Goal: Task Accomplishment & Management: Complete application form

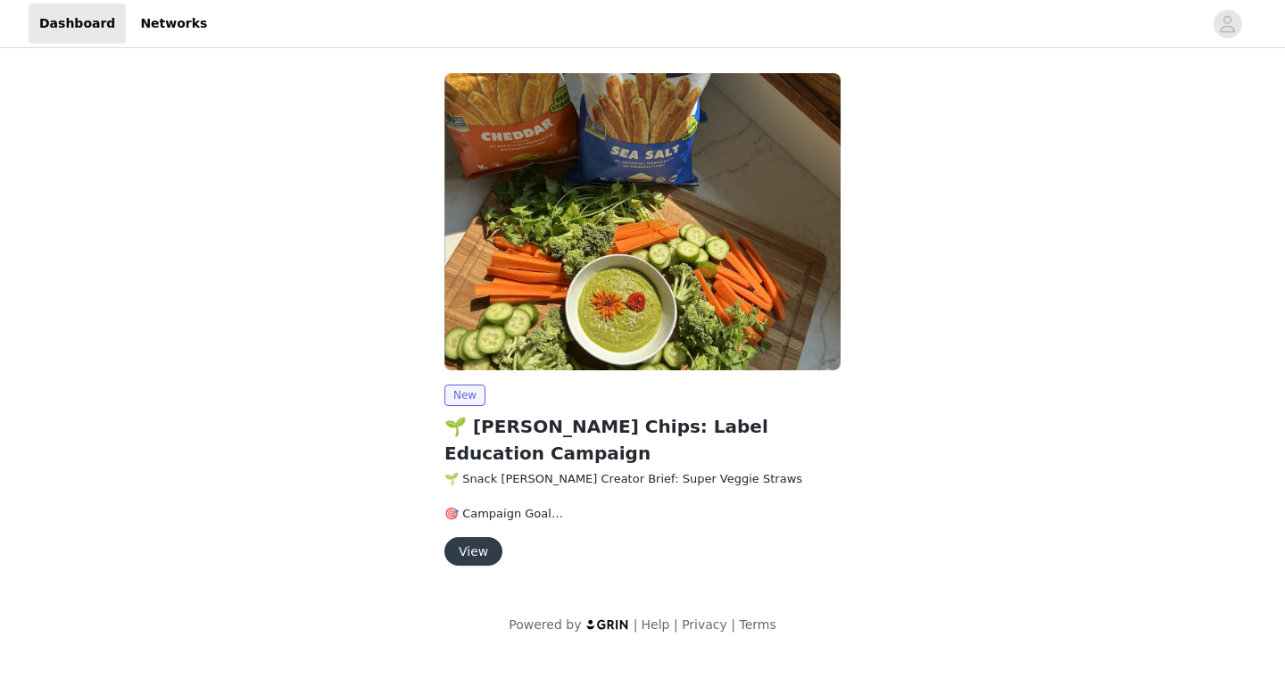
click at [485, 537] on button "View" at bounding box center [473, 551] width 58 height 29
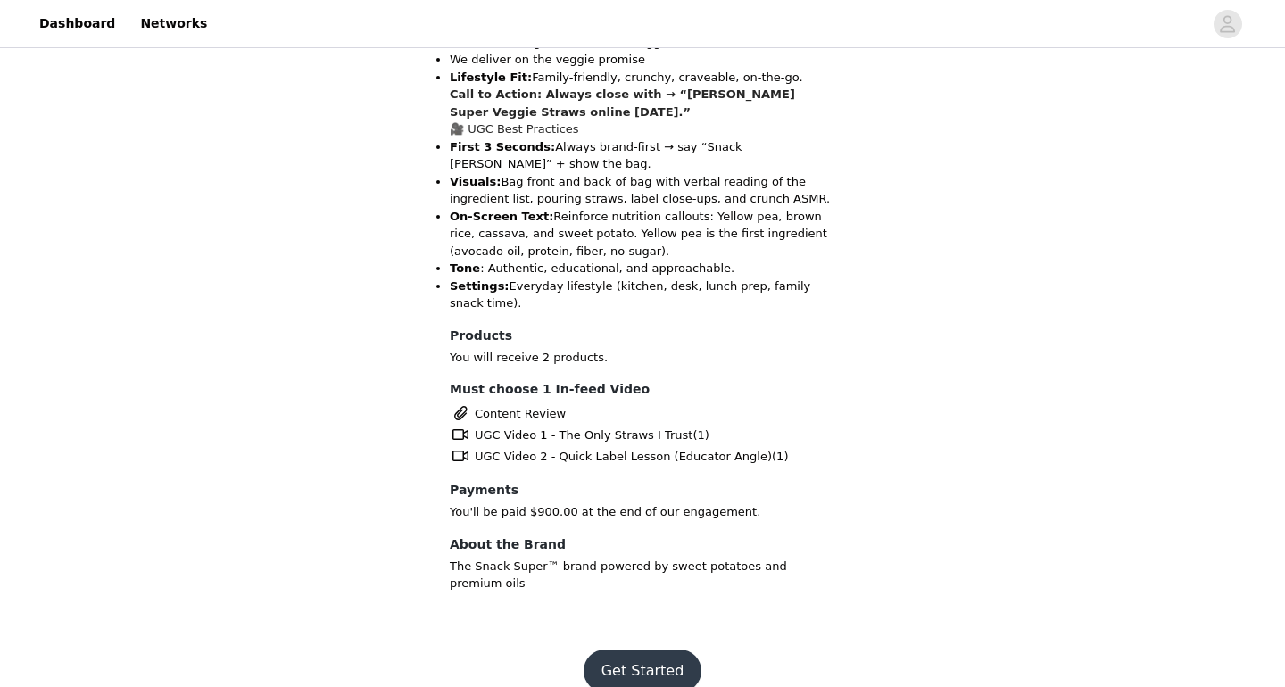
scroll to position [1139, 0]
click at [613, 650] on button "Get Started" at bounding box center [642, 671] width 119 height 43
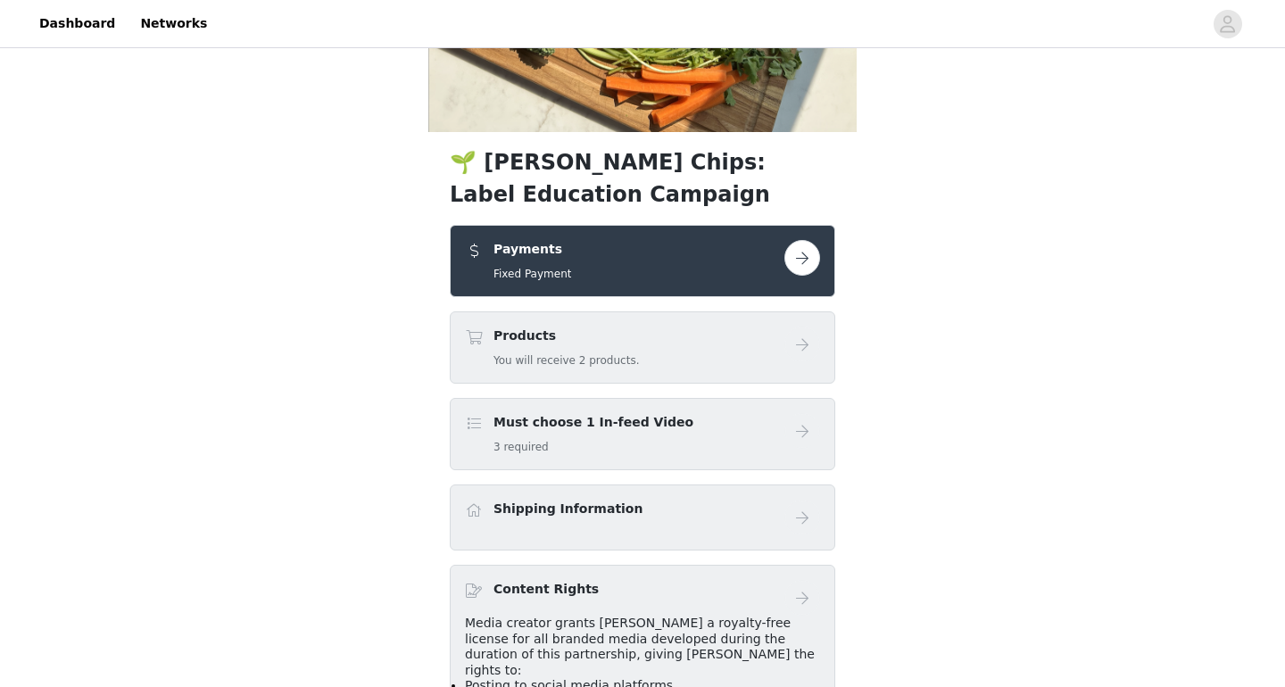
scroll to position [642, 0]
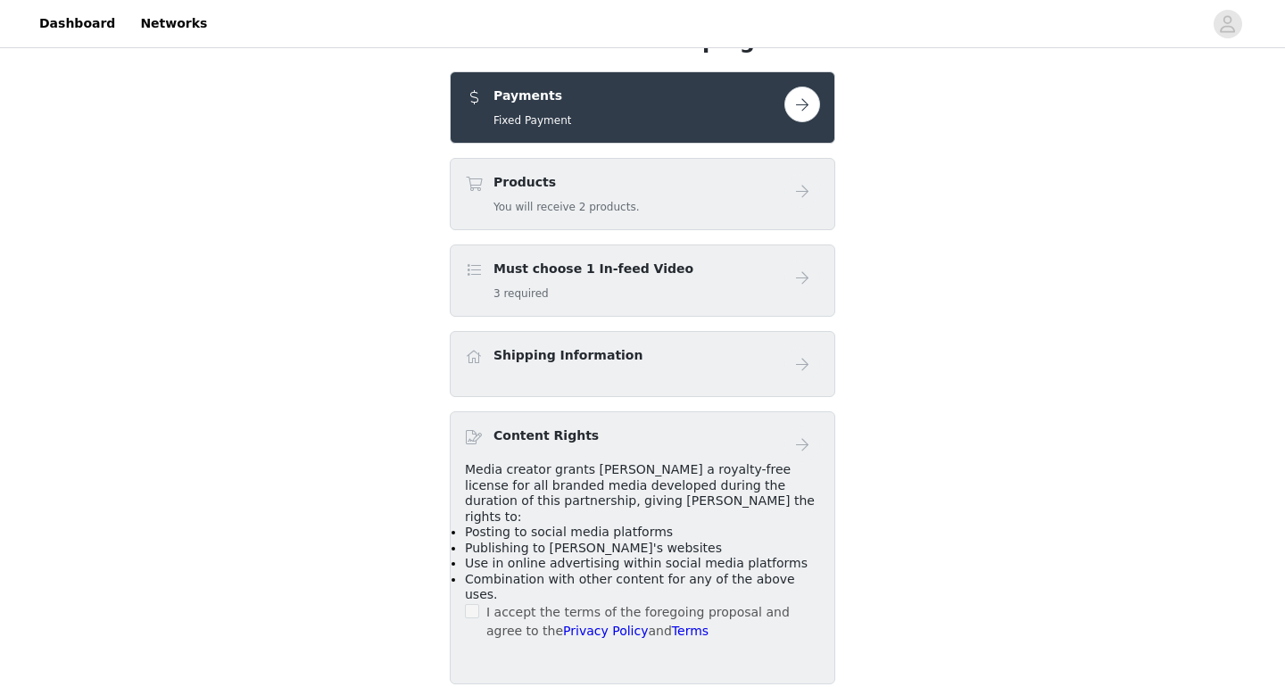
click at [818, 120] on link at bounding box center [802, 105] width 36 height 36
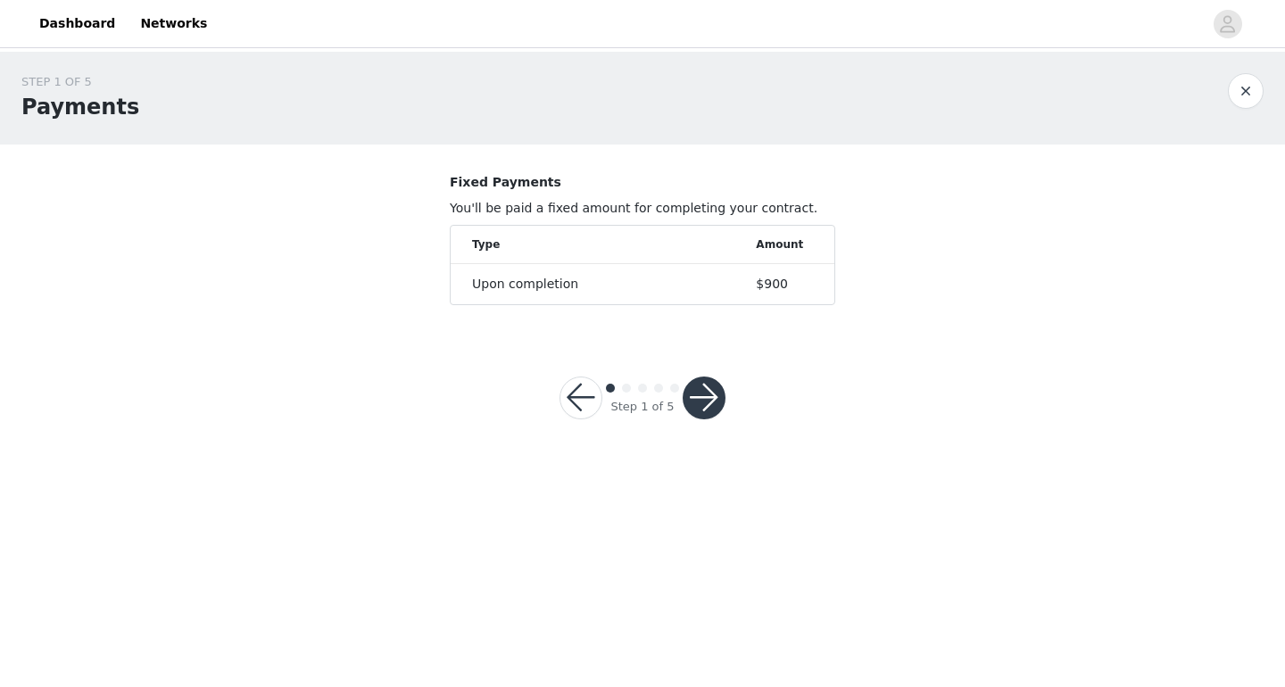
click at [707, 389] on button "button" at bounding box center [703, 397] width 43 height 43
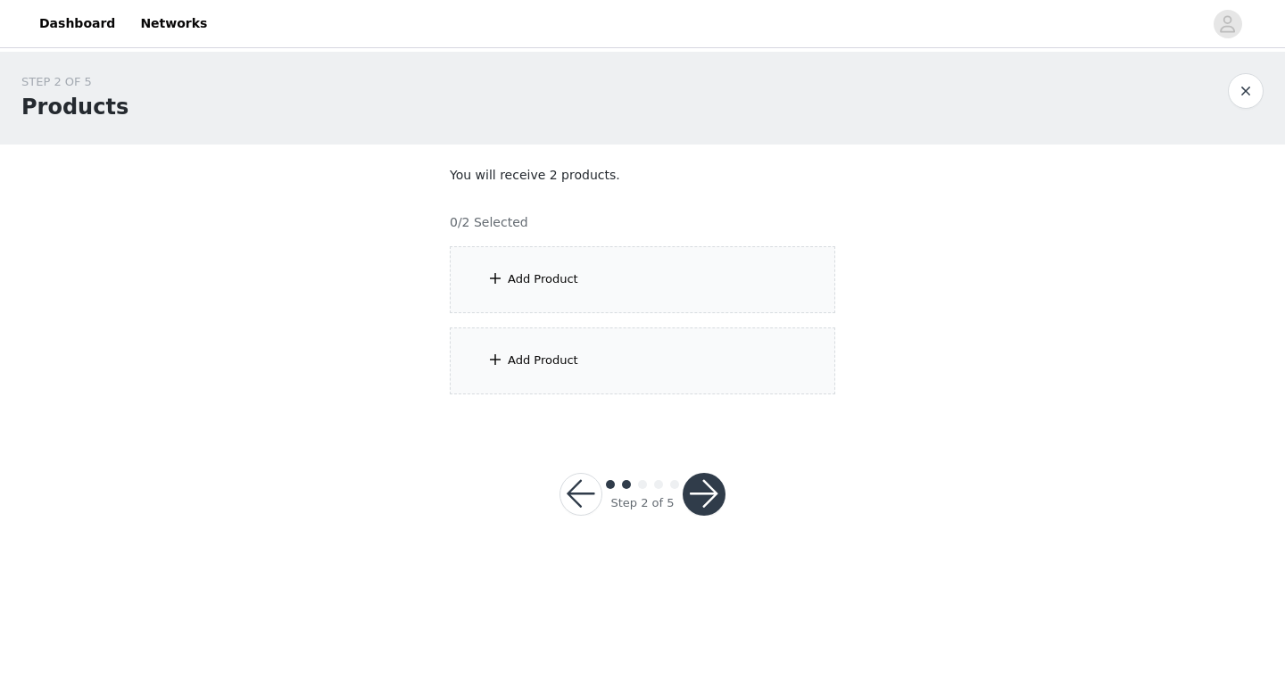
click at [713, 292] on div "Add Product" at bounding box center [642, 279] width 385 height 67
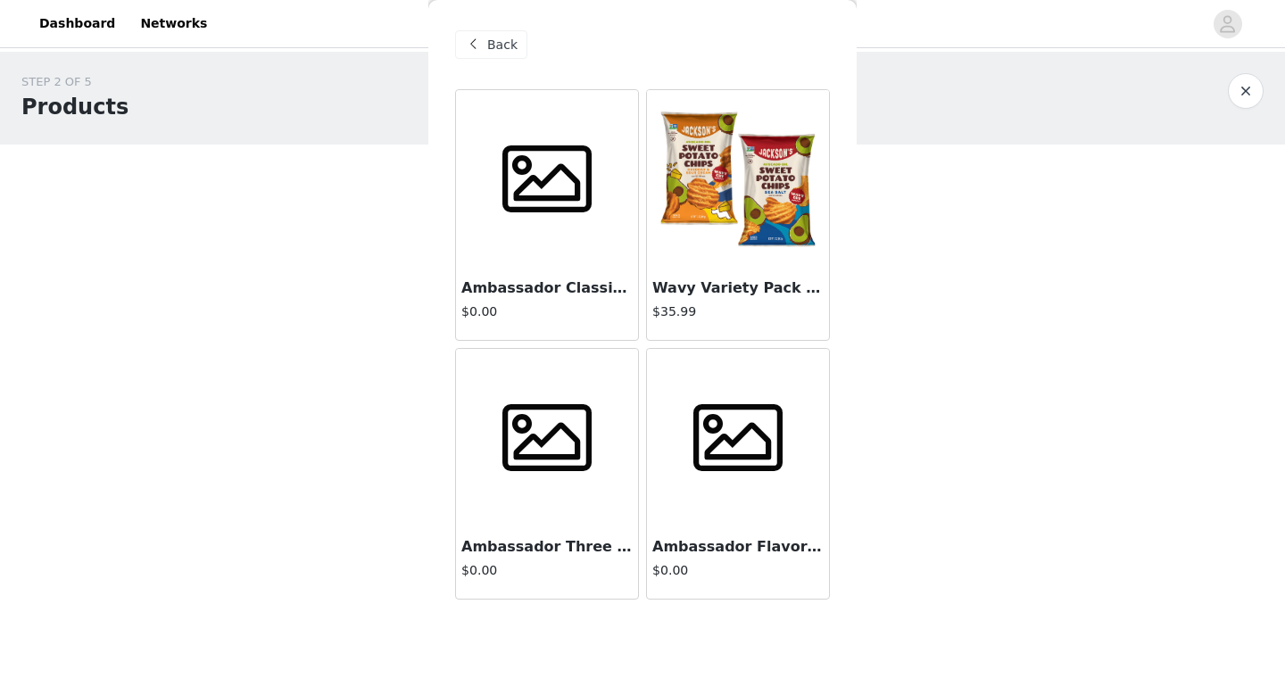
click at [589, 315] on h4 "$0.00" at bounding box center [546, 311] width 171 height 19
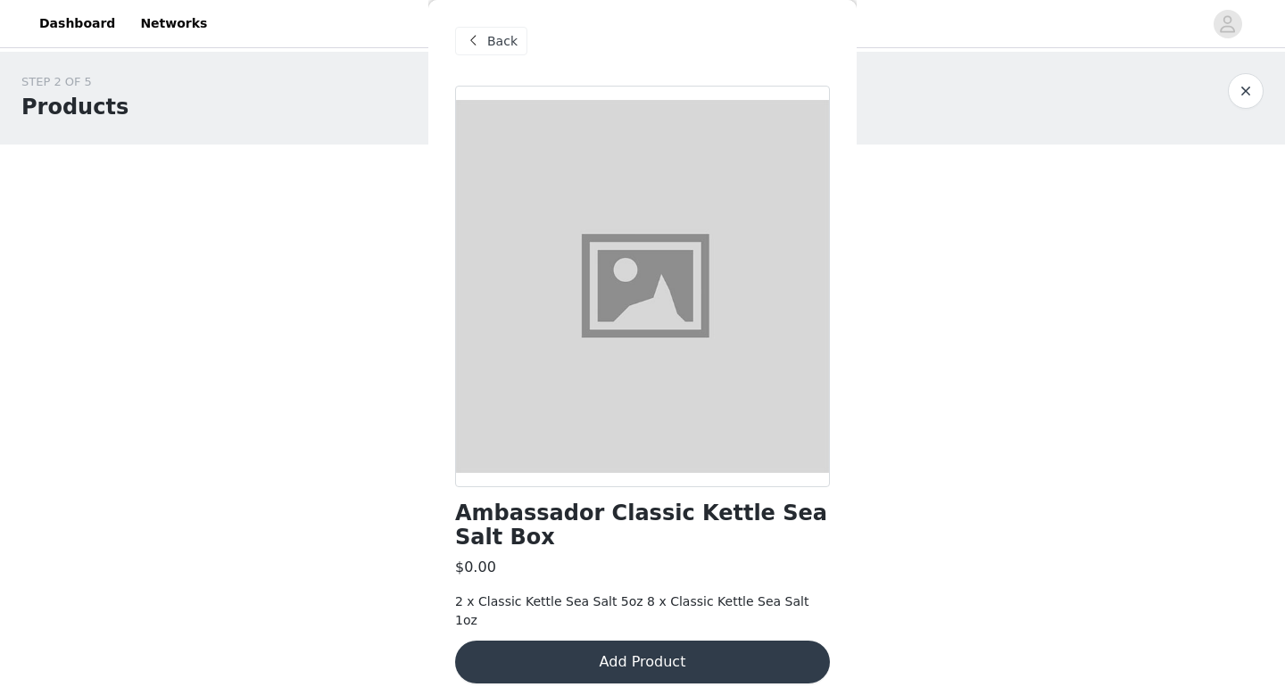
scroll to position [3, 0]
click at [543, 641] on button "Add Product" at bounding box center [642, 662] width 375 height 43
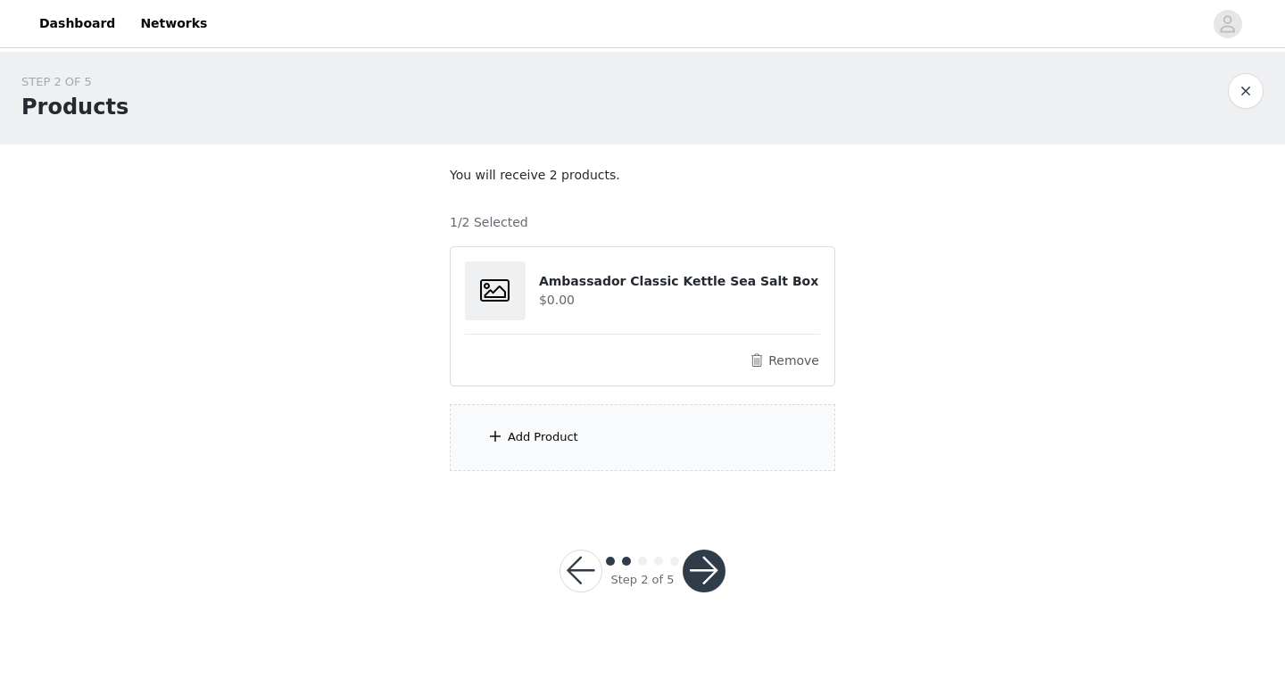
click at [608, 420] on div "Add Product" at bounding box center [642, 437] width 385 height 67
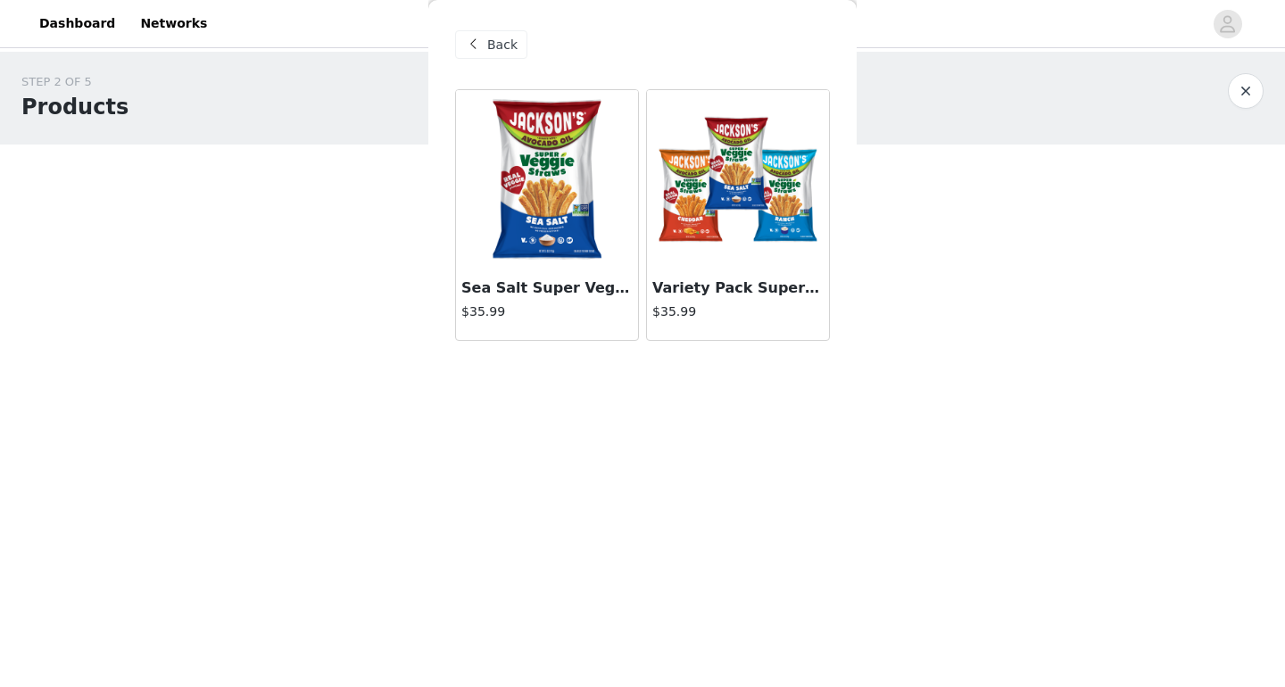
click at [504, 31] on div "Back" at bounding box center [491, 44] width 72 height 29
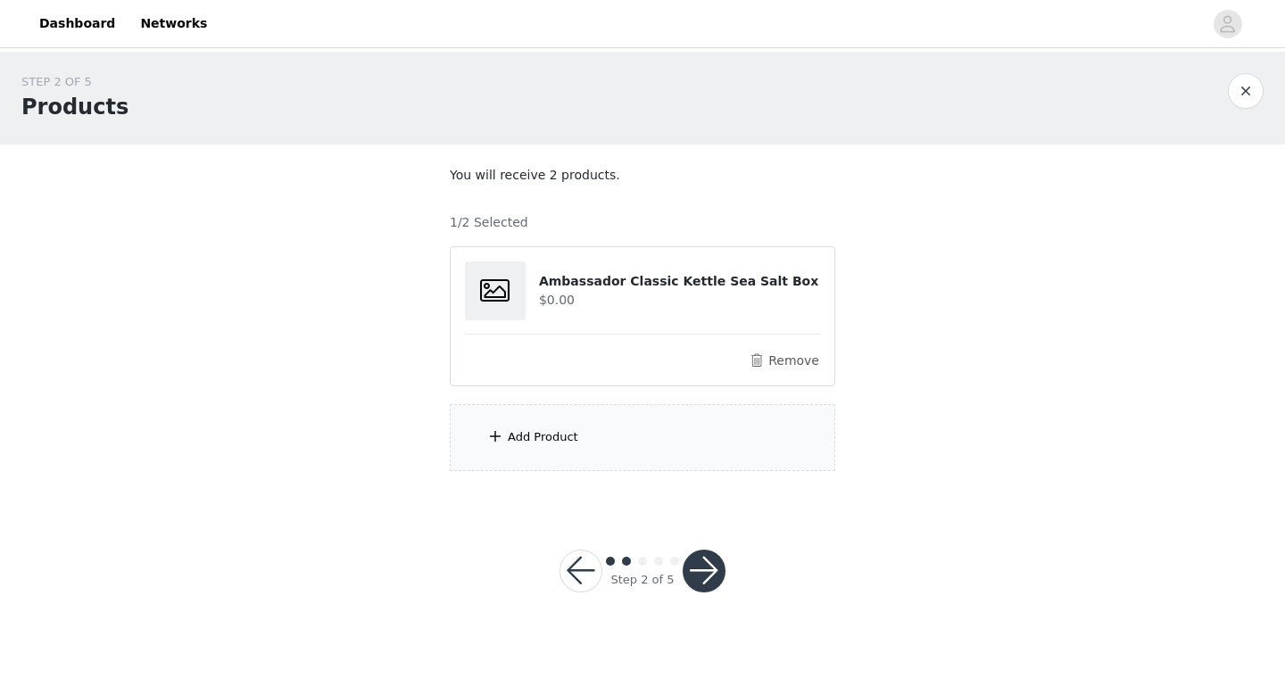
click at [385, 271] on div "STEP 2 OF 5 Products You will receive 2 products. 1/2 Selected Ambassador Class…" at bounding box center [642, 279] width 1285 height 455
click at [532, 273] on div at bounding box center [502, 290] width 74 height 59
click at [792, 367] on button "Remove" at bounding box center [784, 360] width 71 height 21
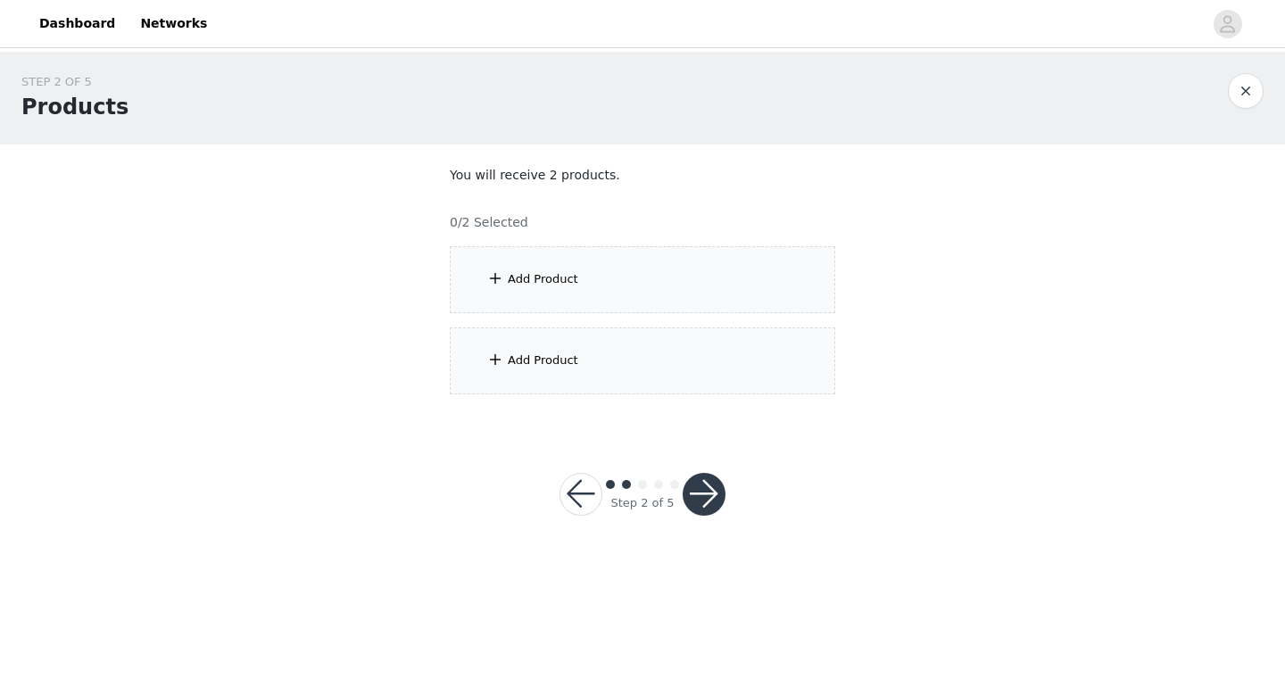
click at [638, 270] on div "Add Product" at bounding box center [642, 279] width 385 height 67
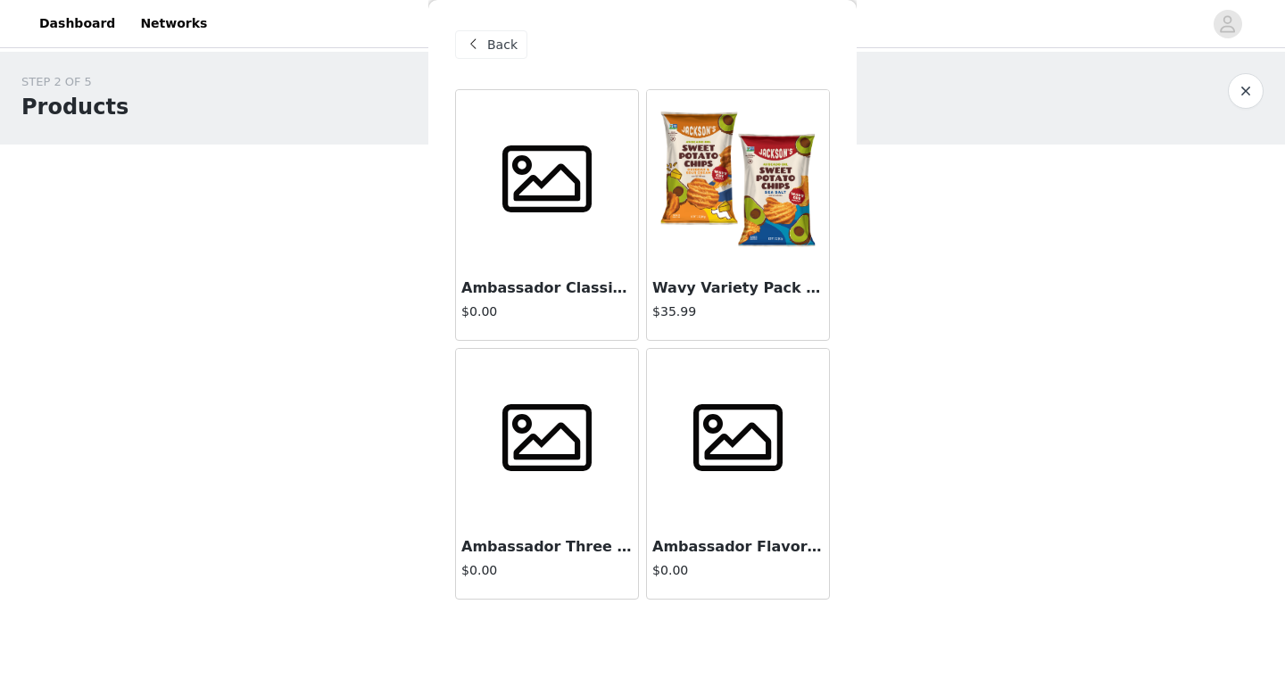
click at [794, 530] on div "Ambassador Flavor Box $0.00" at bounding box center [738, 562] width 182 height 71
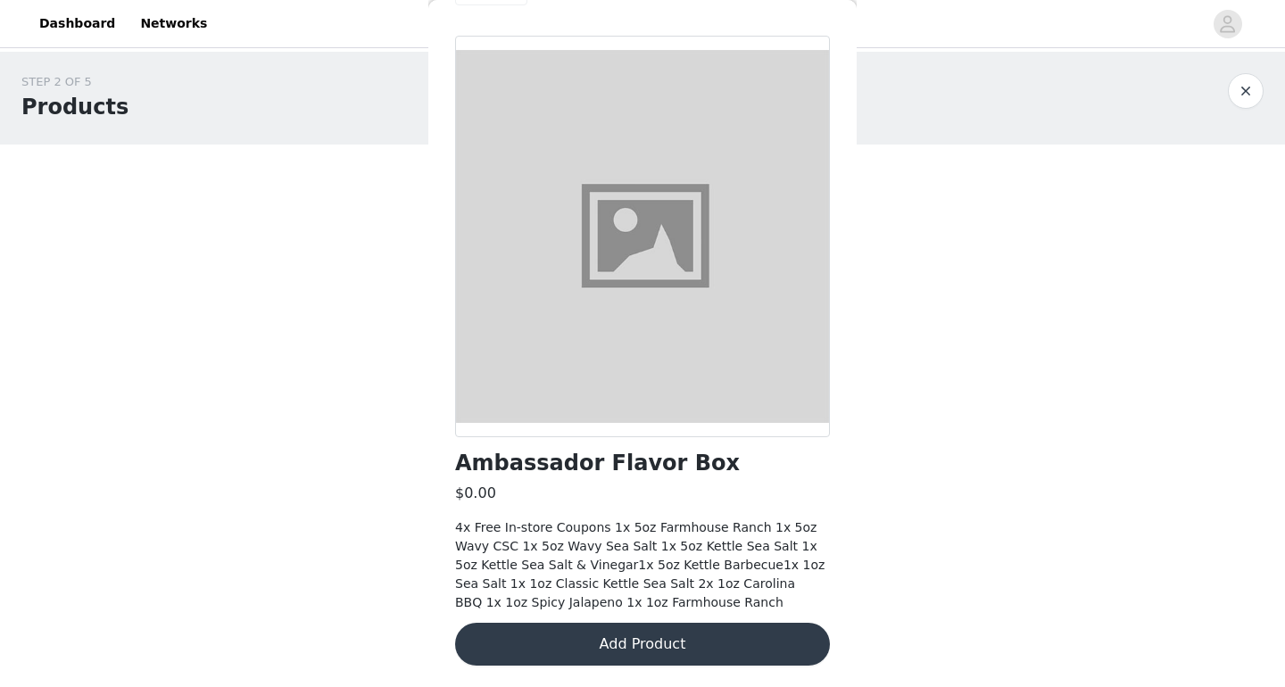
scroll to position [54, 0]
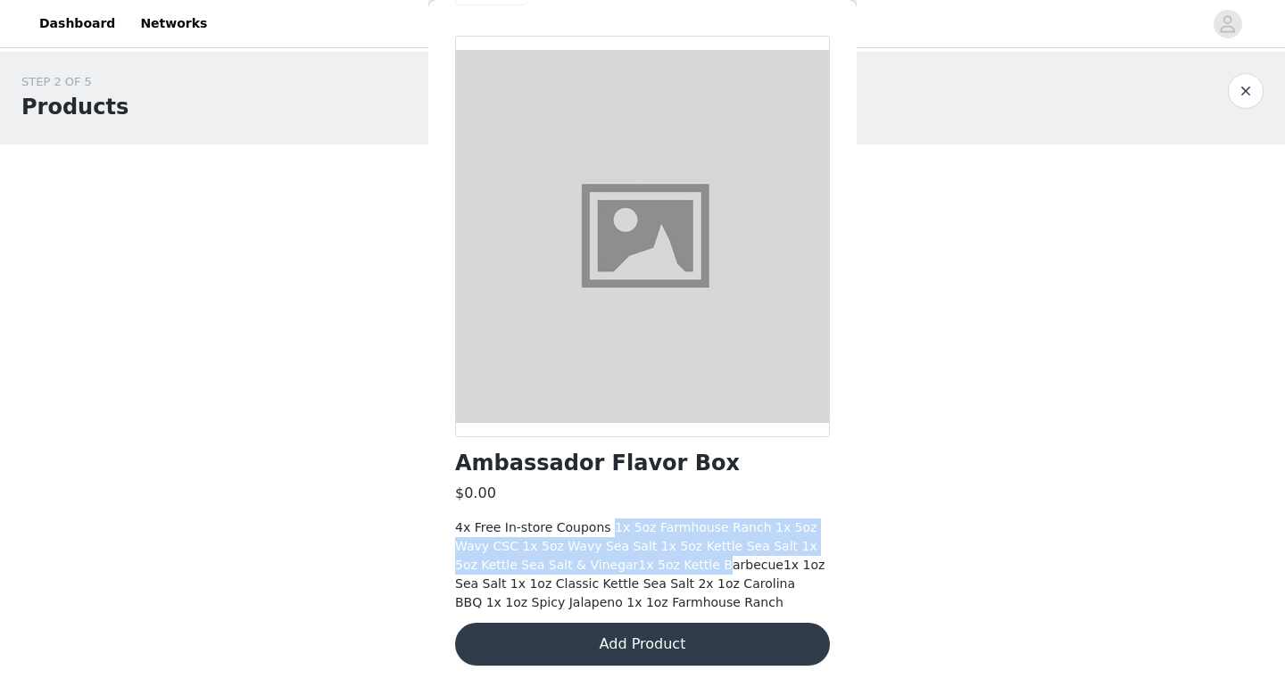
drag, startPoint x: 608, startPoint y: 527, endPoint x: 643, endPoint y: 558, distance: 47.4
click at [644, 558] on span "4x Free In-store Coupons 1x 5oz Farmhouse Ranch 1x 5oz Wavy CSC 1x 5oz Wavy Sea…" at bounding box center [639, 564] width 369 height 89
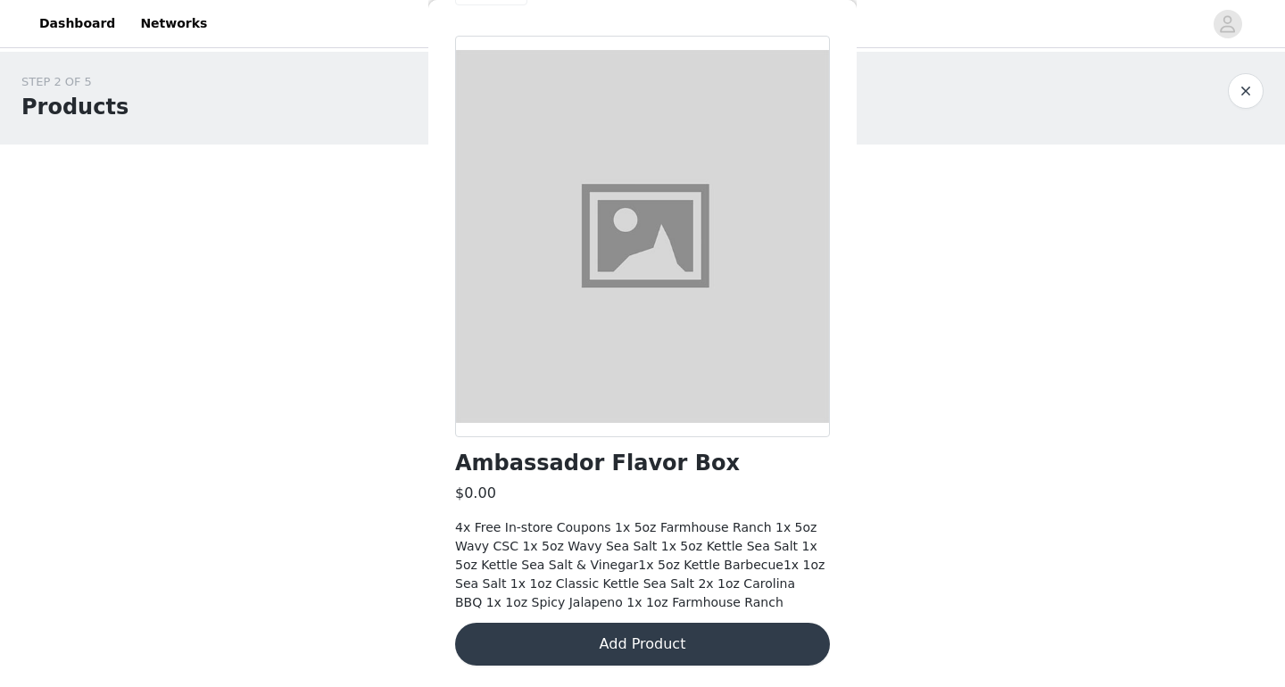
click at [409, 219] on div "STEP 2 OF 5 Products You will receive 2 products. 0/2 Selected Add Product Add …" at bounding box center [642, 241] width 1285 height 378
click at [1255, 92] on button "button" at bounding box center [1246, 91] width 36 height 36
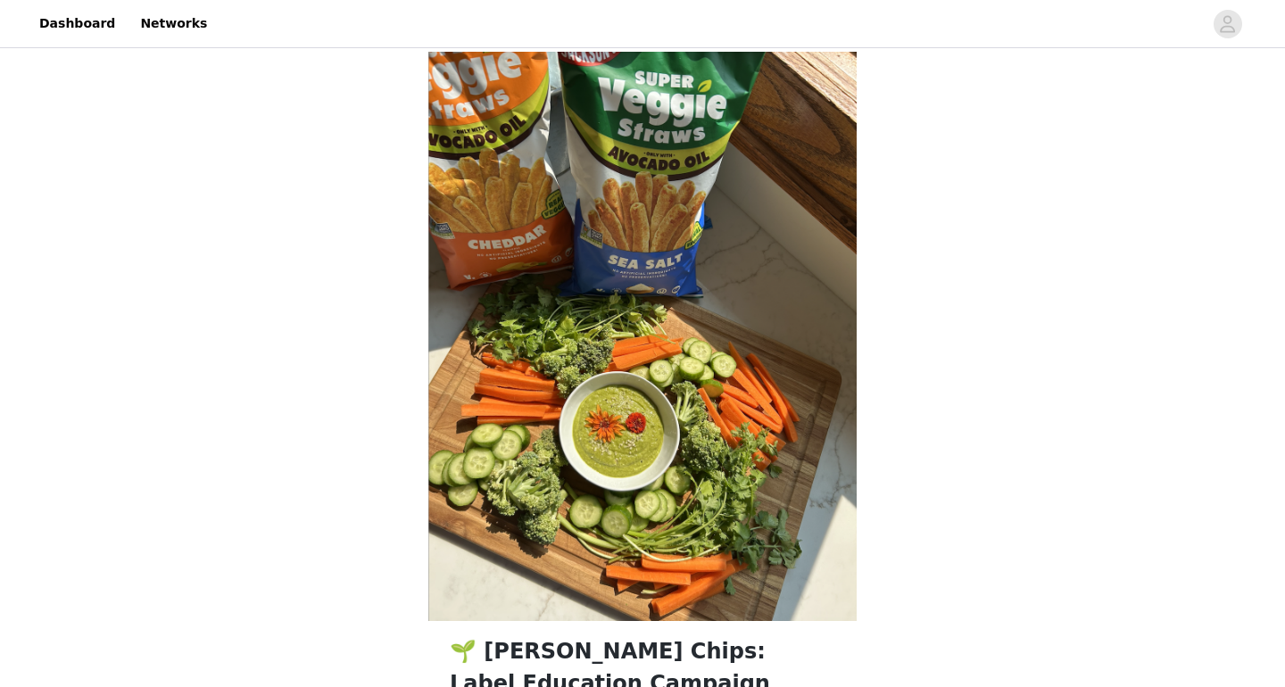
scroll to position [287, 0]
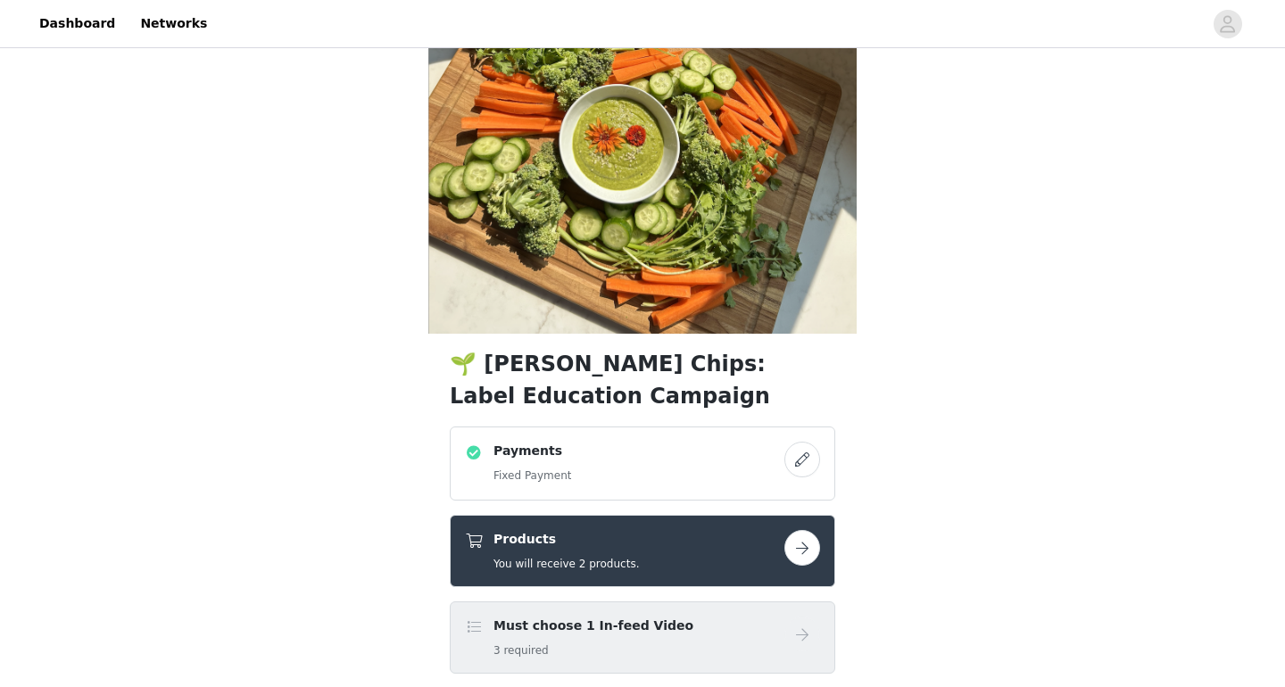
click at [536, 560] on h5 "You will receive 2 products." at bounding box center [565, 564] width 145 height 16
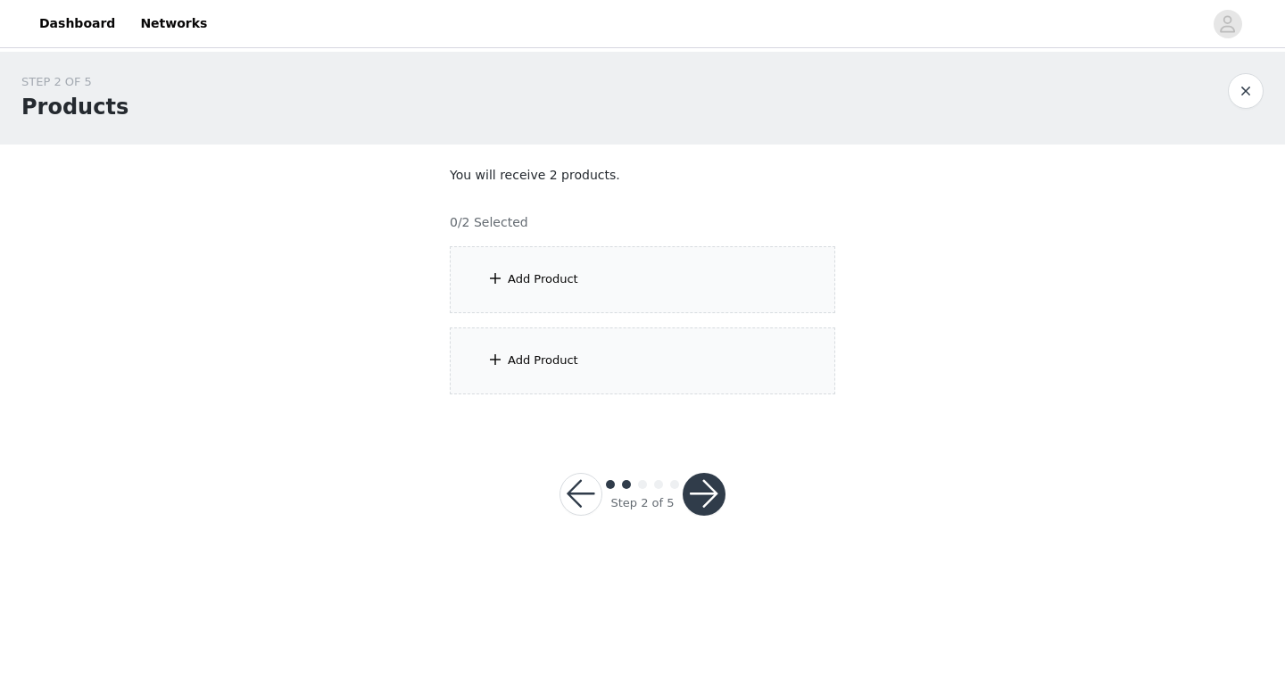
click at [579, 295] on div "Add Product" at bounding box center [642, 279] width 385 height 67
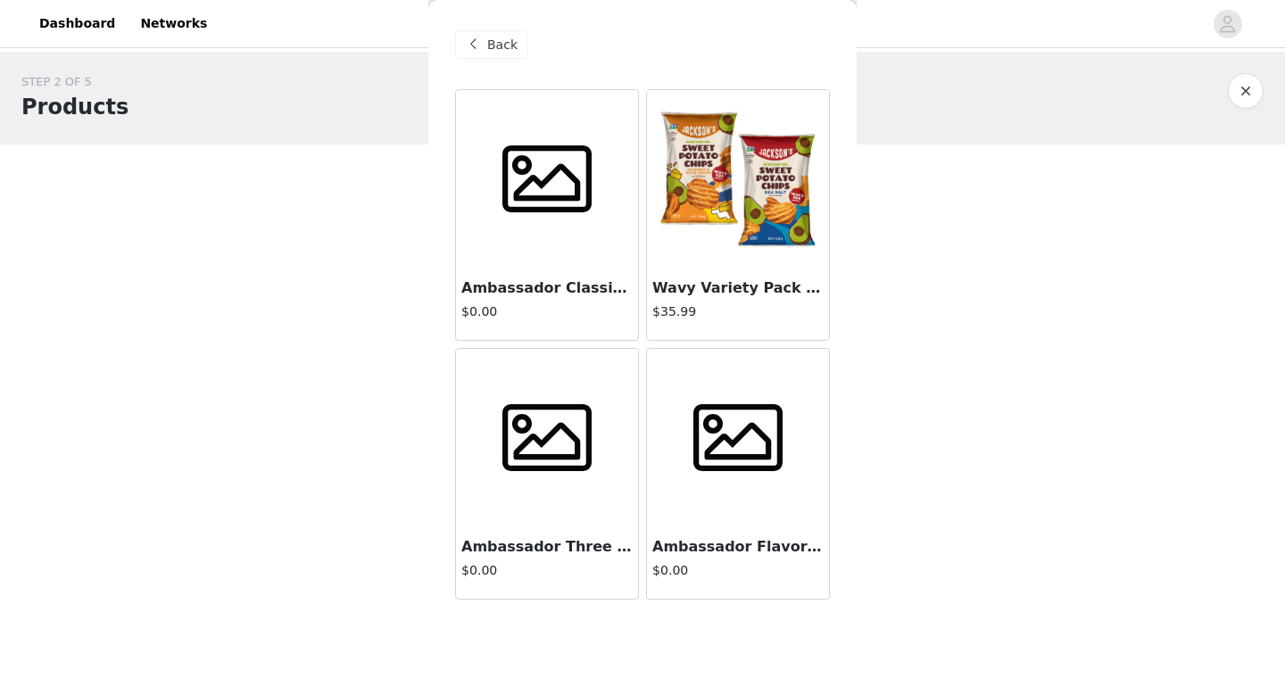
click at [567, 282] on h3 "Ambassador Classic Kettle Sea Salt Box" at bounding box center [546, 287] width 171 height 21
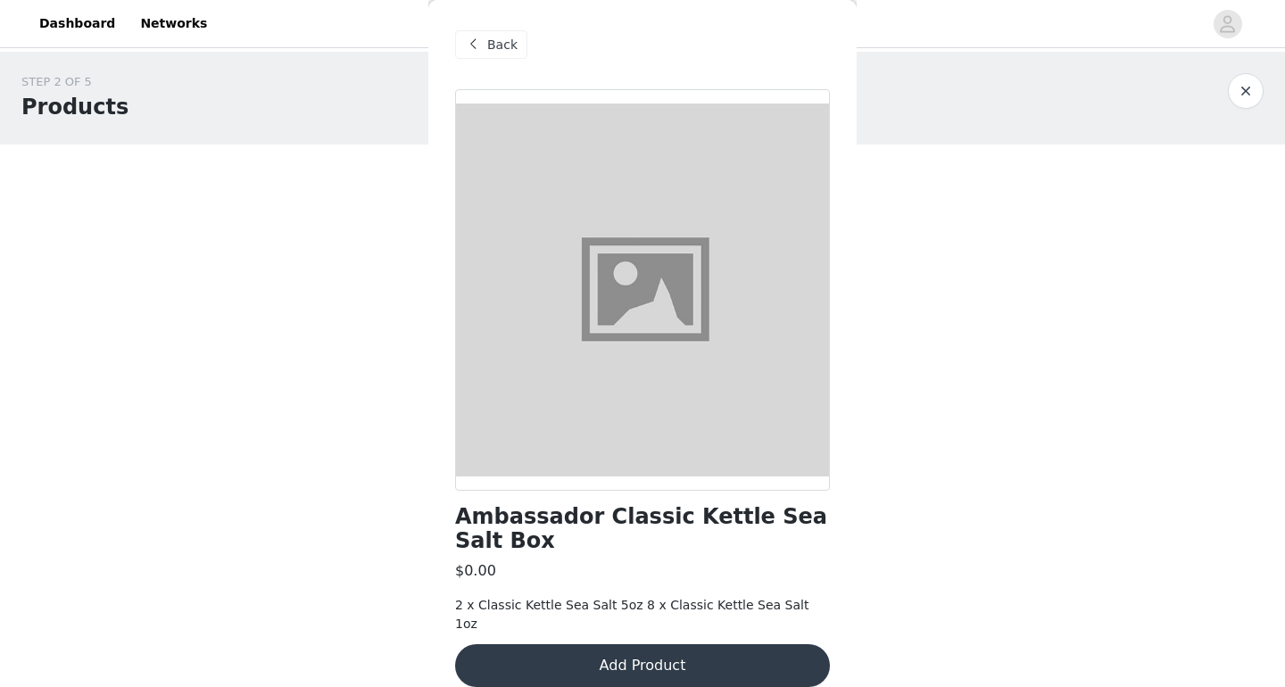
click at [482, 33] on div "Back" at bounding box center [491, 44] width 72 height 29
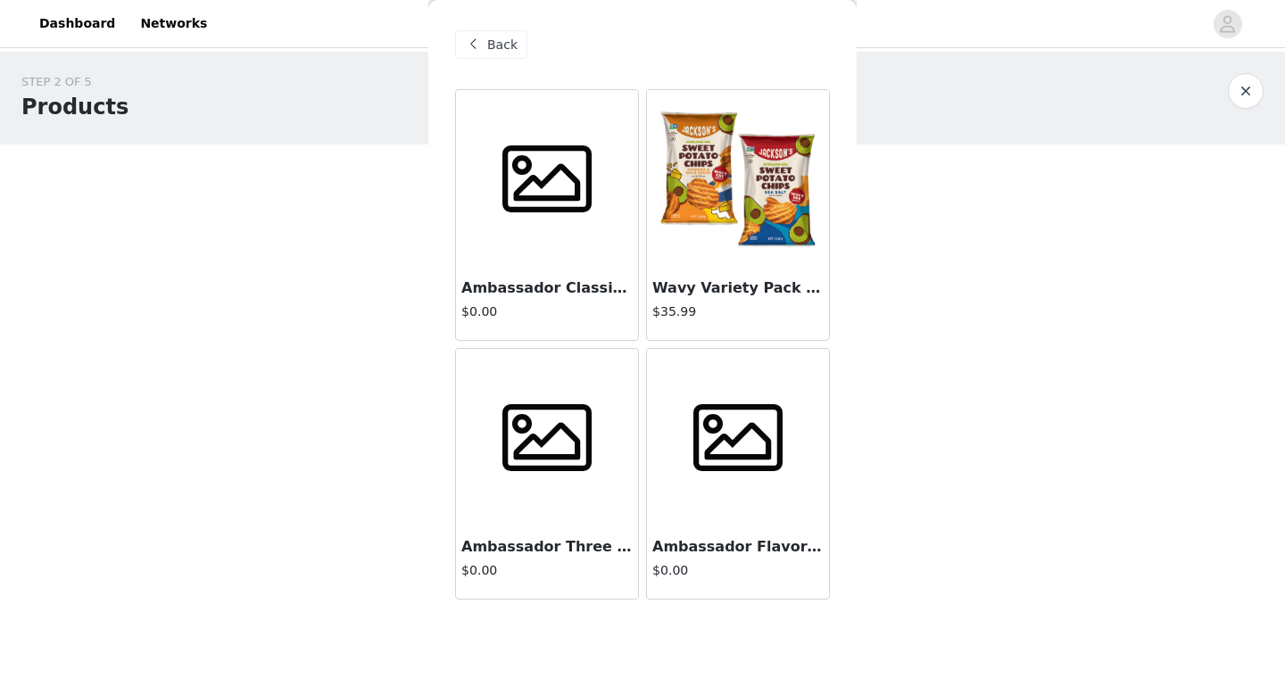
click at [514, 395] on span at bounding box center [548, 437] width 112 height 89
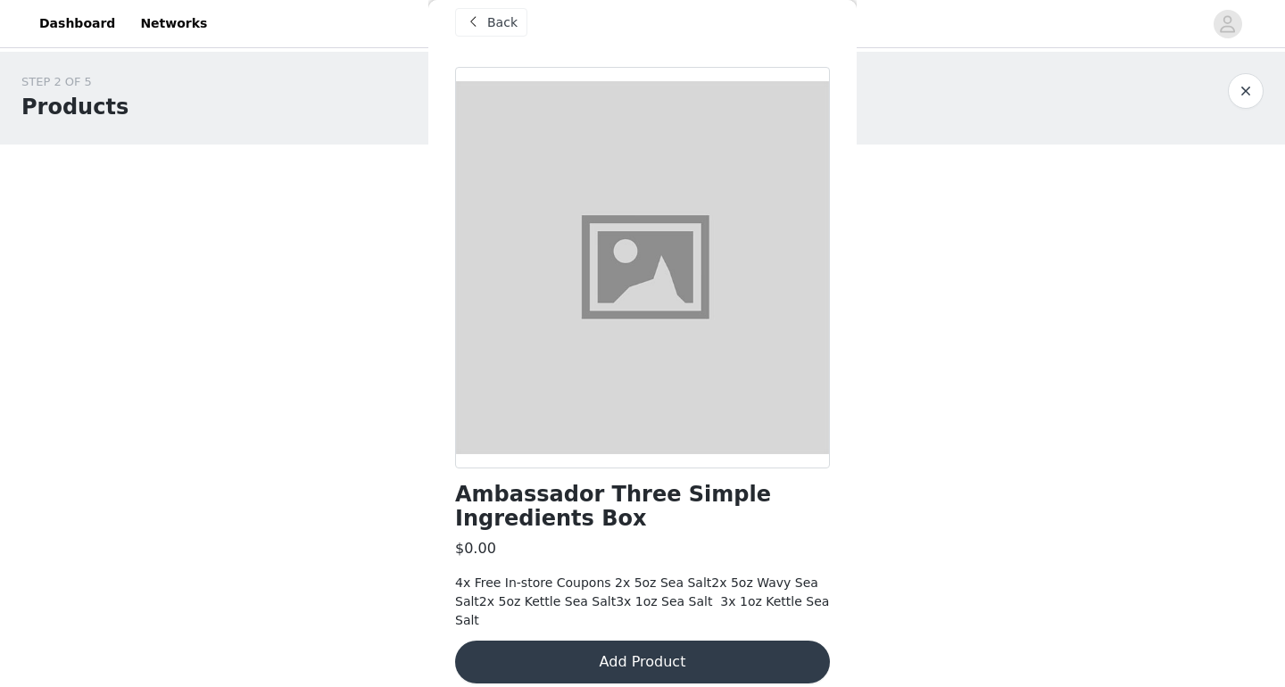
scroll to position [21, 0]
click at [515, 24] on span "Back" at bounding box center [502, 23] width 30 height 19
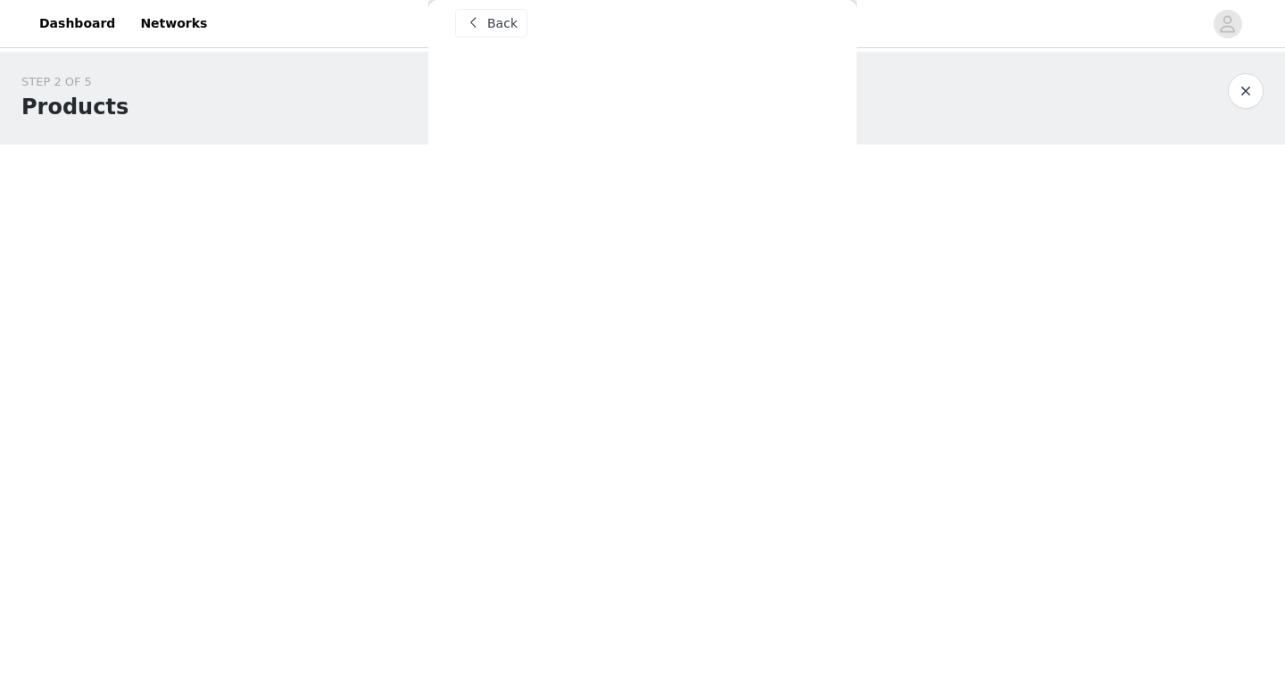
scroll to position [0, 0]
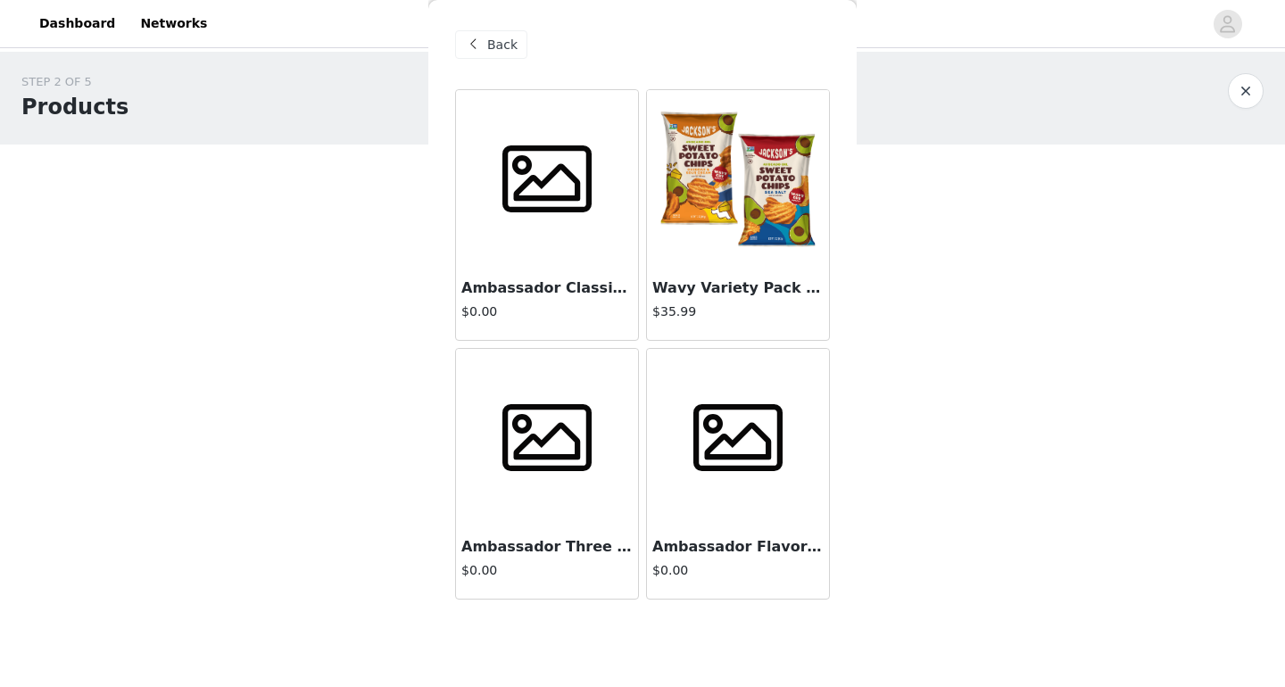
click at [715, 277] on div "Wavy Variety Pack Sweet Potato Chips in Avocado Oil 5oz (Pack of 8) $35.99" at bounding box center [738, 304] width 182 height 71
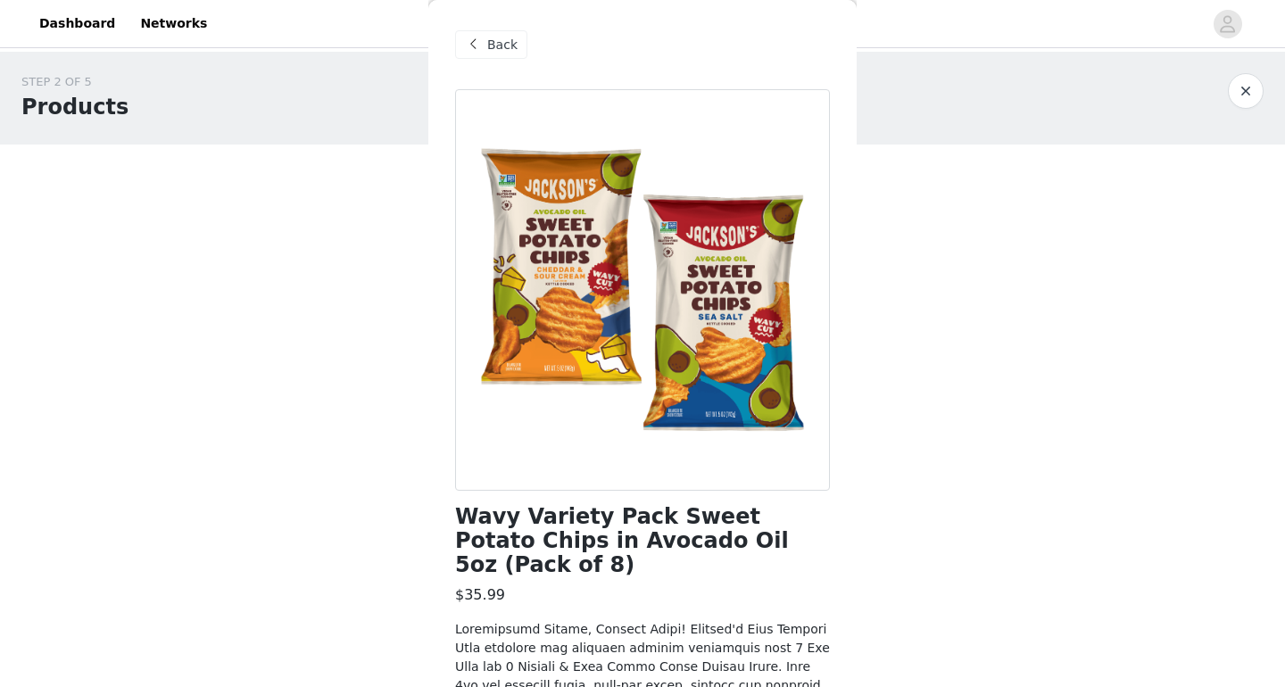
click at [471, 48] on span at bounding box center [472, 44] width 21 height 21
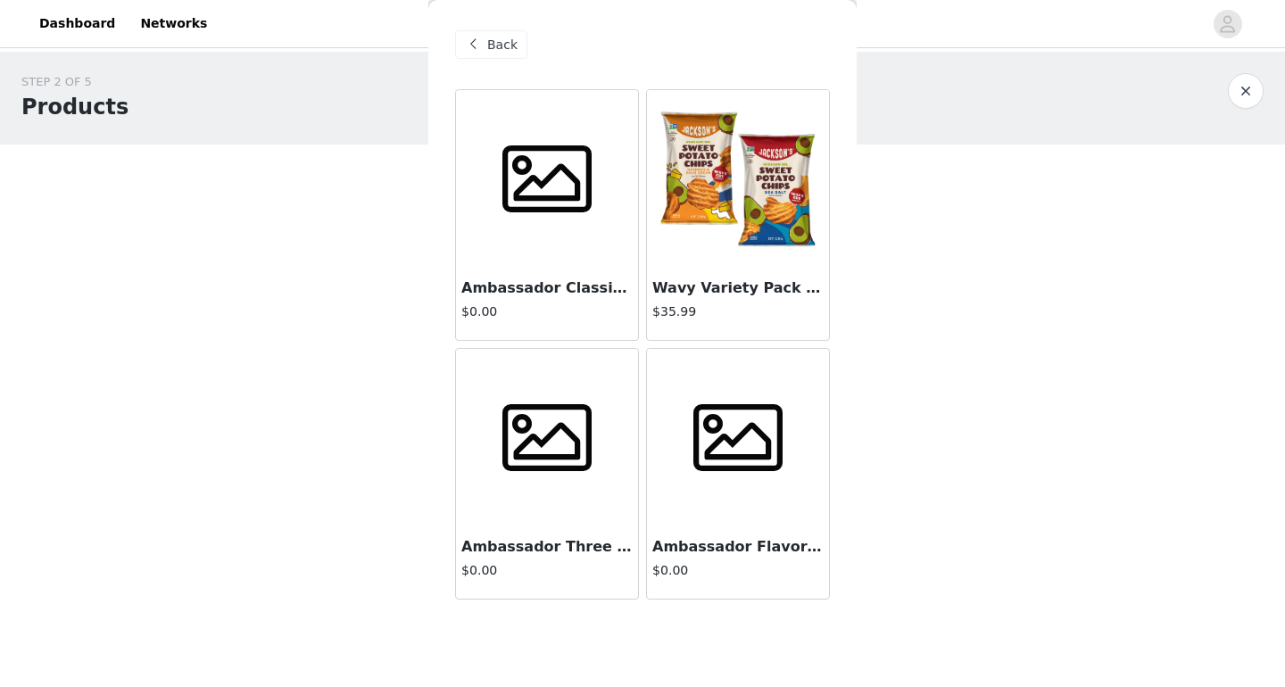
click at [515, 294] on h3 "Ambassador Classic Kettle Sea Salt Box" at bounding box center [546, 287] width 171 height 21
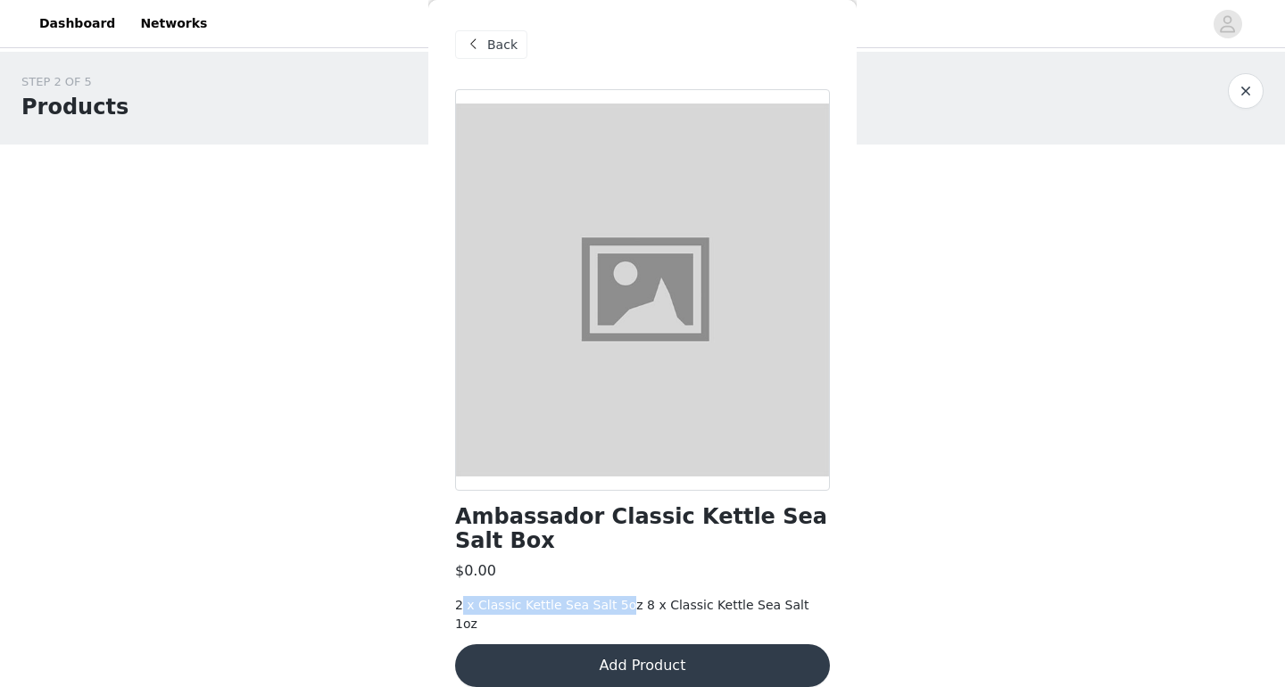
drag, startPoint x: 462, startPoint y: 604, endPoint x: 618, endPoint y: 594, distance: 156.4
click at [619, 596] on div "2 x Classic Kettle Sea Salt 5oz 8 x Classic Kettle Sea Salt 1oz" at bounding box center [642, 614] width 375 height 37
drag, startPoint x: 633, startPoint y: 607, endPoint x: 818, endPoint y: 602, distance: 184.7
click at [818, 603] on div "2 x Classic Kettle Sea Salt 5oz 8 x Classic Kettle Sea Salt 1oz" at bounding box center [642, 614] width 375 height 37
click at [472, 48] on span at bounding box center [472, 44] width 21 height 21
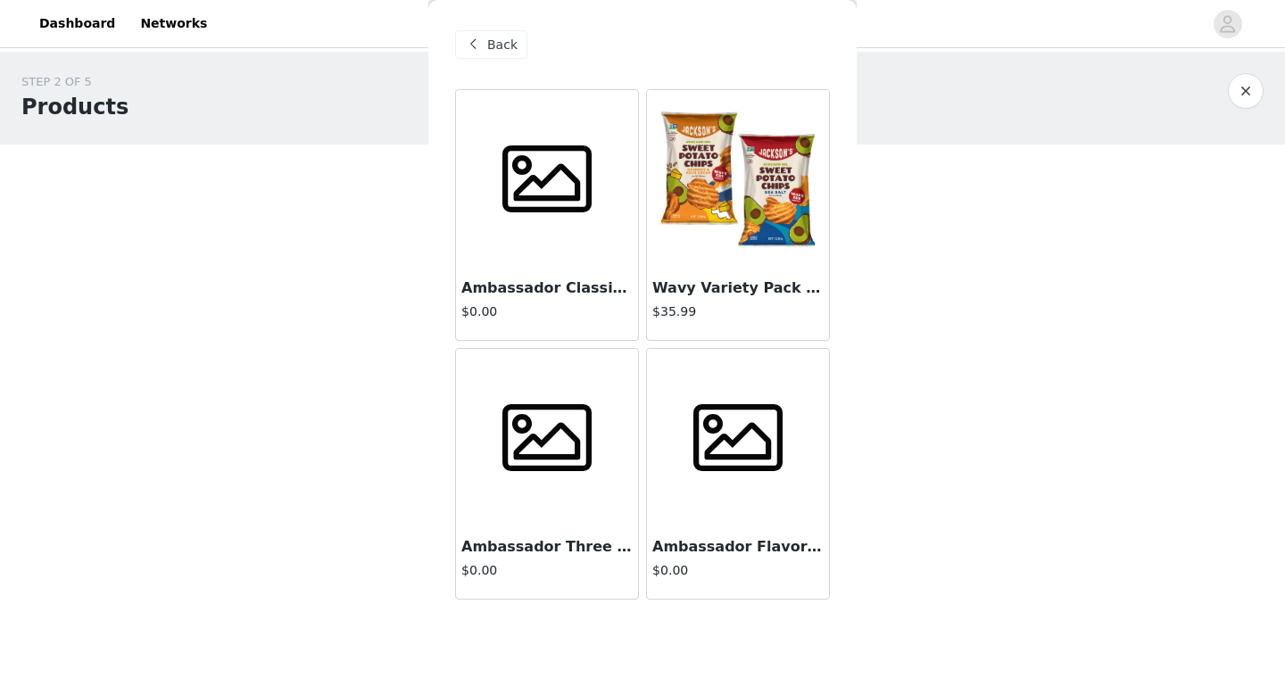
click at [694, 513] on div at bounding box center [738, 438] width 182 height 178
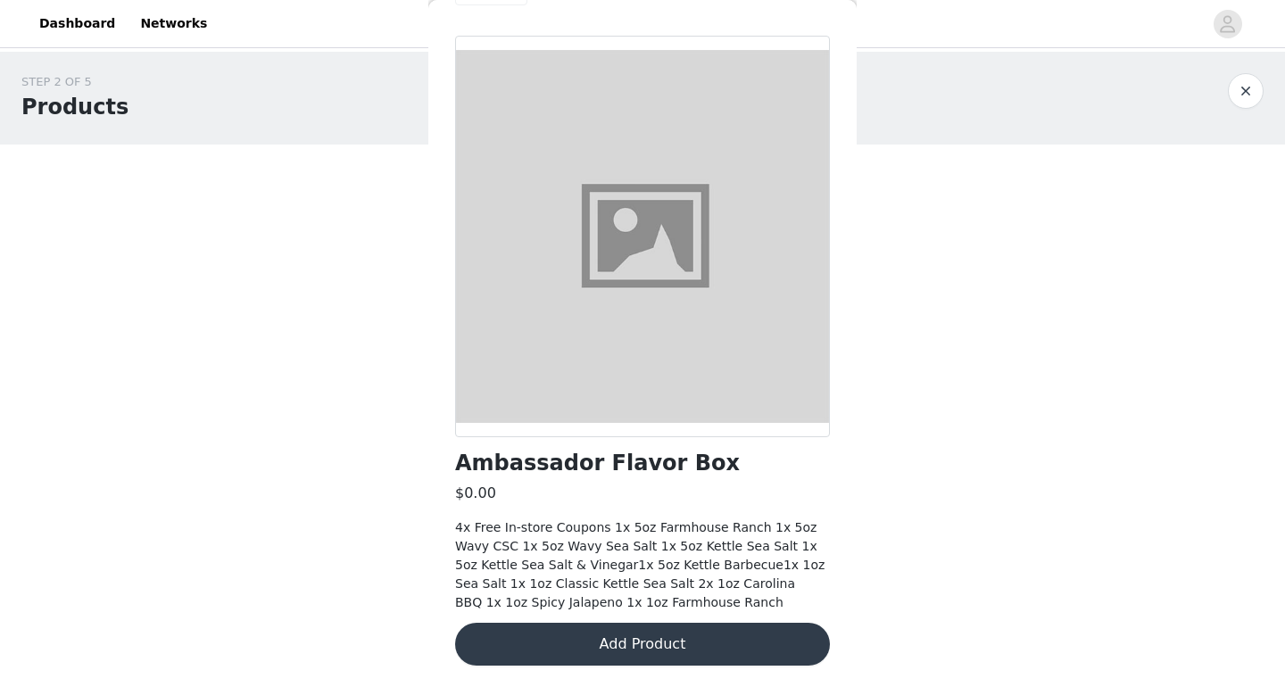
scroll to position [54, 0]
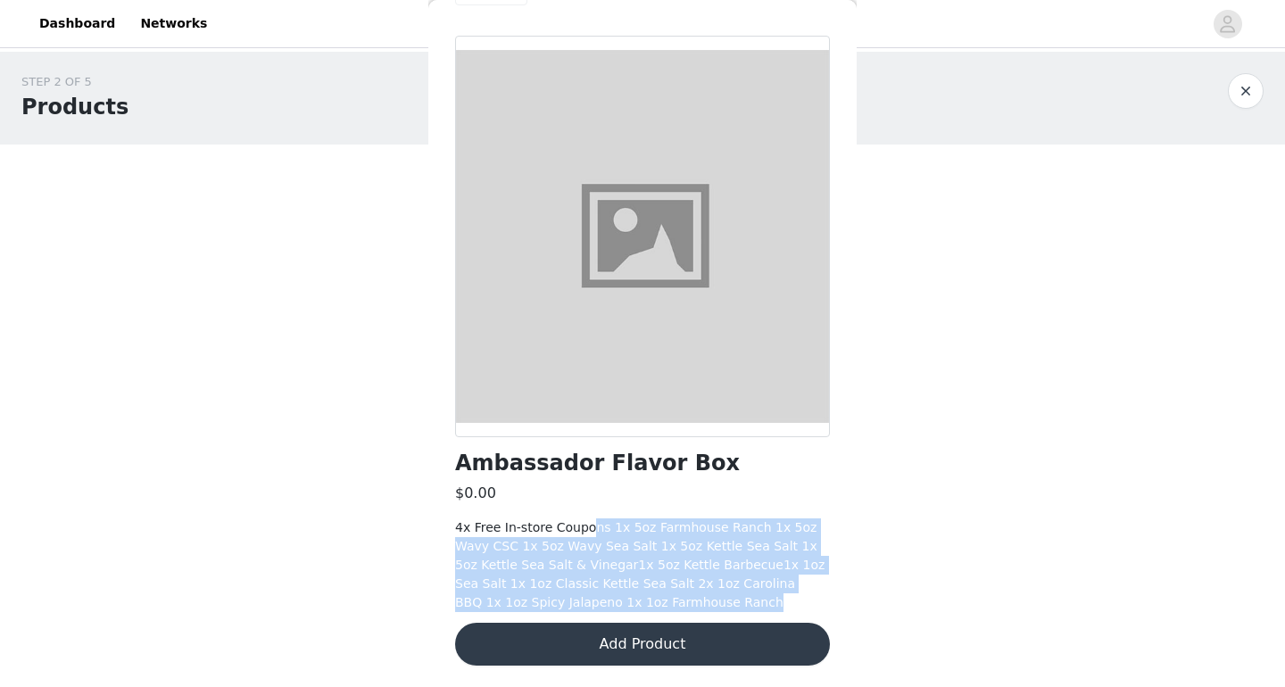
drag, startPoint x: 591, startPoint y: 533, endPoint x: 765, endPoint y: 612, distance: 190.0
click at [771, 610] on div "4x Free In-store Coupons 1x 5oz Farmhouse Ranch 1x 5oz Wavy CSC 1x 5oz Wavy Sea…" at bounding box center [642, 565] width 375 height 94
click at [743, 648] on button "Add Product" at bounding box center [642, 644] width 375 height 43
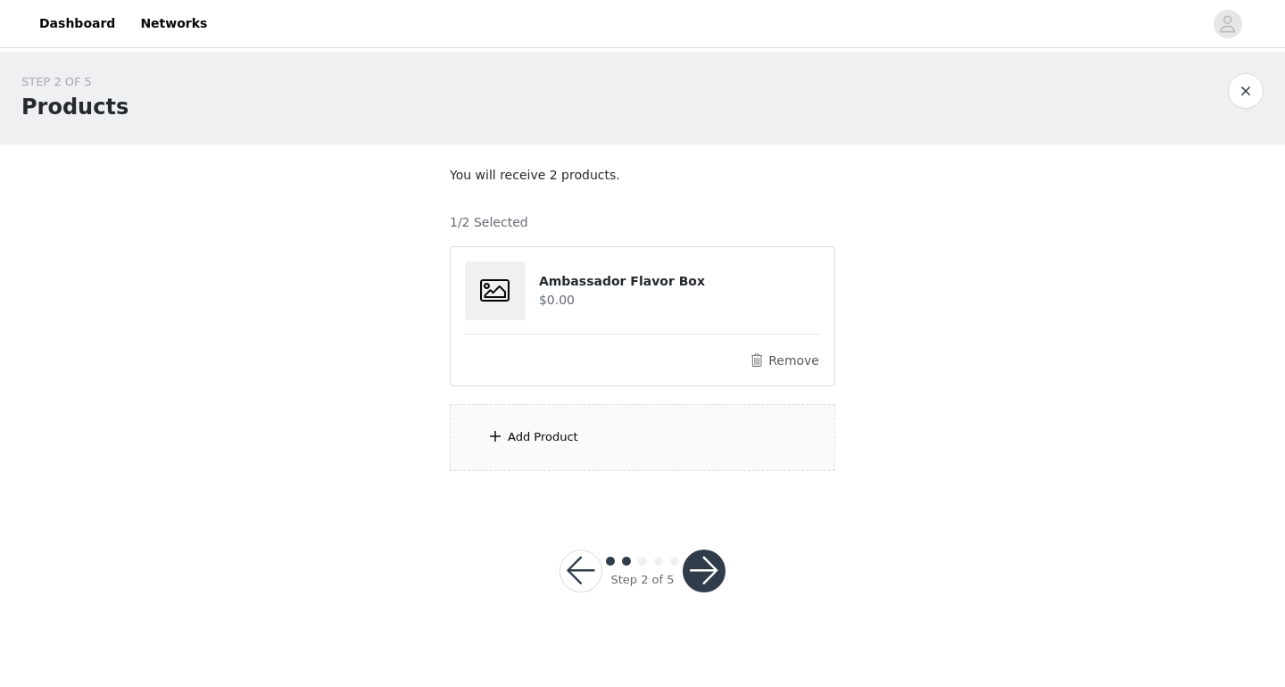
click at [670, 453] on div "Add Product" at bounding box center [642, 437] width 385 height 67
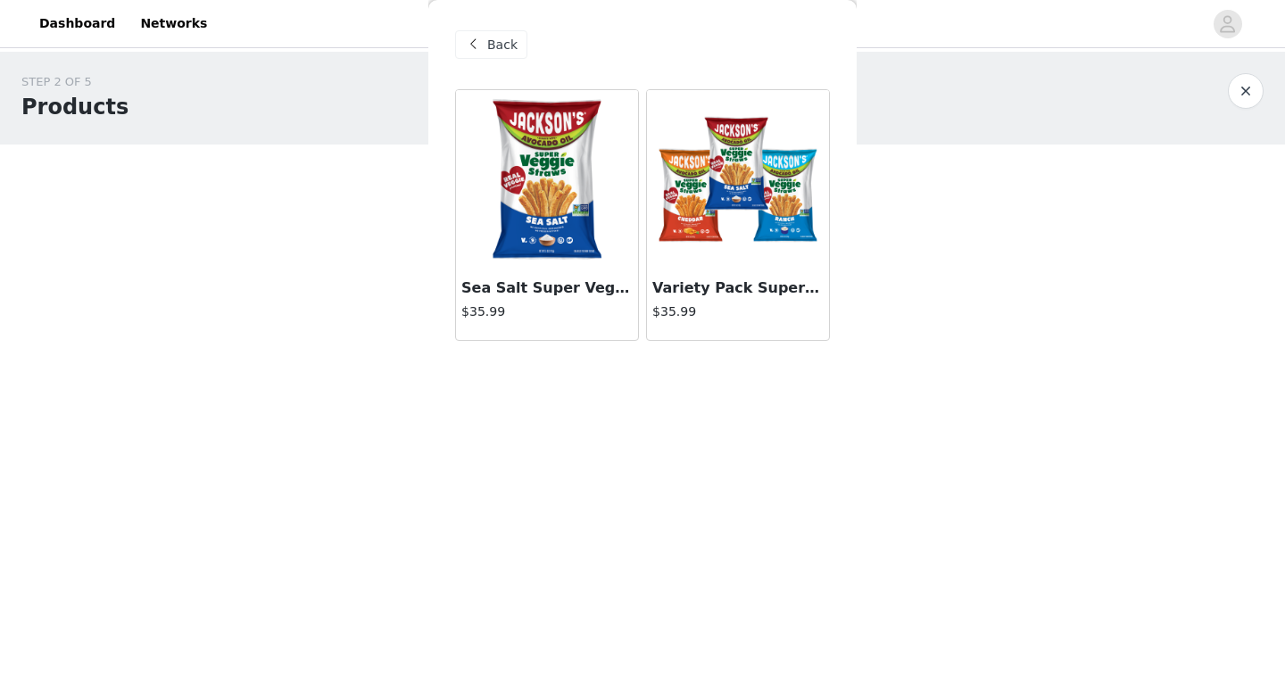
click at [741, 247] on img at bounding box center [738, 179] width 178 height 178
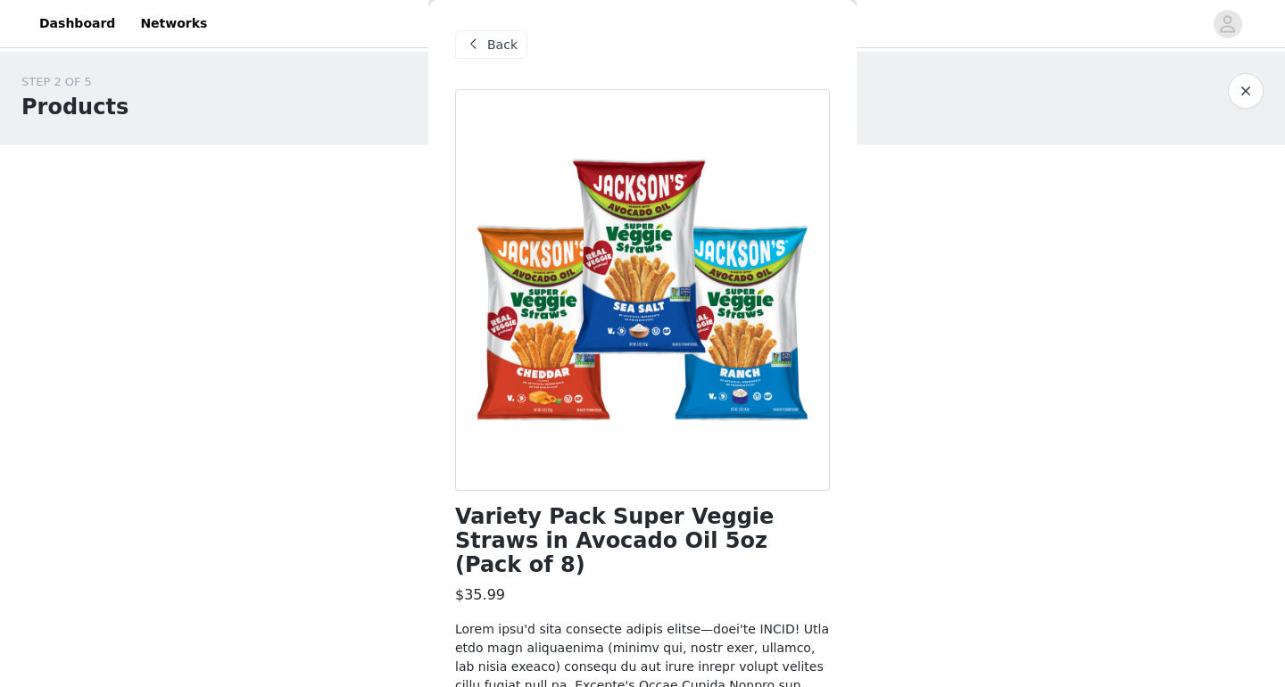
scroll to position [0, 0]
click at [472, 47] on span at bounding box center [472, 44] width 21 height 21
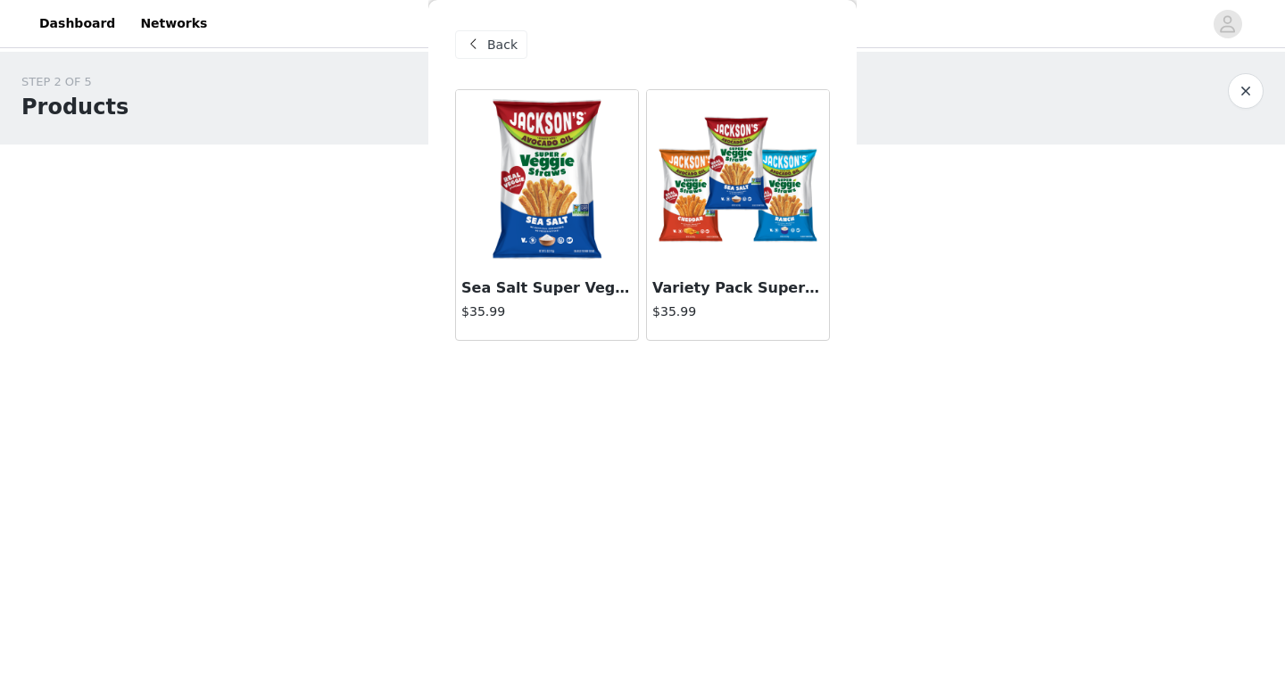
click at [482, 243] on img at bounding box center [547, 179] width 178 height 178
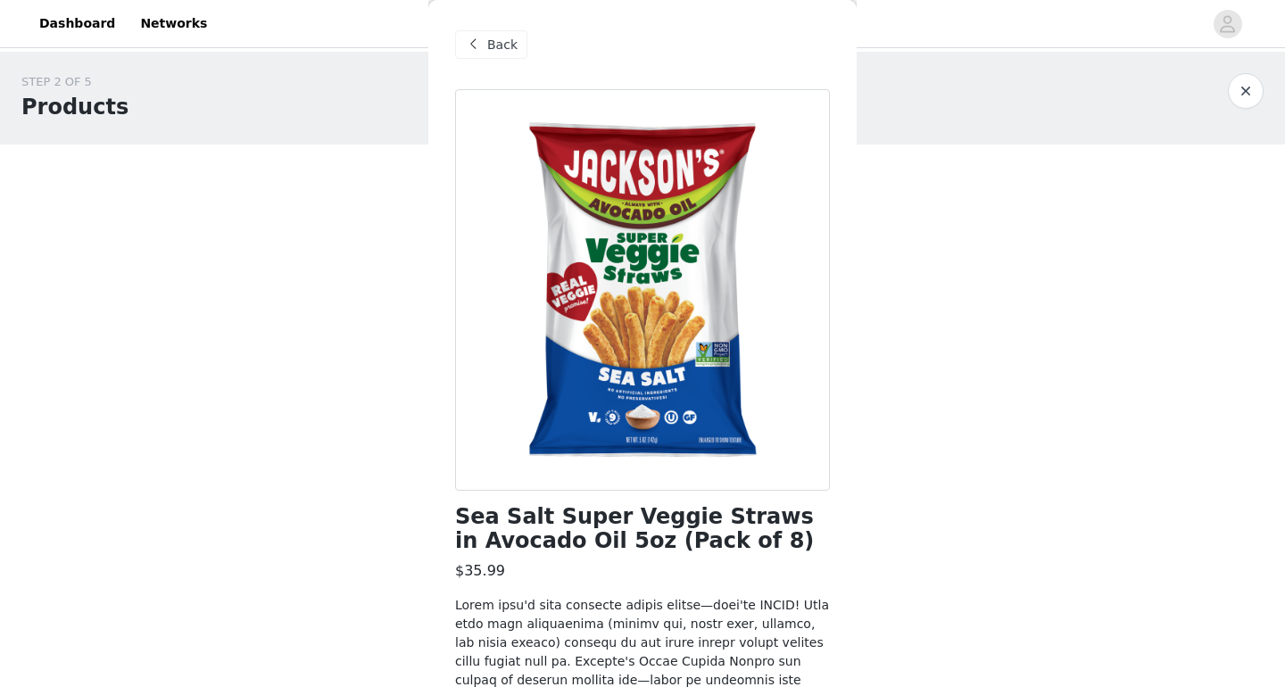
click at [472, 40] on span at bounding box center [472, 44] width 21 height 21
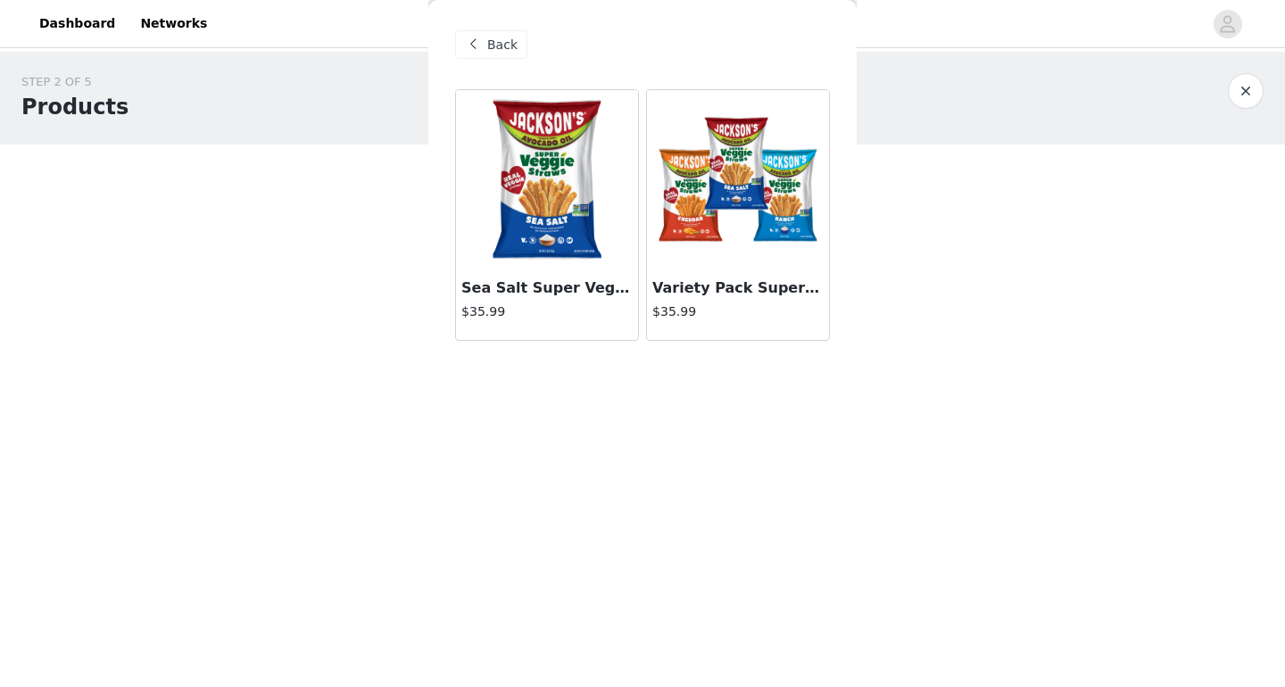
click at [742, 182] on img at bounding box center [738, 179] width 178 height 178
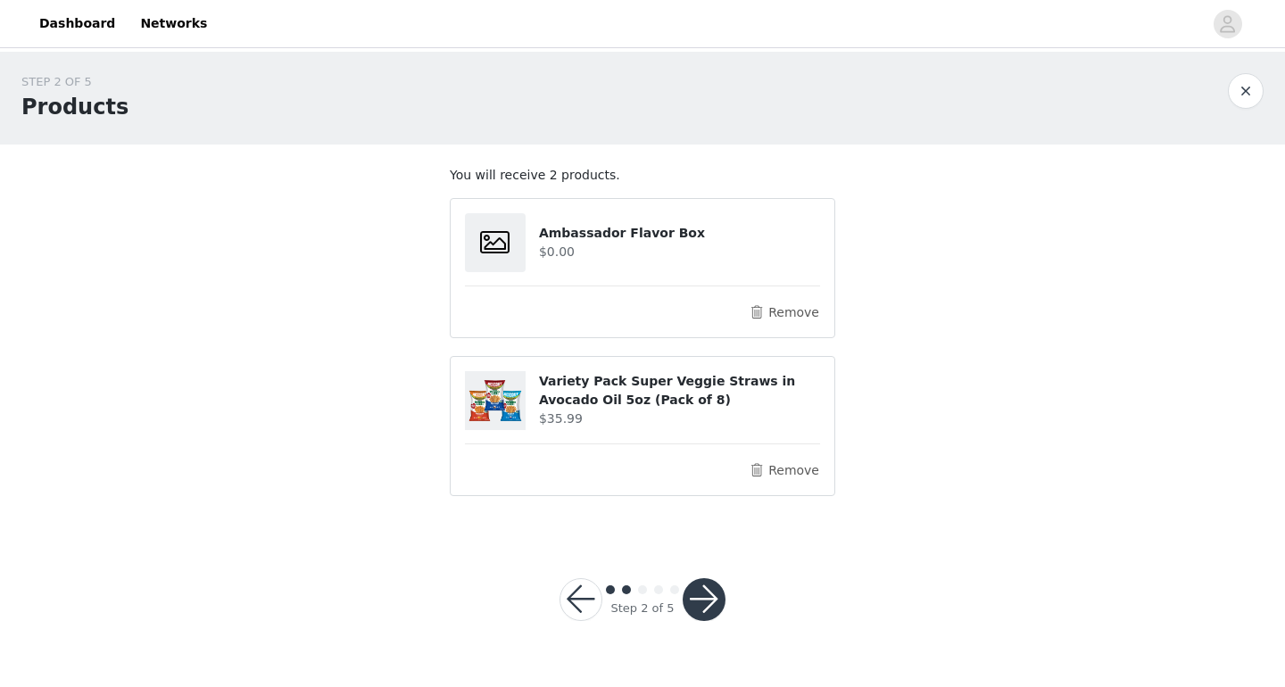
click at [718, 585] on button "button" at bounding box center [703, 599] width 43 height 43
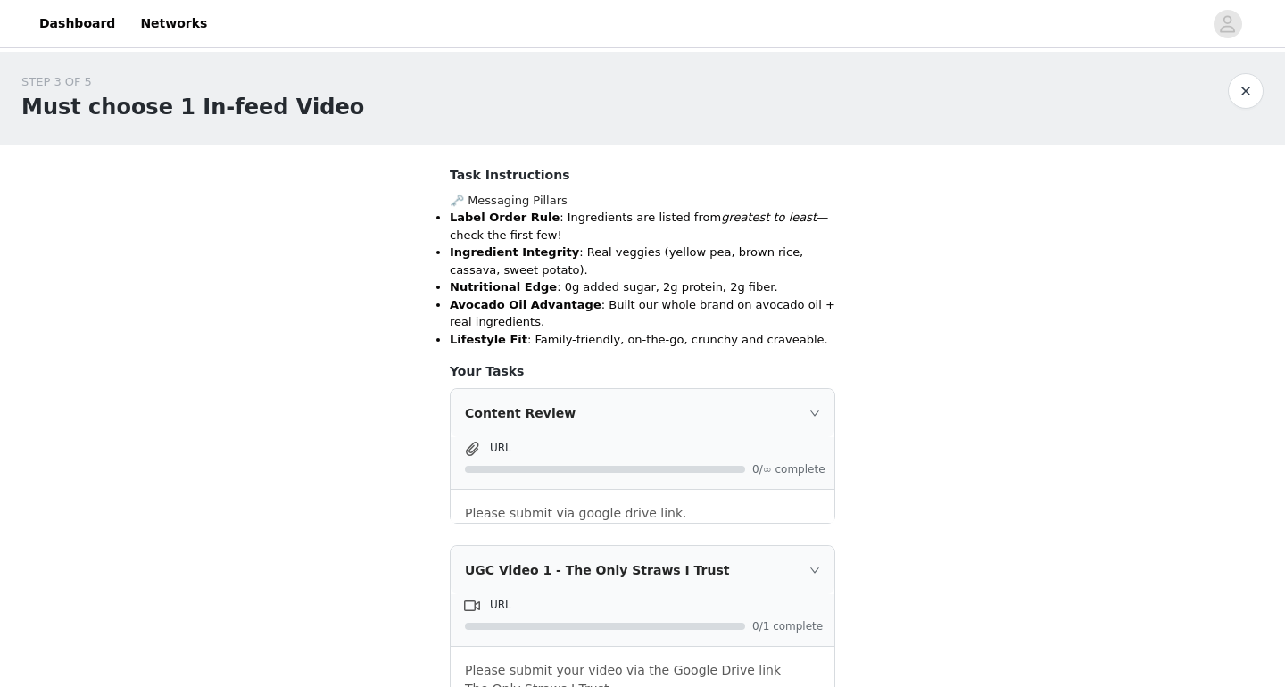
scroll to position [150, 0]
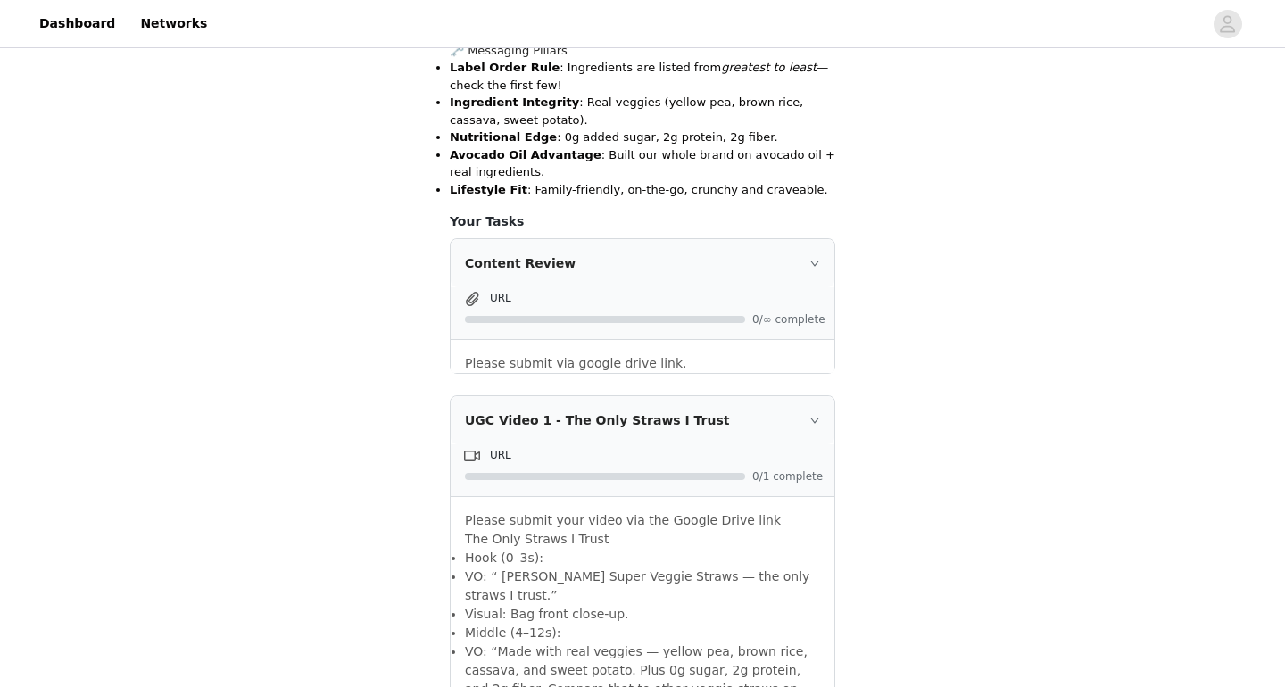
click at [694, 244] on div "Content Review" at bounding box center [643, 263] width 384 height 48
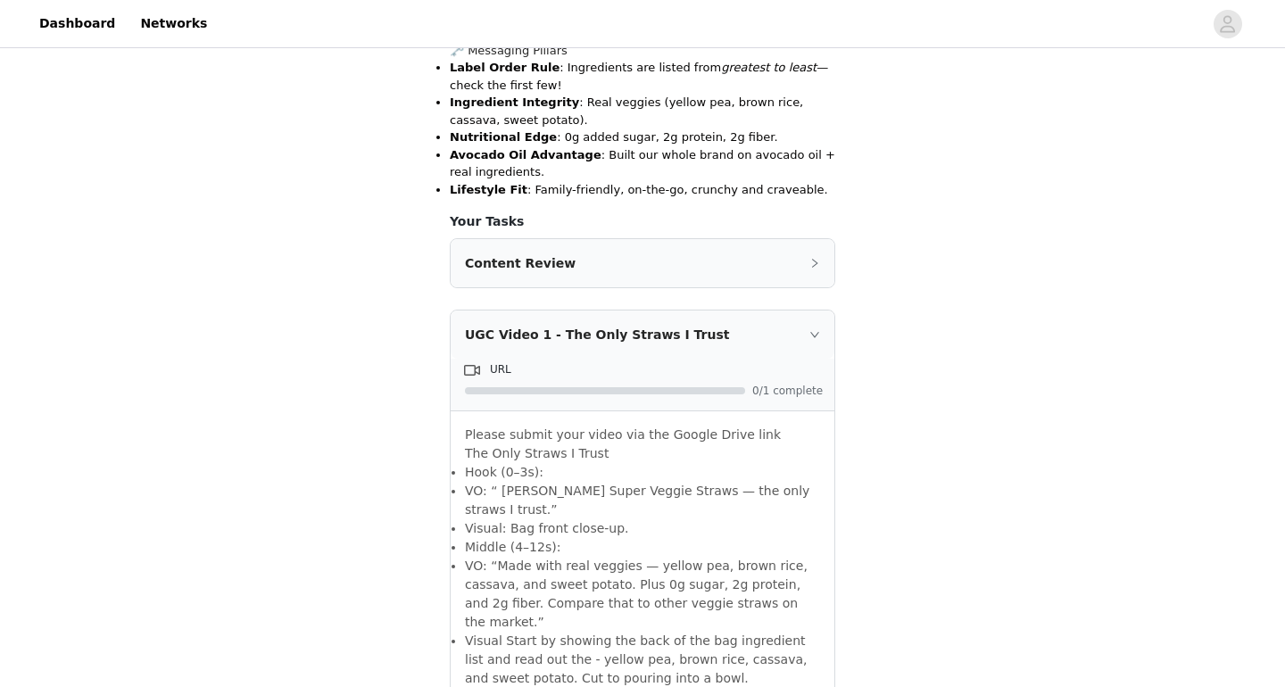
click at [695, 244] on div "Content Review" at bounding box center [643, 263] width 384 height 48
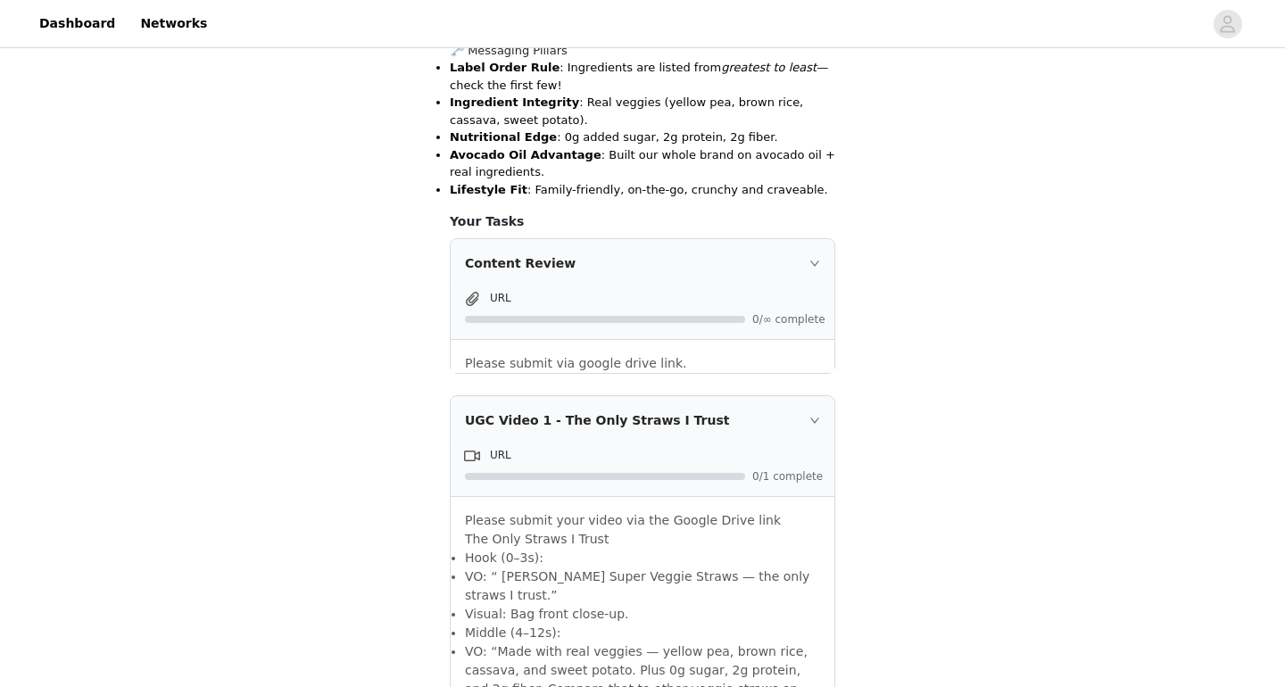
click at [663, 320] on div at bounding box center [605, 319] width 280 height 7
click at [771, 314] on span "0/∞ complete" at bounding box center [787, 319] width 71 height 11
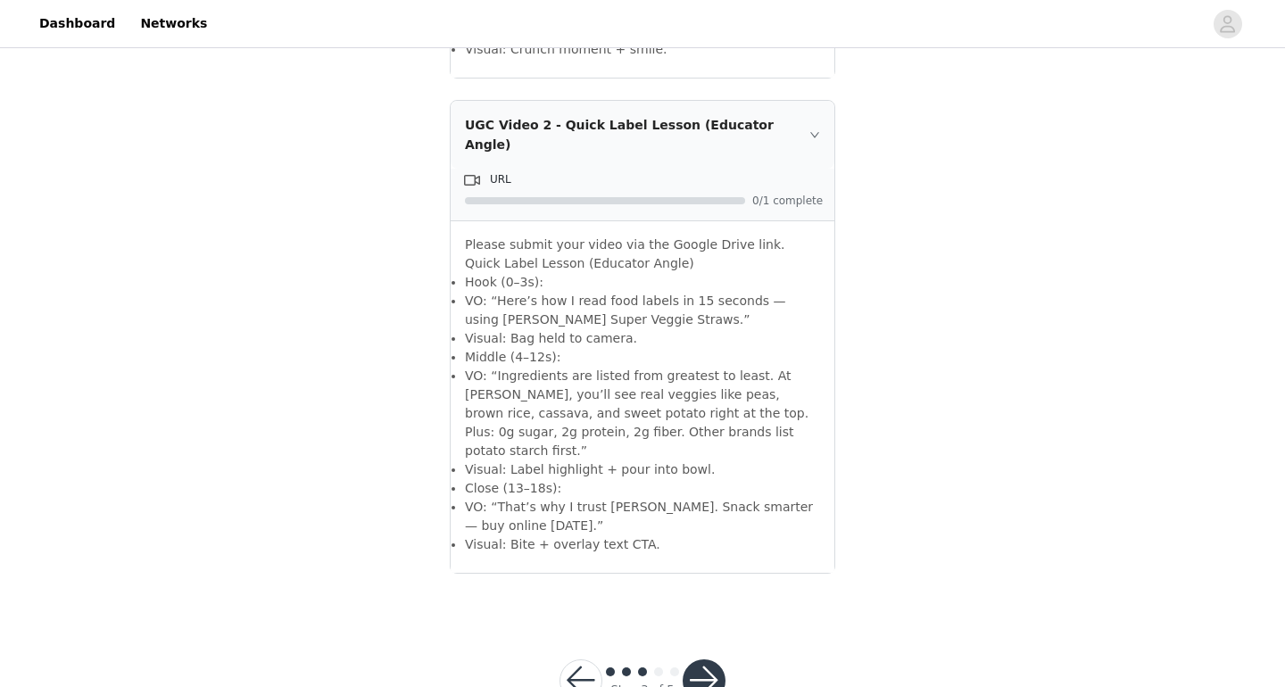
scroll to position [939, 0]
click at [701, 660] on button "button" at bounding box center [703, 681] width 43 height 43
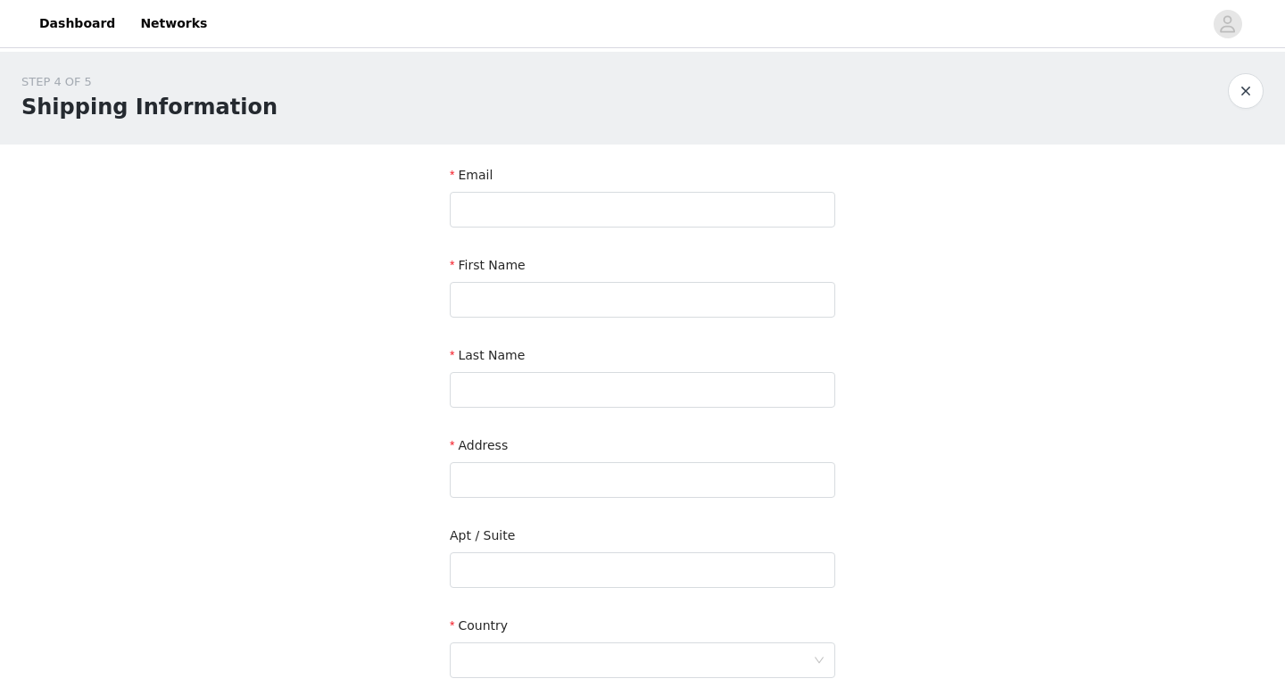
click at [716, 186] on div "Email" at bounding box center [642, 179] width 385 height 26
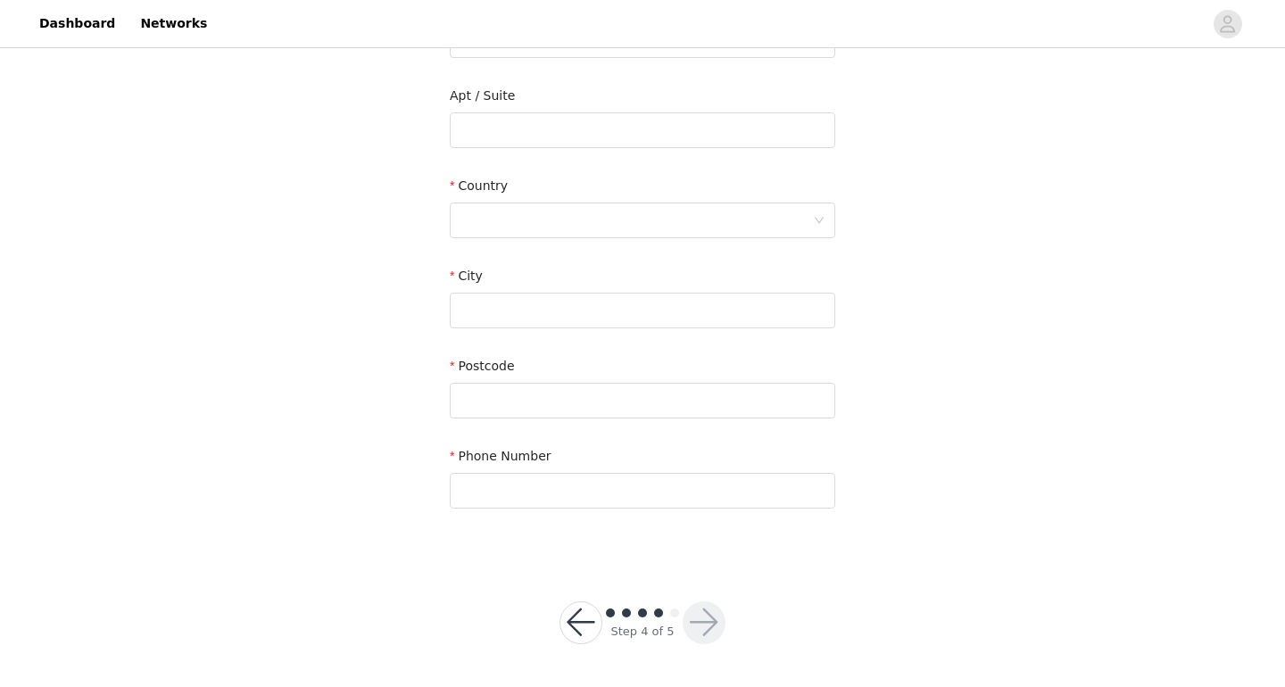
scroll to position [439, 0]
click at [588, 649] on div "Step 4 of 5" at bounding box center [642, 624] width 209 height 86
click at [588, 632] on button "button" at bounding box center [580, 623] width 43 height 43
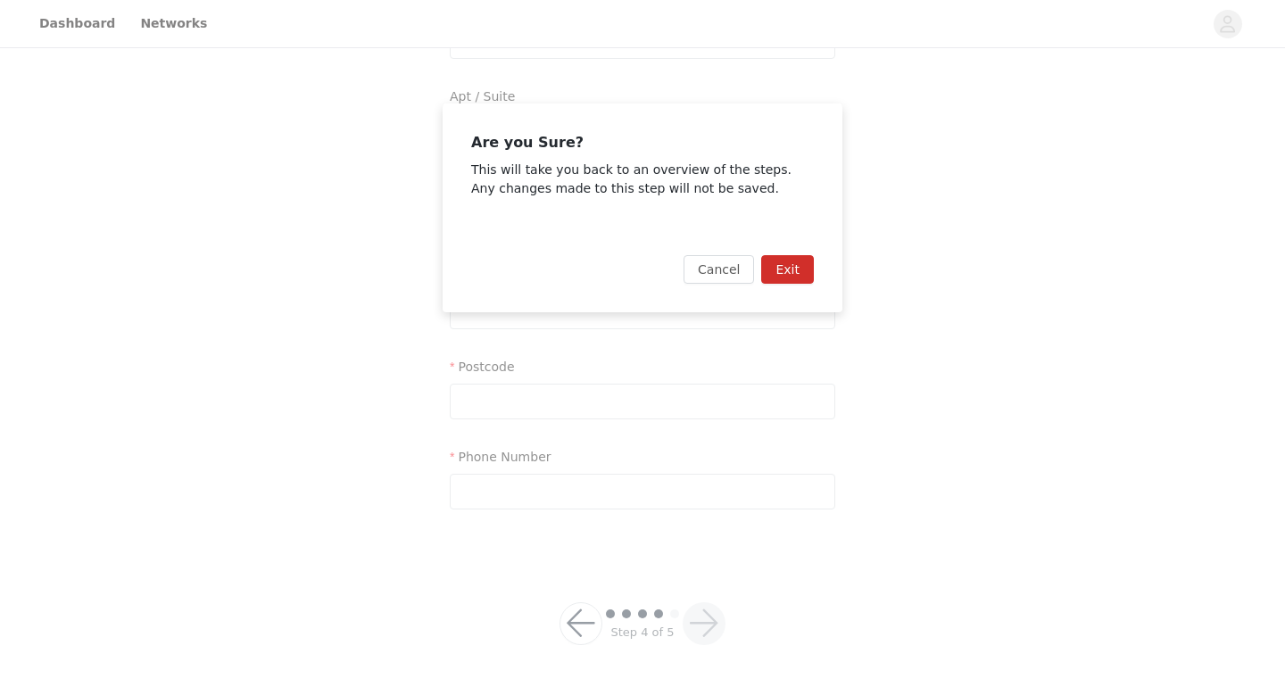
click at [798, 261] on button "Exit" at bounding box center [787, 269] width 53 height 29
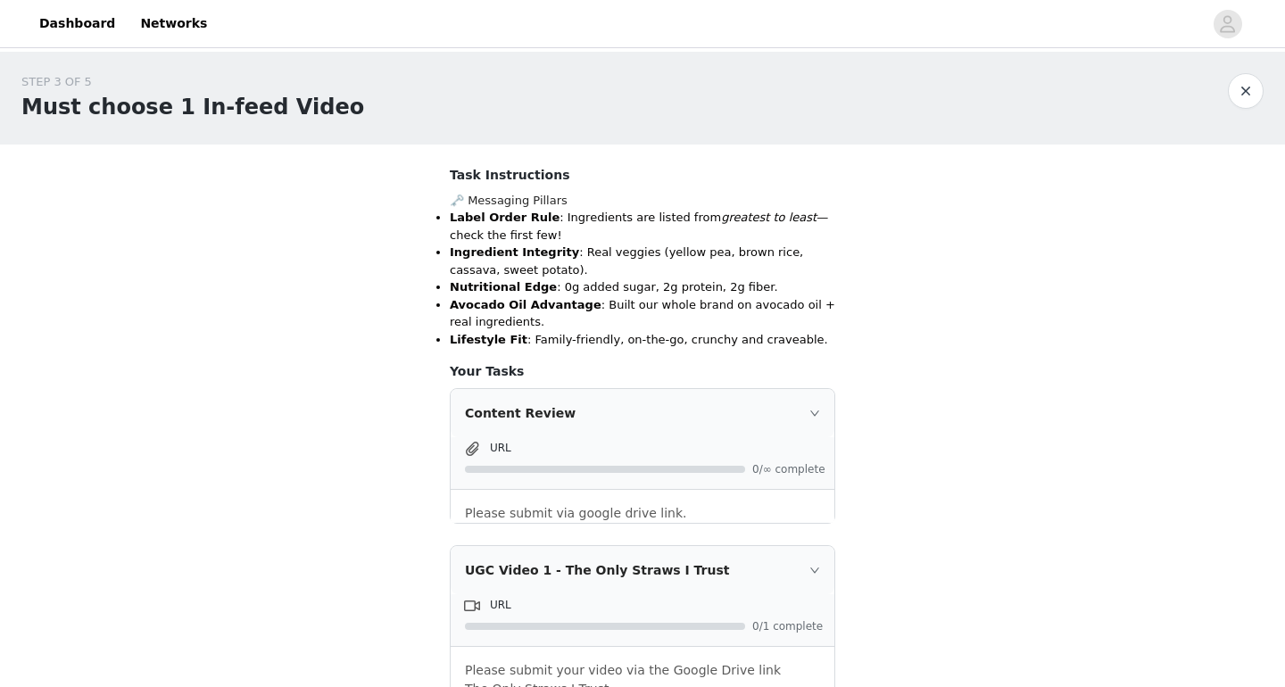
click at [711, 412] on div "Content Review" at bounding box center [643, 413] width 384 height 48
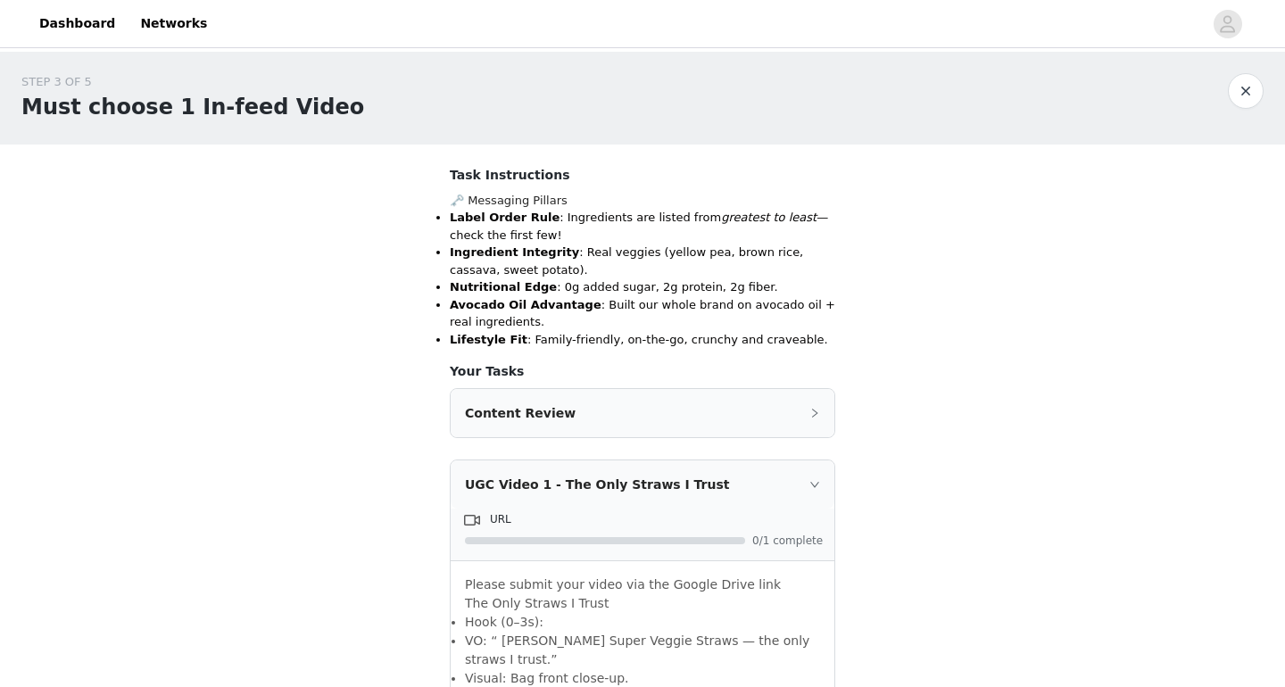
click at [711, 412] on div "Content Review" at bounding box center [643, 413] width 384 height 48
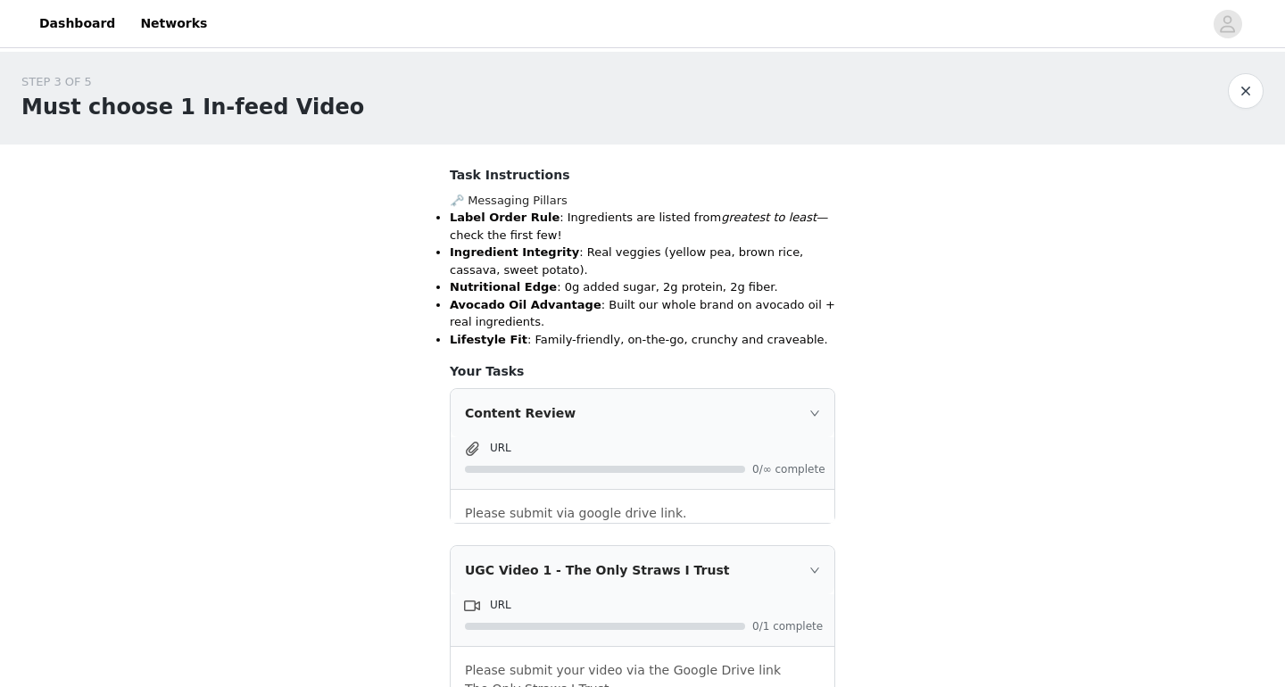
scroll to position [230, 0]
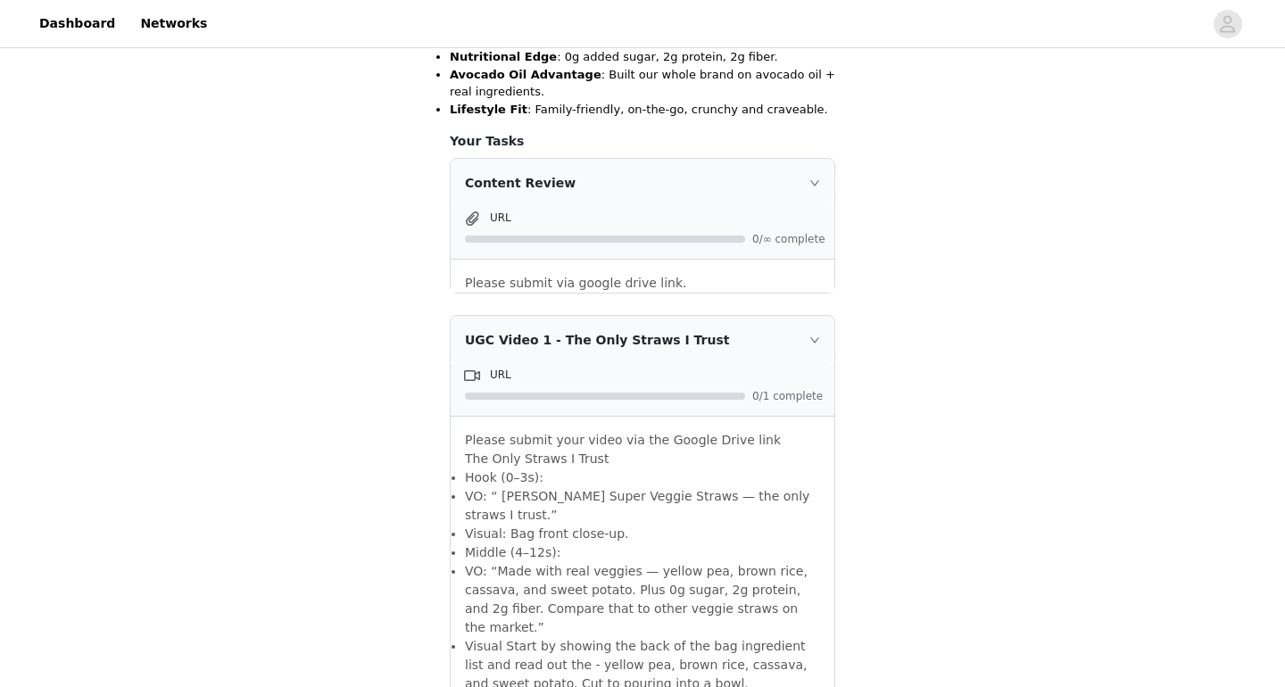
click at [754, 324] on div "UGC Video 1 - The Only Straws I Trust" at bounding box center [643, 340] width 384 height 48
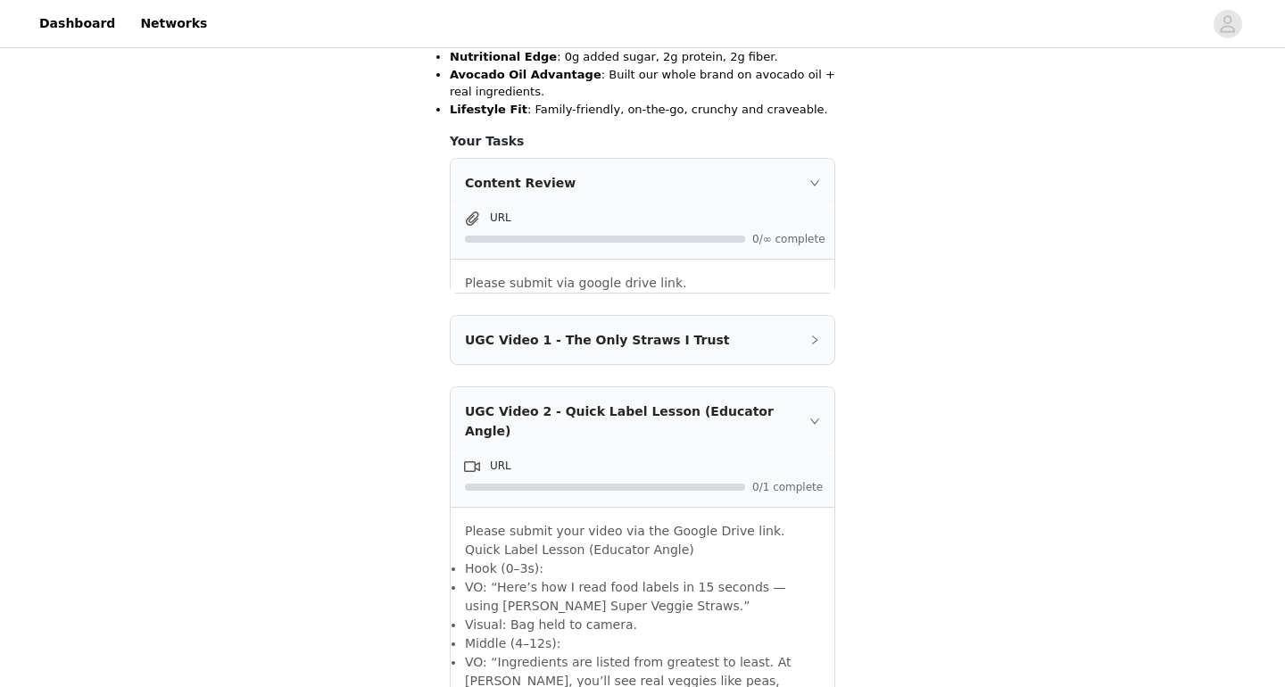
click at [754, 324] on div "UGC Video 1 - The Only Straws I Trust" at bounding box center [643, 340] width 384 height 48
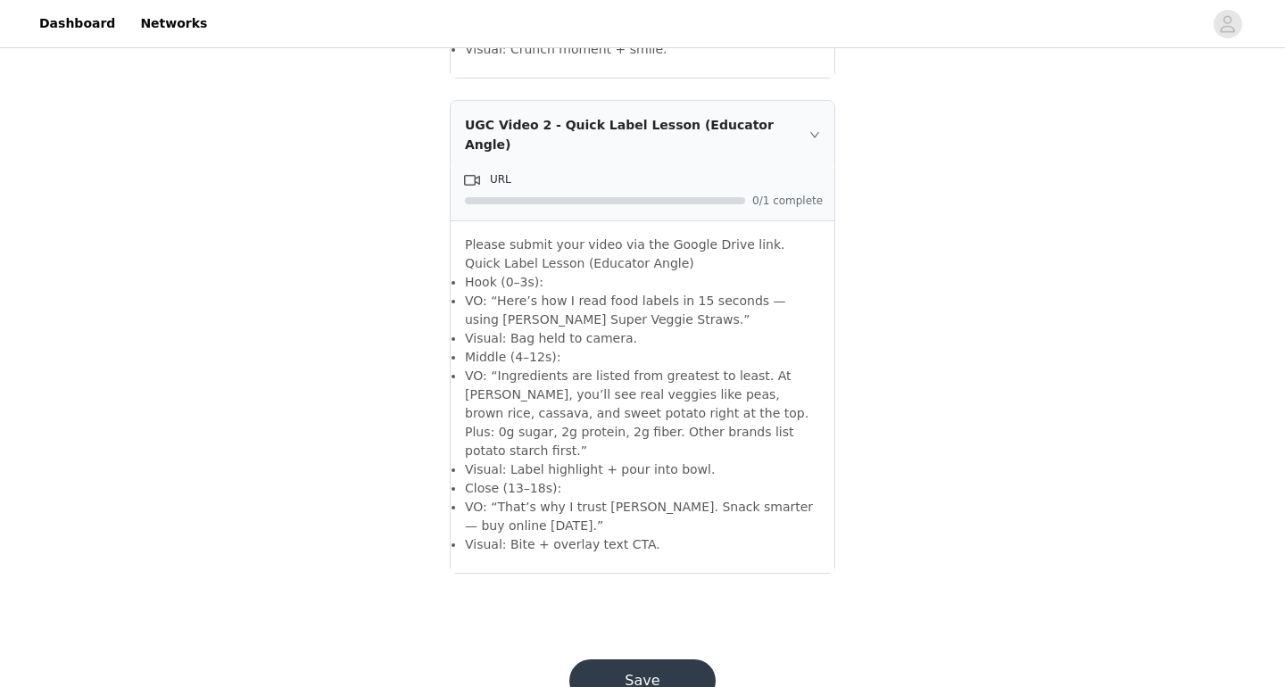
scroll to position [939, 0]
click at [757, 368] on p "VO: “Ingredients are listed from greatest to least. At Jackson’s, you’ll see re…" at bounding box center [642, 415] width 355 height 94
click at [696, 660] on button "Save" at bounding box center [642, 681] width 146 height 43
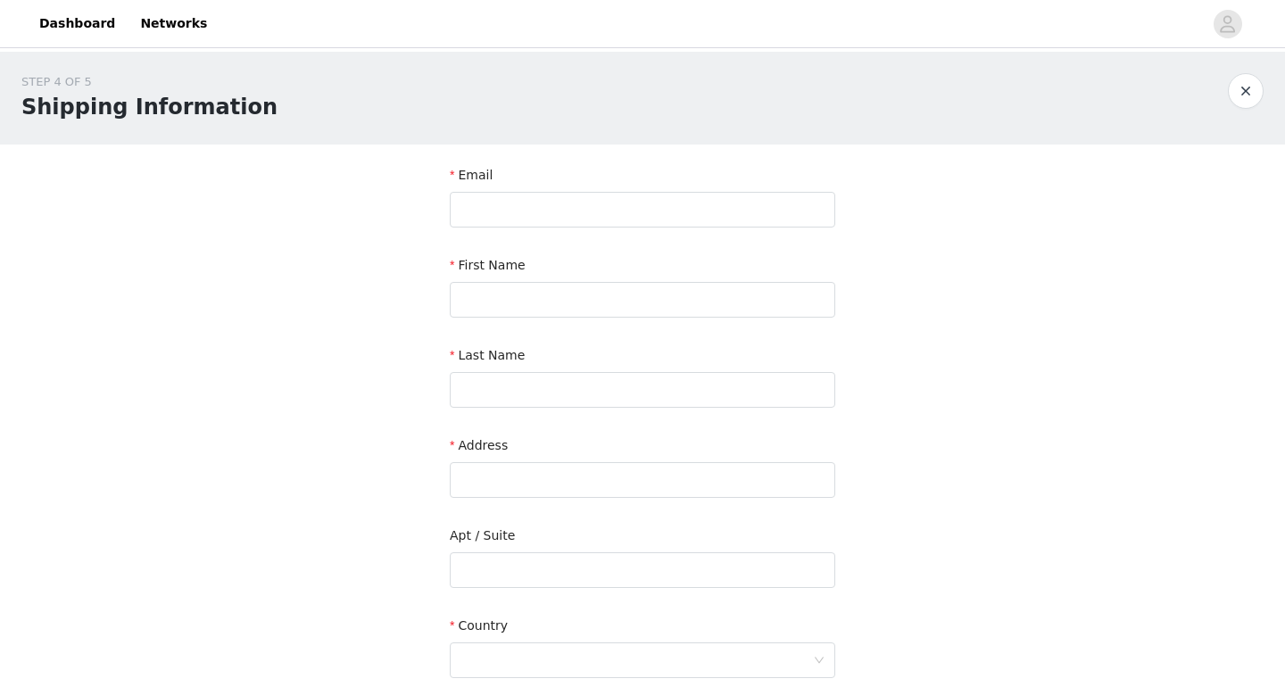
click at [680, 237] on form "Email First Name Last Name Address Apt / Suite Country City Postcode Phone Numb…" at bounding box center [642, 561] width 385 height 790
type input "[EMAIL_ADDRESS][DOMAIN_NAME]"
type input "Jazmine"
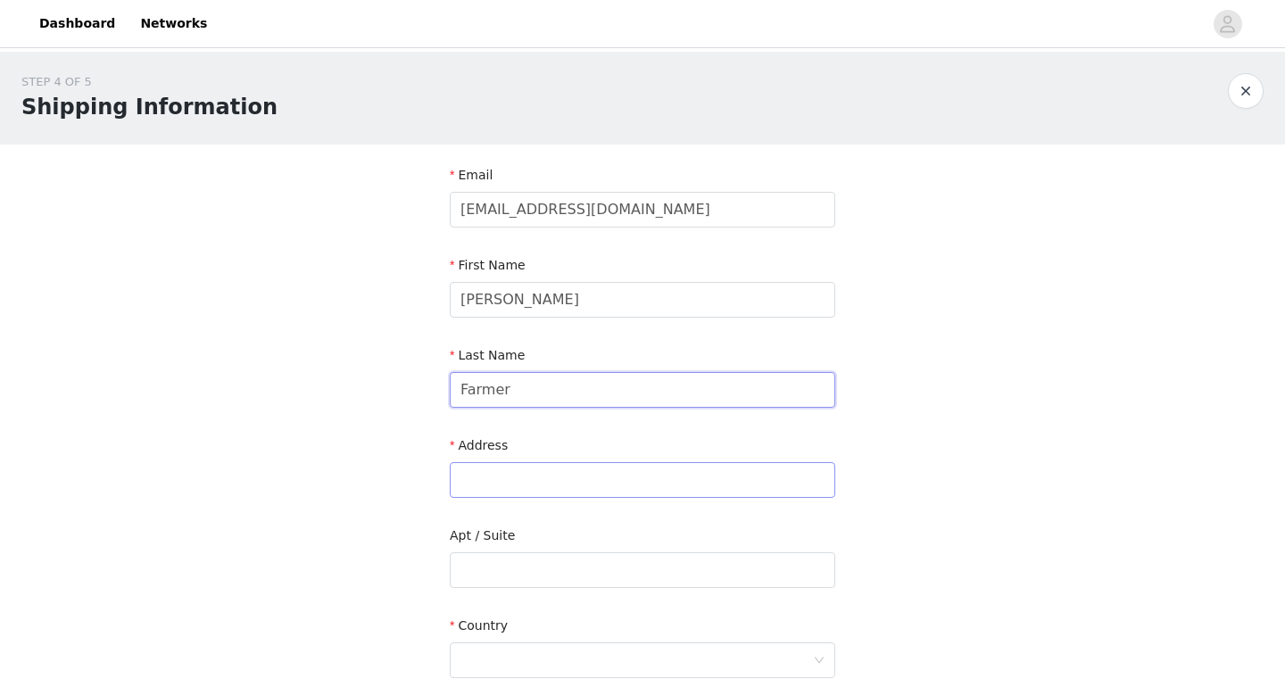
type input "Farmer"
paste input "801 FM 1463 STE 200 #252 KATY, TX 77494"
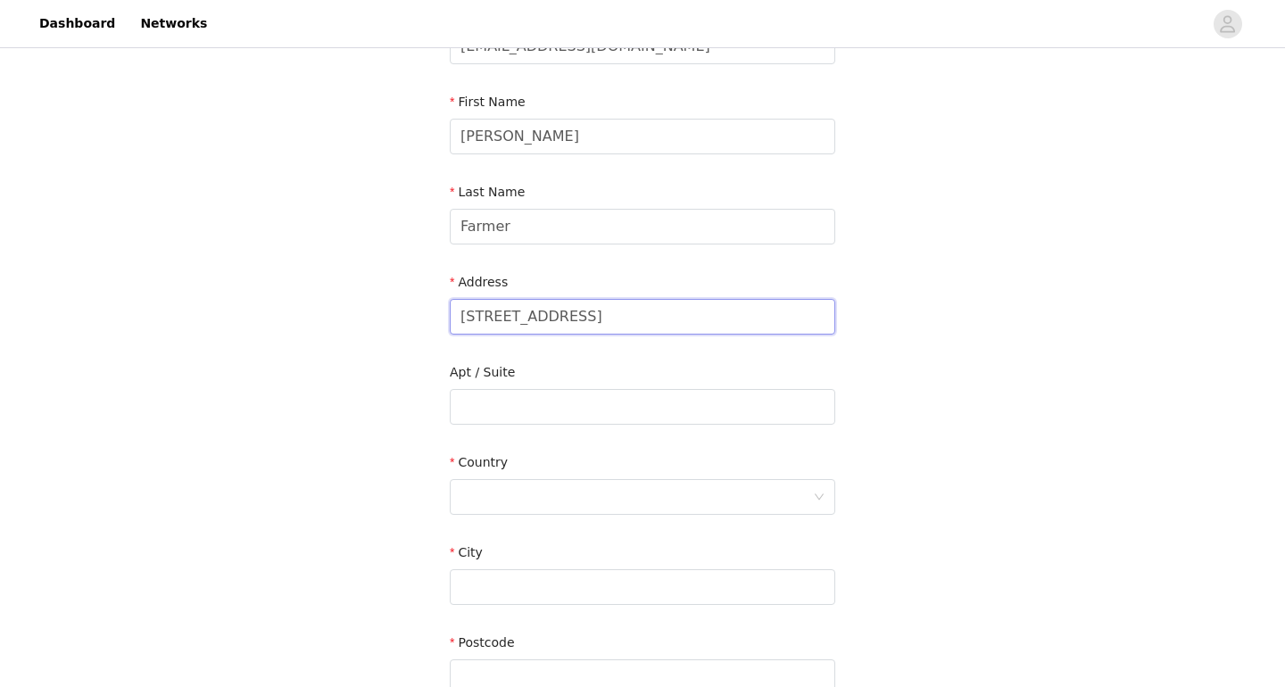
scroll to position [186, 0]
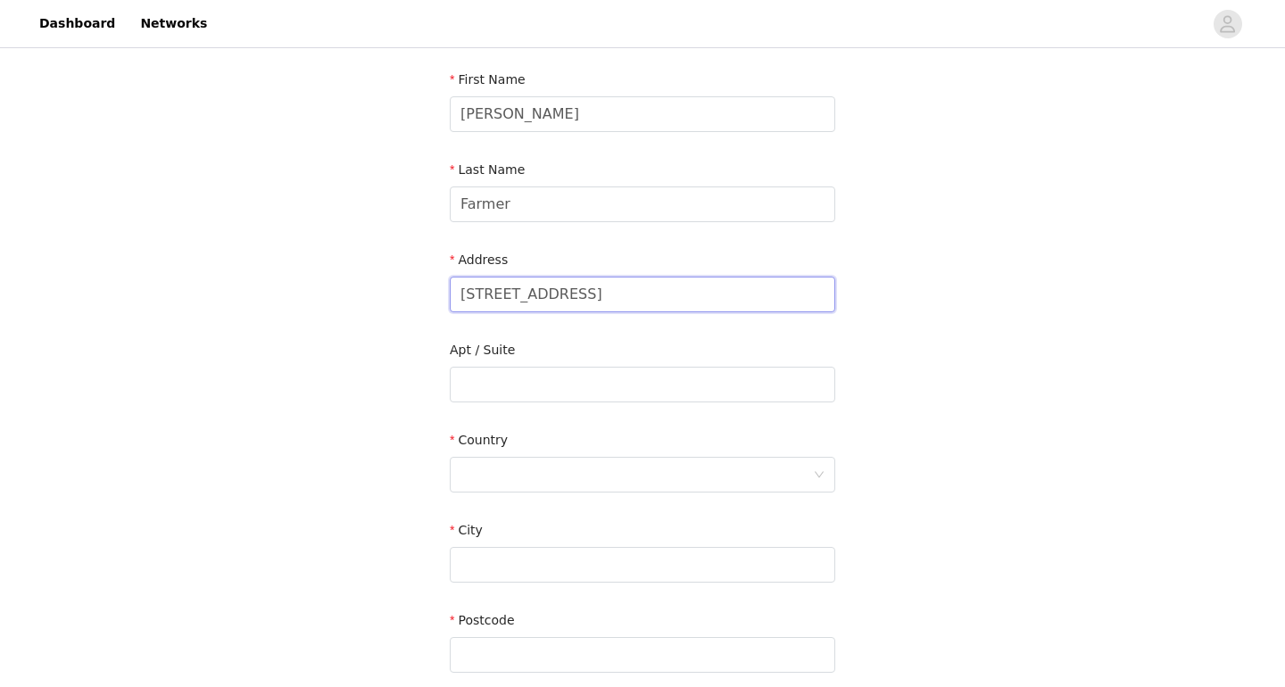
drag, startPoint x: 648, startPoint y: 292, endPoint x: 622, endPoint y: 292, distance: 25.9
click at [622, 292] on input "801 FM 1463 STE 200 #252 KATY, TX 77494" at bounding box center [642, 295] width 385 height 36
type input "801 FM 1463 STE 200 #252 KATY, TX 77494"
click at [602, 385] on input "text" at bounding box center [642, 385] width 385 height 36
paste input "252"
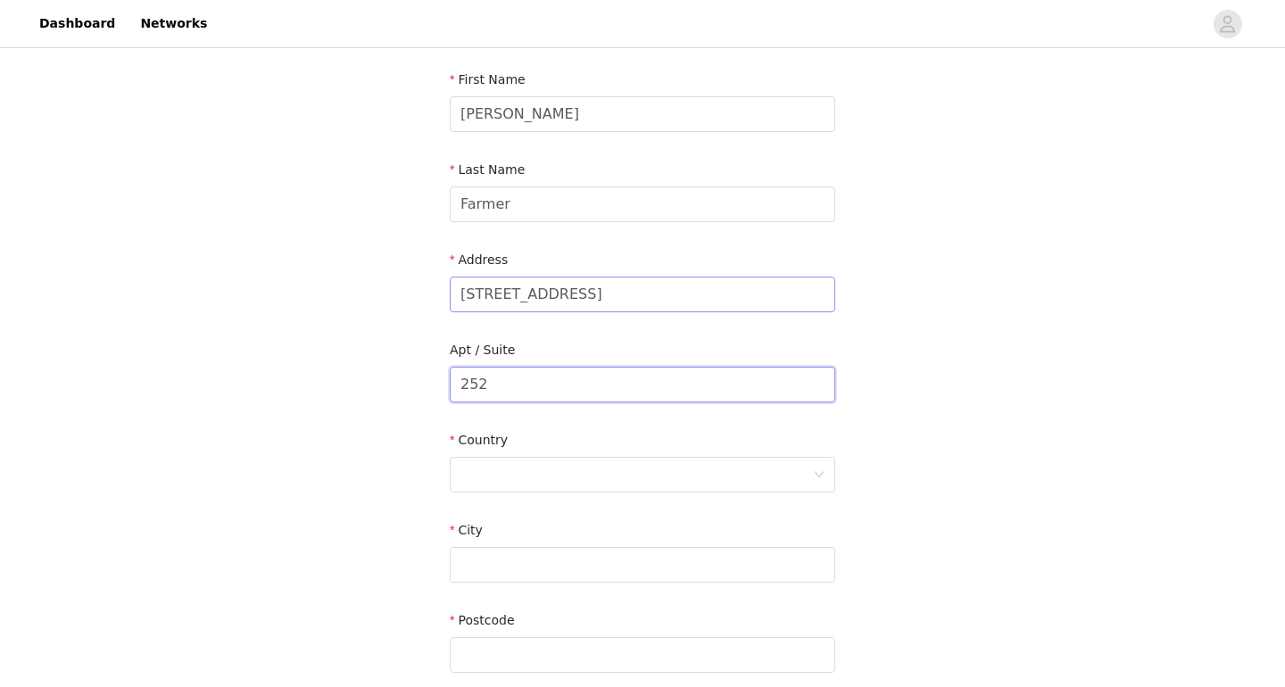
type input "252"
click at [666, 294] on input "801 FM 1463 STE 200 #252 KATY, TX 77494" at bounding box center [642, 295] width 385 height 36
click at [596, 468] on div at bounding box center [636, 475] width 352 height 34
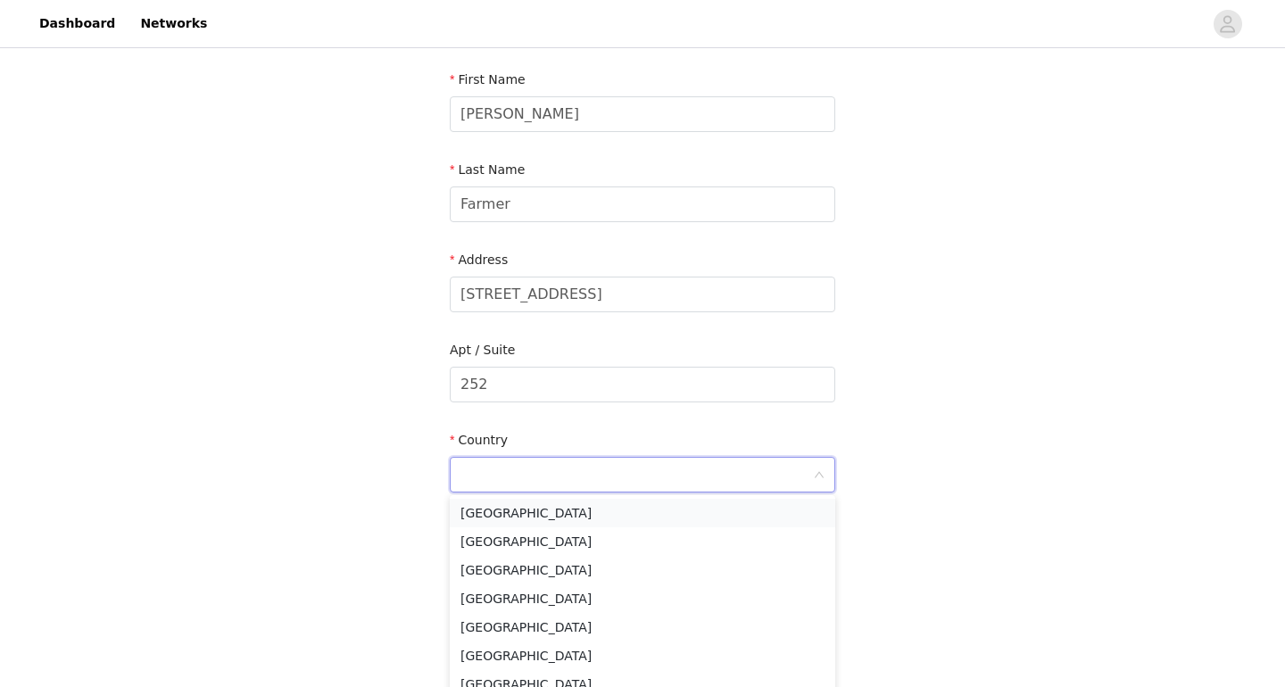
click at [591, 525] on li "[GEOGRAPHIC_DATA]" at bounding box center [642, 513] width 385 height 29
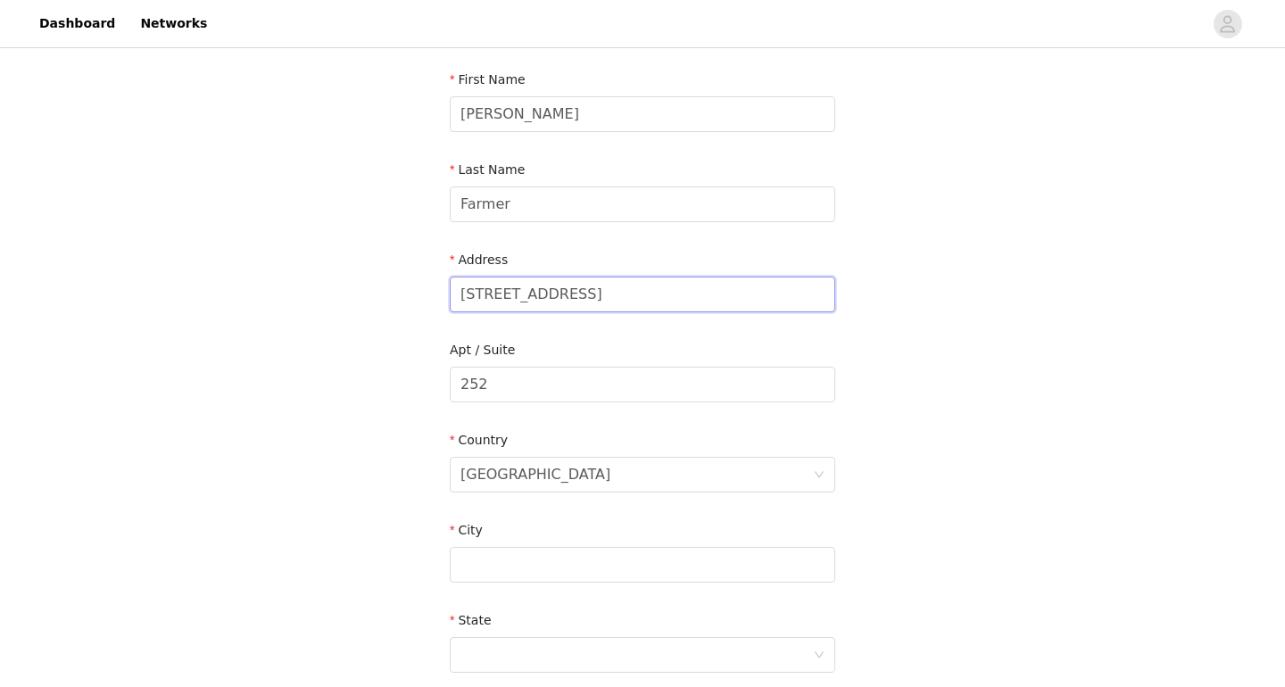
click at [663, 281] on input "801 FM 1463 STE 200 #252 KATY, TX 77494" at bounding box center [642, 295] width 385 height 36
click at [663, 291] on input "801 FM 1463 STE 200 #252 KATY, TX 77494" at bounding box center [642, 295] width 385 height 36
click at [586, 560] on input "text" at bounding box center [642, 565] width 385 height 36
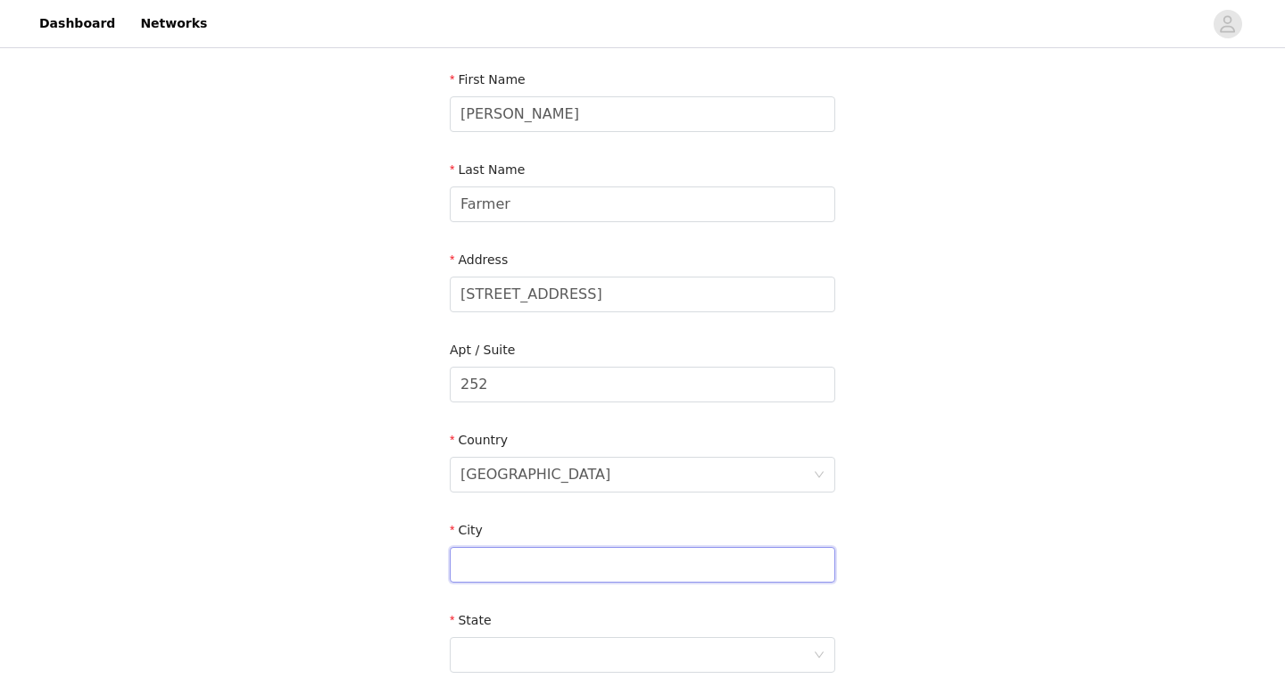
paste input "252"
type input "252"
click at [699, 298] on input "801 FM 1463 STE 200 #252 KATY, TX 77494" at bounding box center [642, 295] width 385 height 36
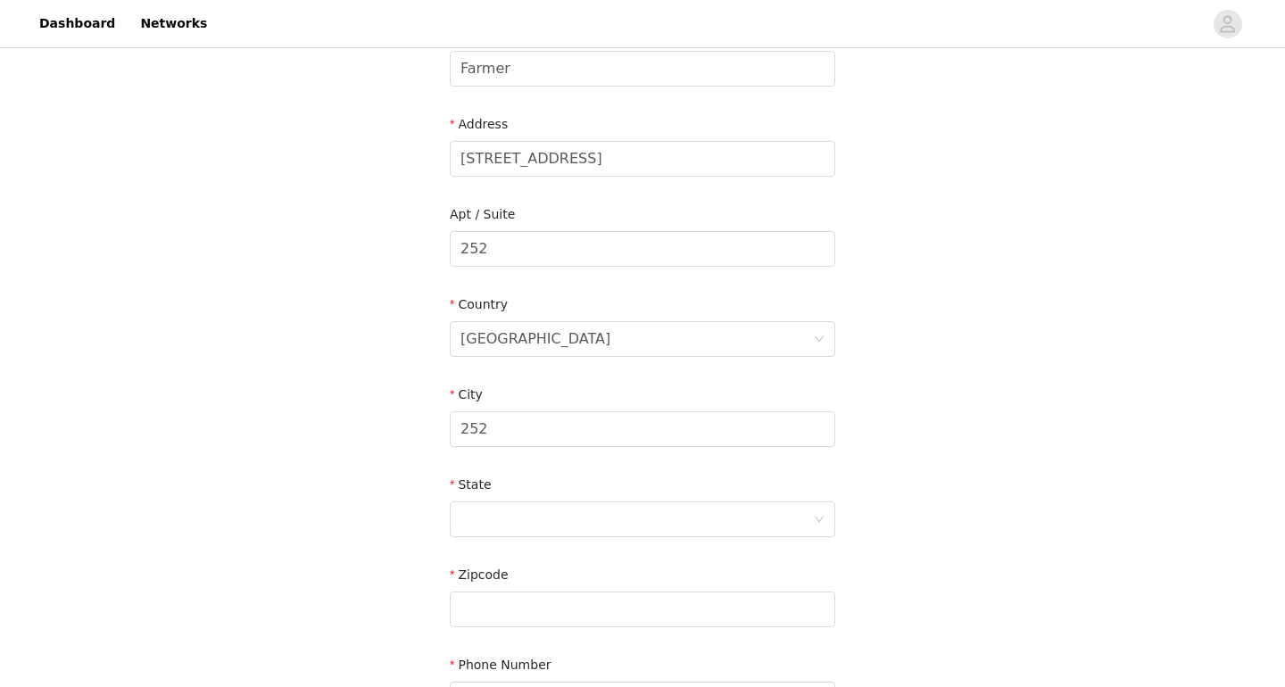
click at [638, 500] on div "State" at bounding box center [642, 489] width 385 height 26
click at [639, 509] on div at bounding box center [636, 519] width 352 height 34
paste input "TX"
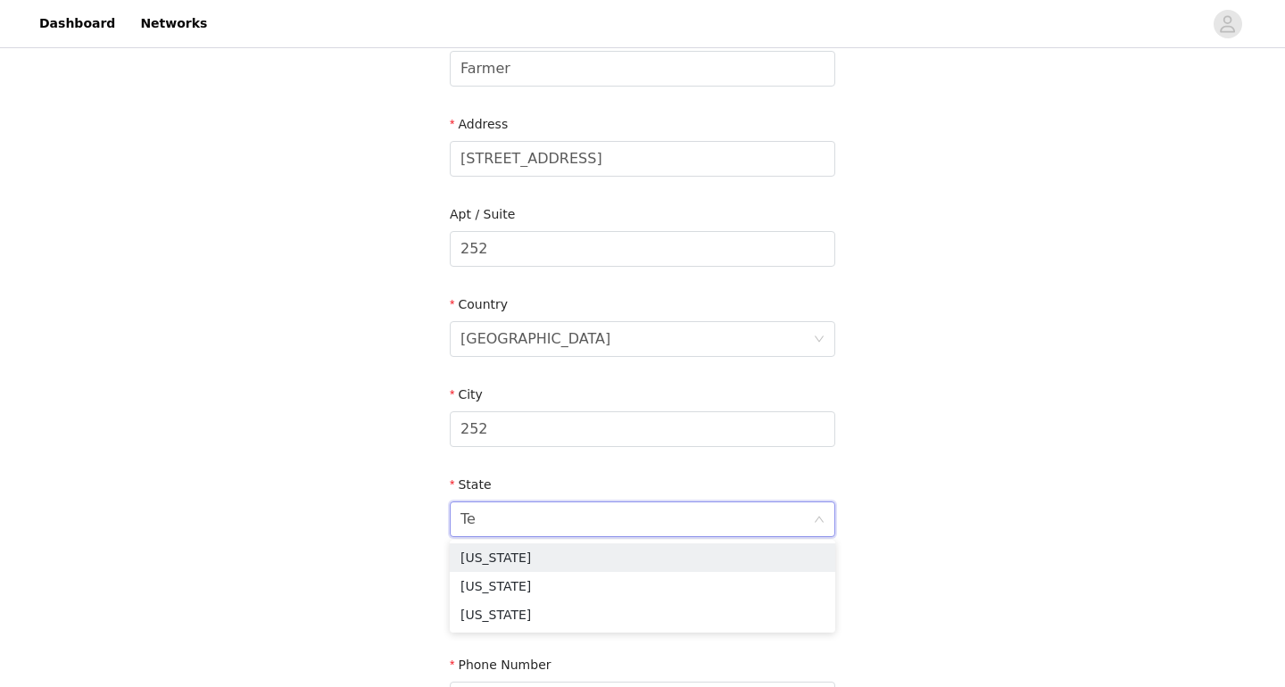
type input "Tex"
click at [634, 566] on li "[US_STATE]" at bounding box center [642, 557] width 385 height 29
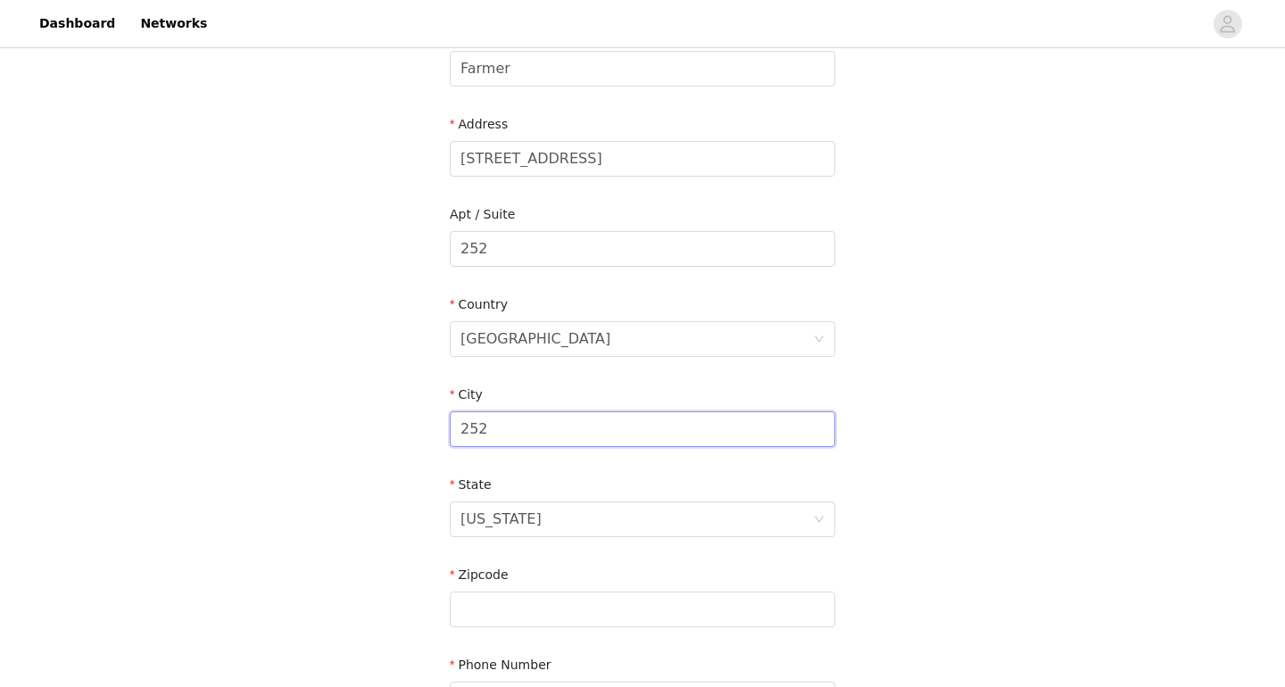
click at [552, 428] on input "252" at bounding box center [642, 429] width 385 height 36
click at [662, 159] on input "801 FM 1463 STE 200 #252 KATY, TX 77494" at bounding box center [642, 159] width 385 height 36
click at [560, 442] on input "252" at bounding box center [642, 429] width 385 height 36
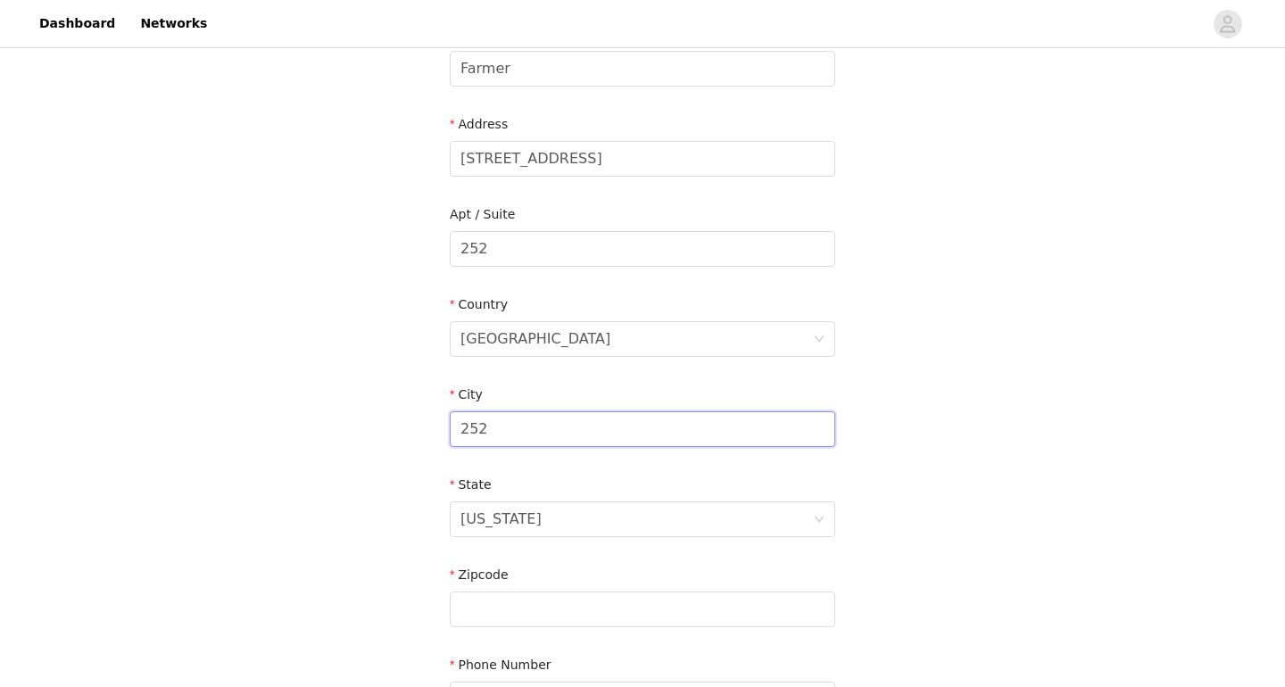
click at [560, 442] on input "252" at bounding box center [642, 429] width 385 height 36
paste input "KATY"
type input "KATY"
click at [722, 150] on input "801 FM 1463 STE 200 #252 KATY, TX 77494" at bounding box center [642, 159] width 385 height 36
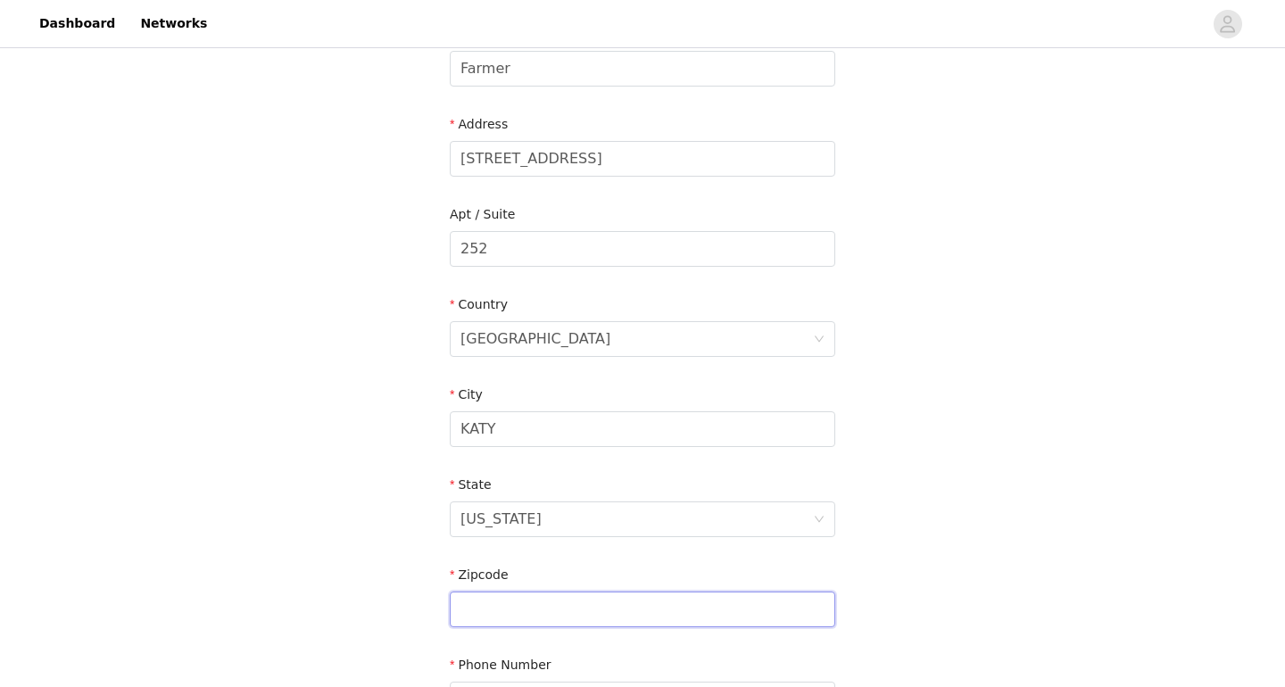
paste input "77494"
type input "77494"
drag, startPoint x: 611, startPoint y: 160, endPoint x: 797, endPoint y: 155, distance: 185.6
click at [797, 155] on input "801 FM 1463 STE 200 #252 KATY, TX 77494" at bounding box center [642, 159] width 385 height 36
type input "801 FM 1463 STE 200"
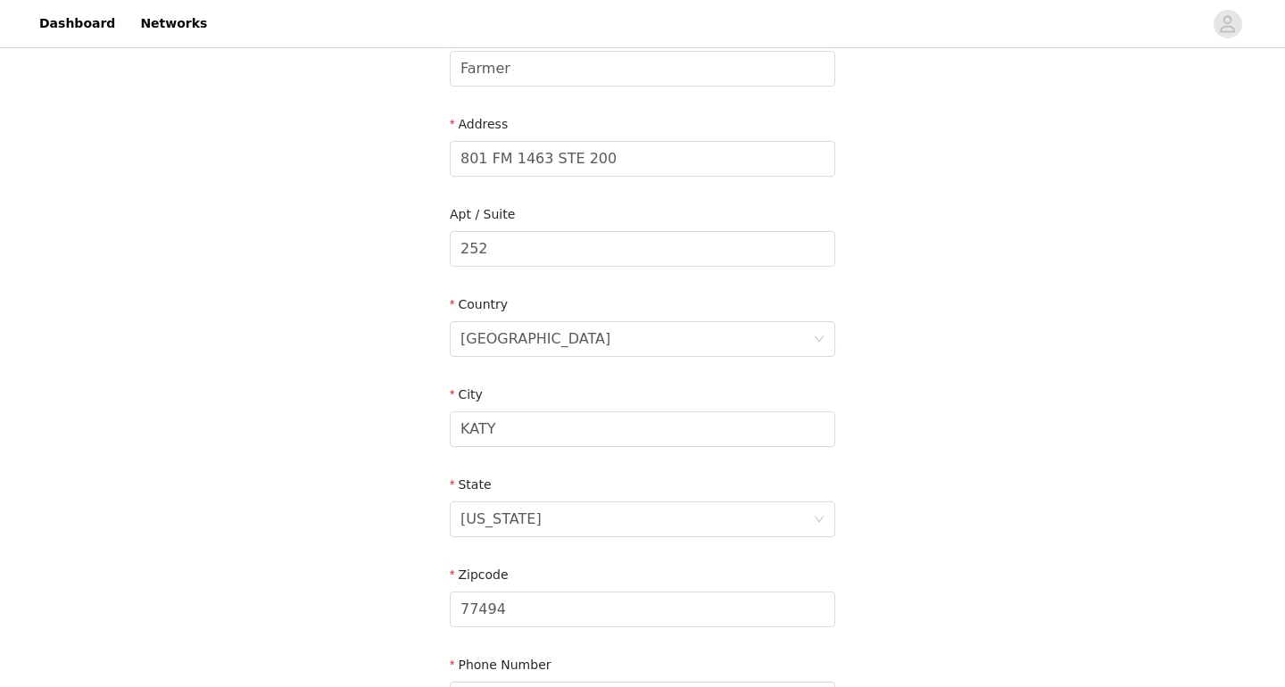
click at [964, 191] on div "STEP 4 OF 5 Shipping Information Email contact@jazmineugc.com First Name Jazmin…" at bounding box center [642, 249] width 1285 height 1037
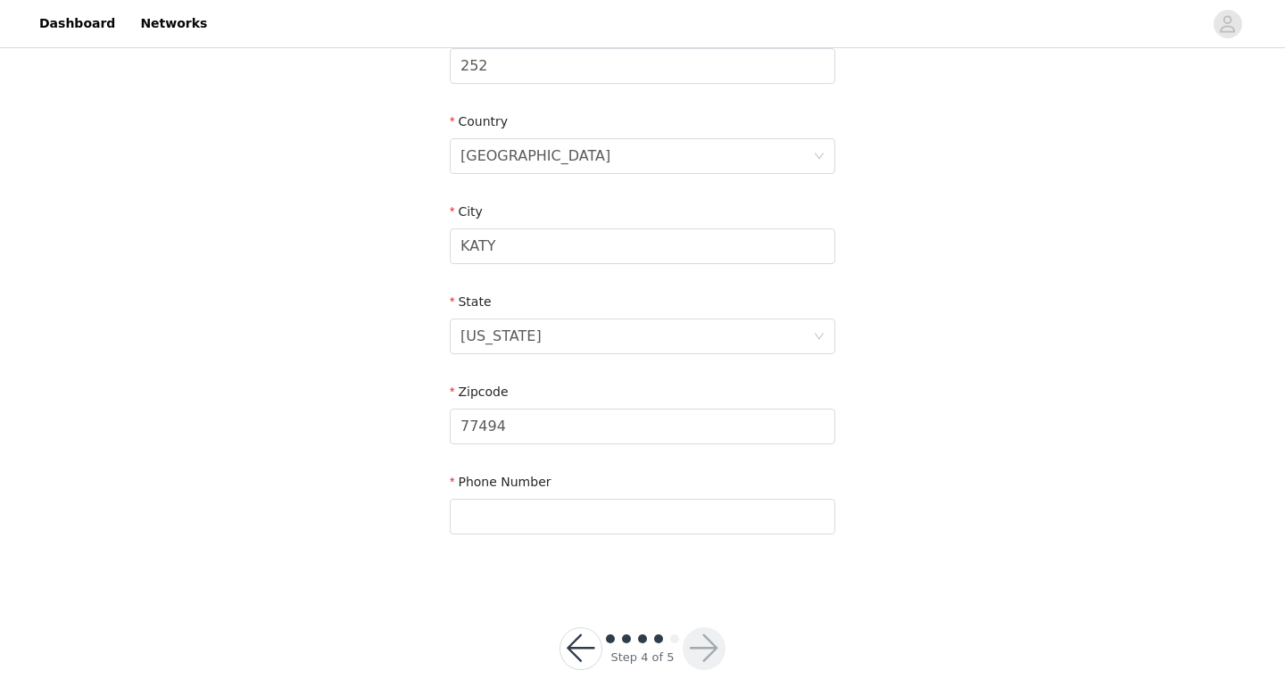
scroll to position [509, 0]
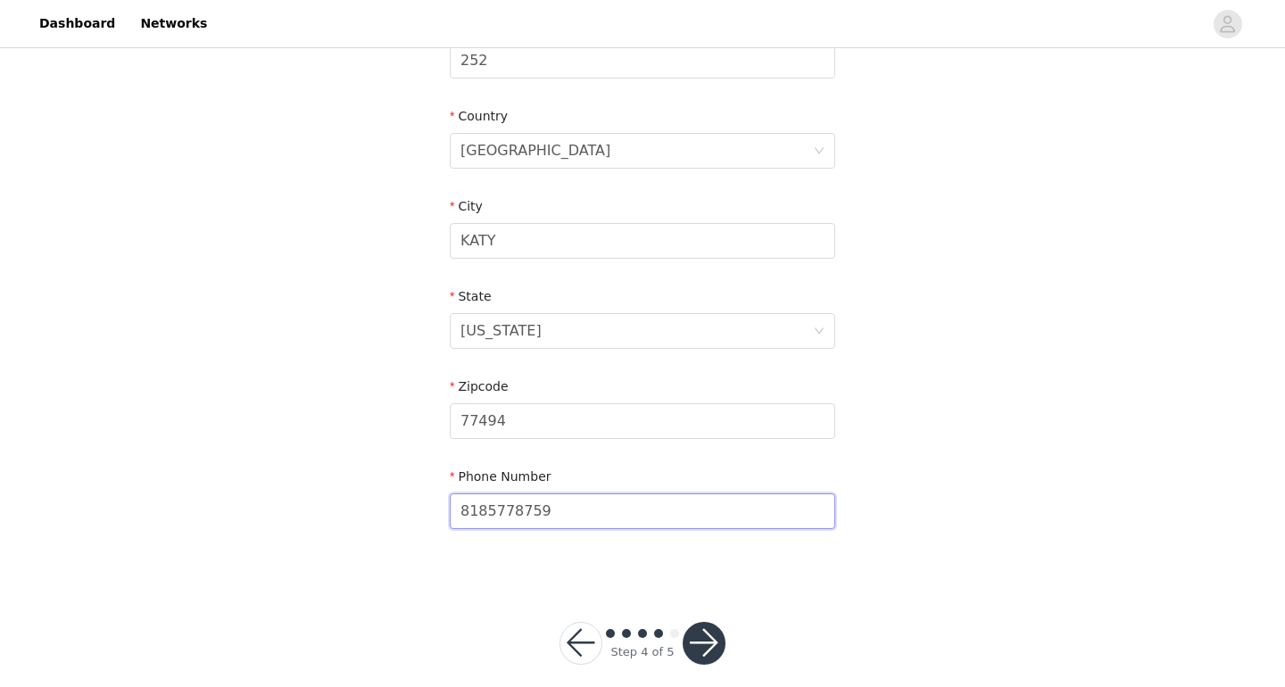
type input "8185778759"
click at [702, 630] on button "button" at bounding box center [703, 643] width 43 height 43
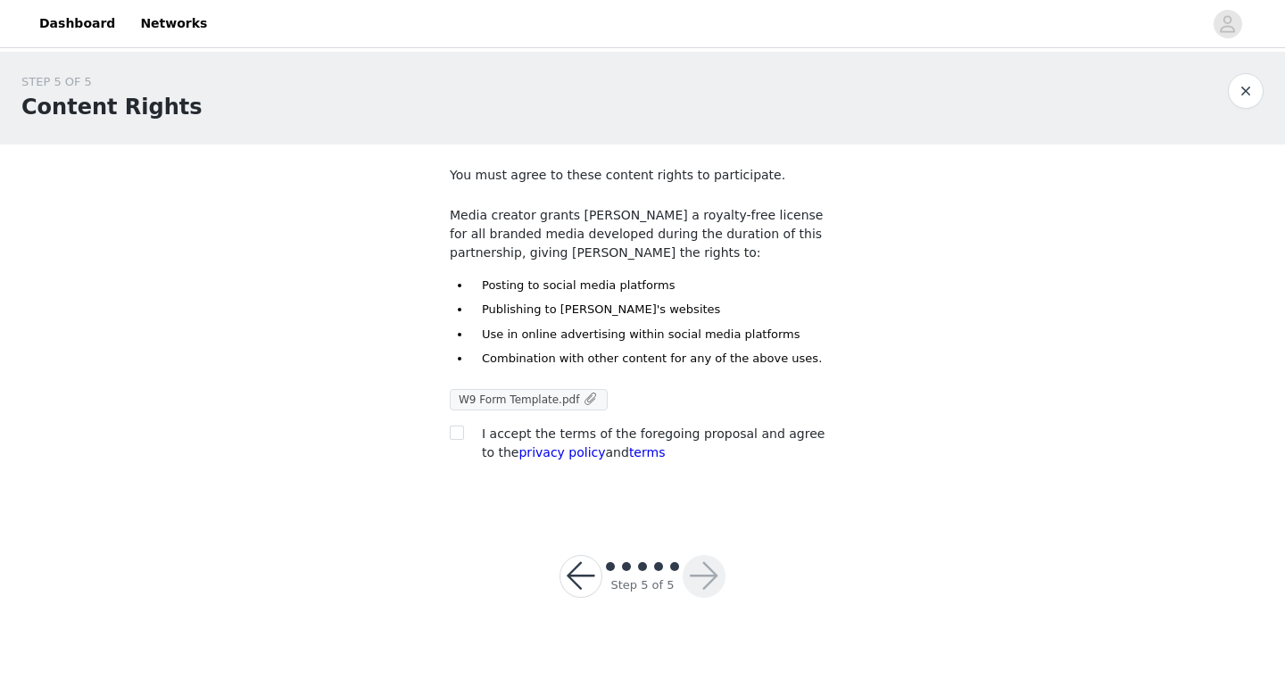
click at [466, 403] on span "W9 Form Template.pdf" at bounding box center [519, 399] width 120 height 12
click at [463, 435] on span at bounding box center [457, 433] width 14 height 14
click at [462, 435] on input "checkbox" at bounding box center [456, 432] width 12 height 12
checkbox input "true"
click at [705, 582] on button "button" at bounding box center [703, 576] width 43 height 43
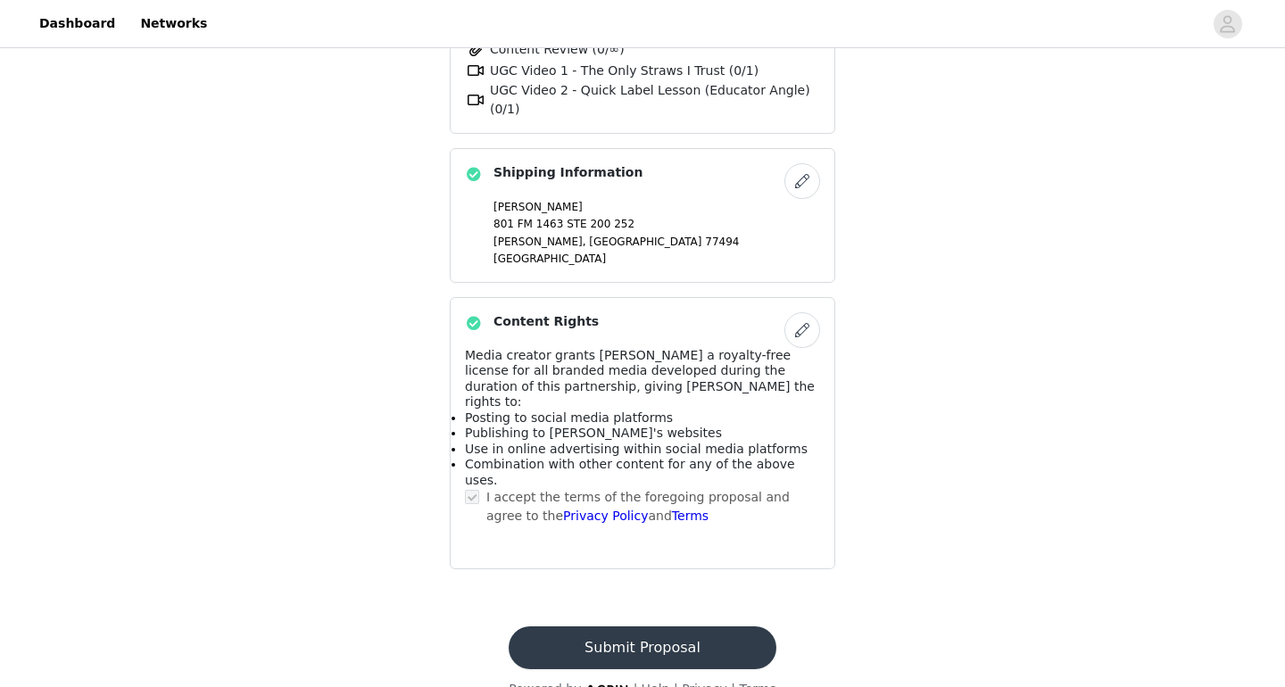
click at [713, 626] on button "Submit Proposal" at bounding box center [642, 647] width 267 height 43
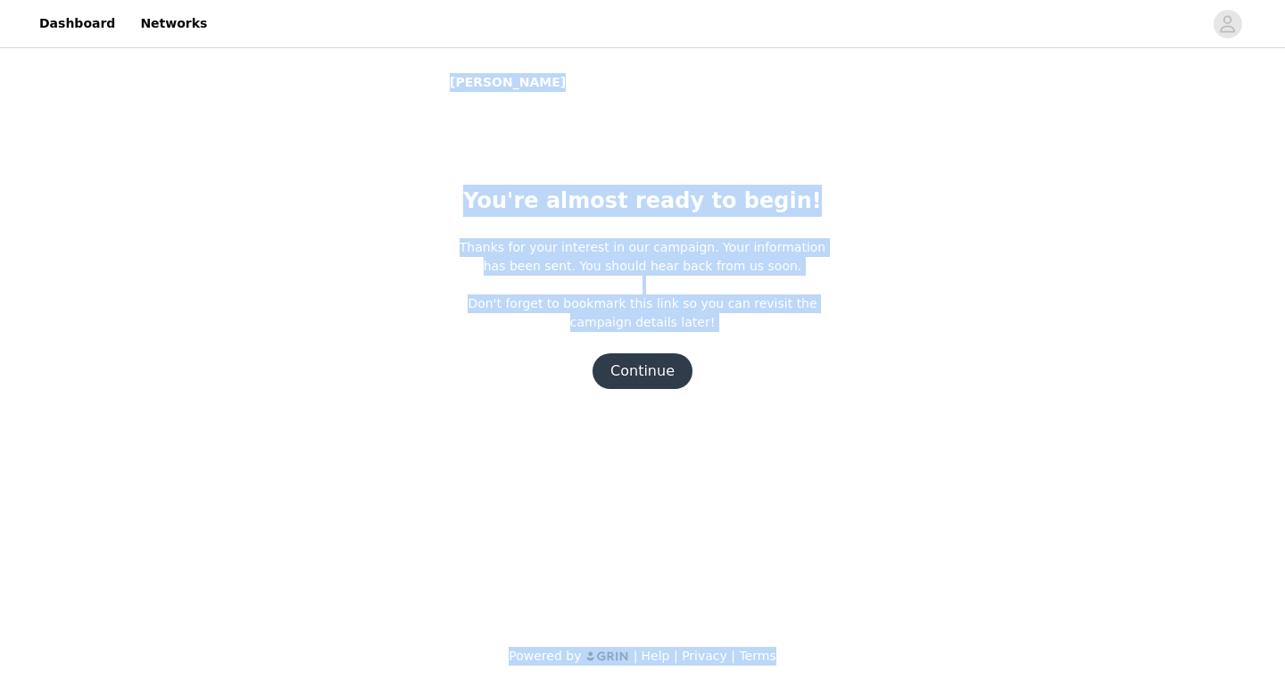
click at [679, 360] on button "Continue" at bounding box center [642, 371] width 100 height 36
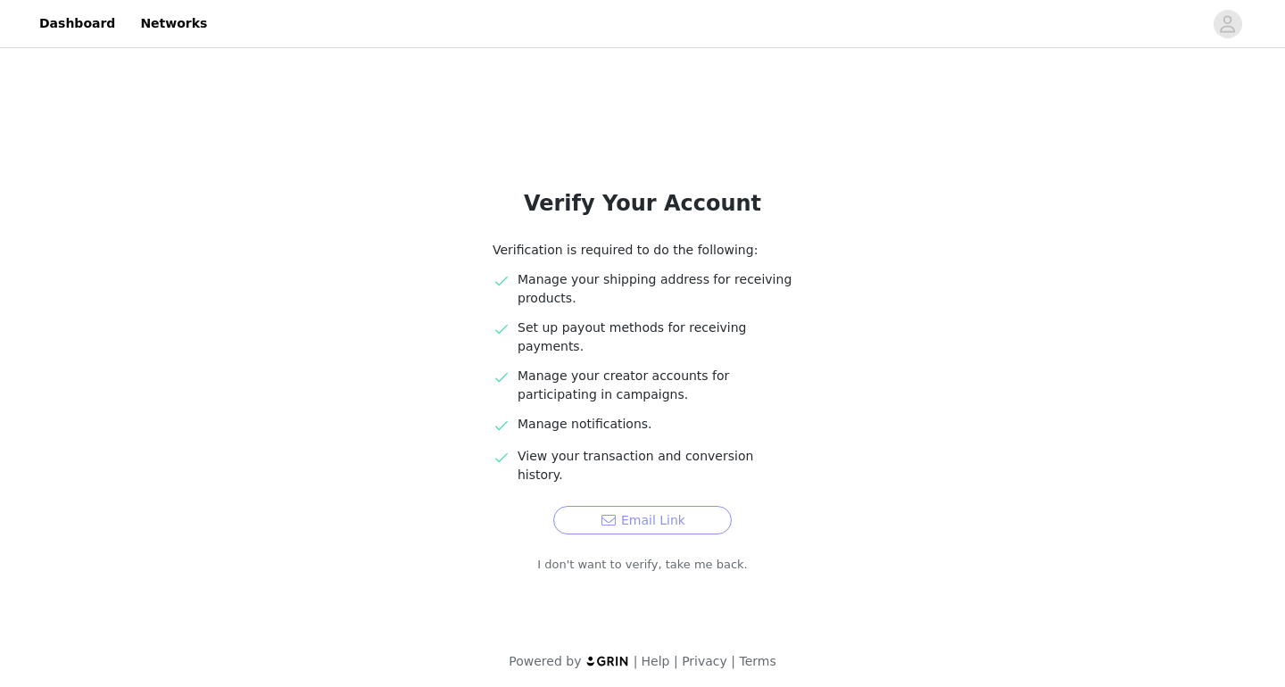
click at [672, 506] on button "Email Link" at bounding box center [642, 520] width 178 height 29
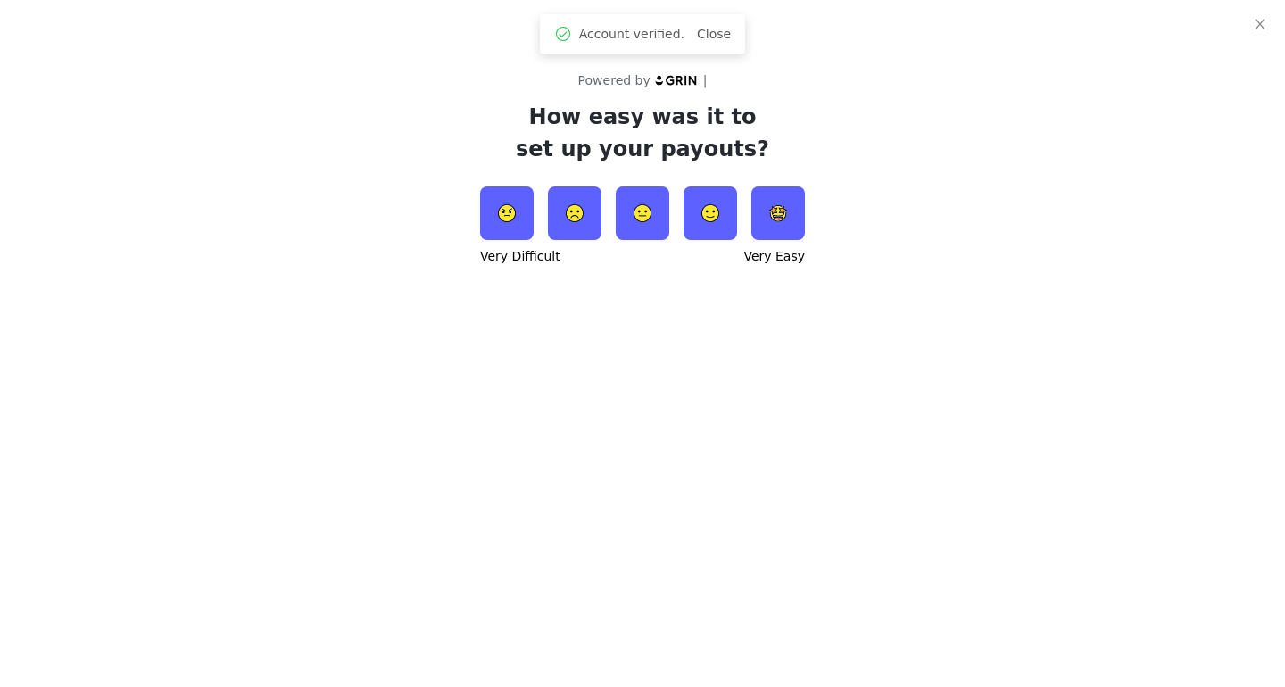
click at [774, 216] on img at bounding box center [778, 213] width 54 height 54
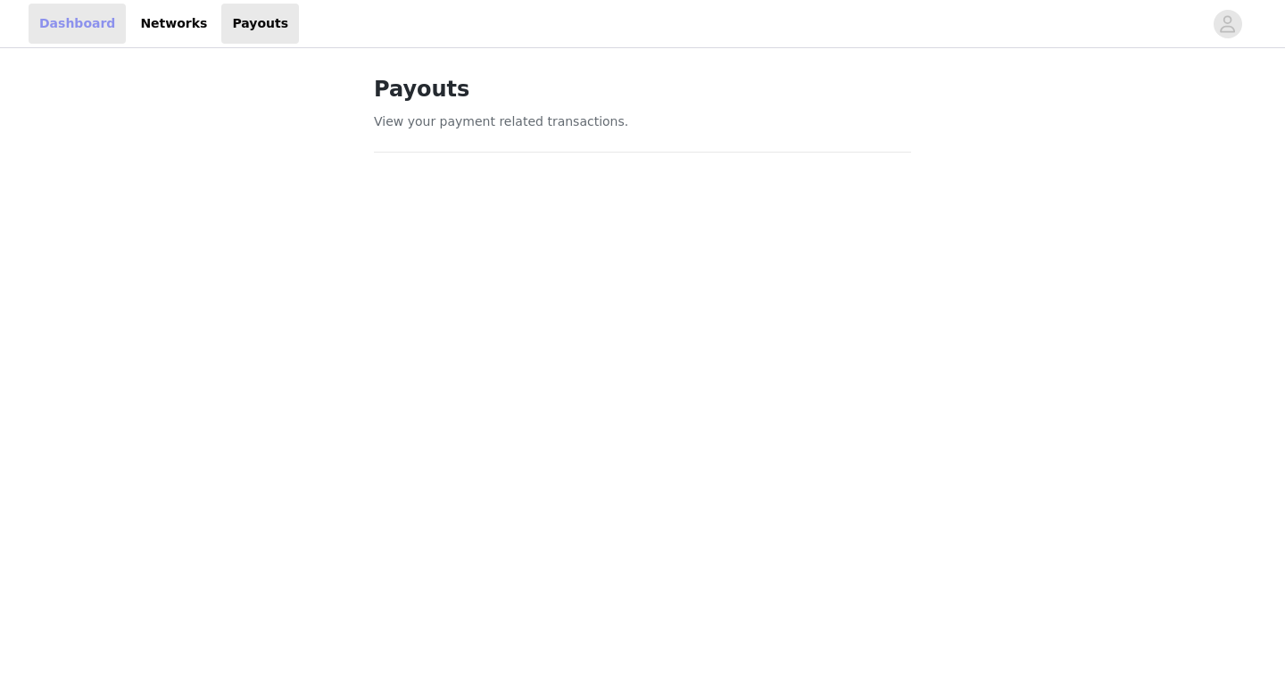
click at [66, 37] on link "Dashboard" at bounding box center [77, 24] width 97 height 40
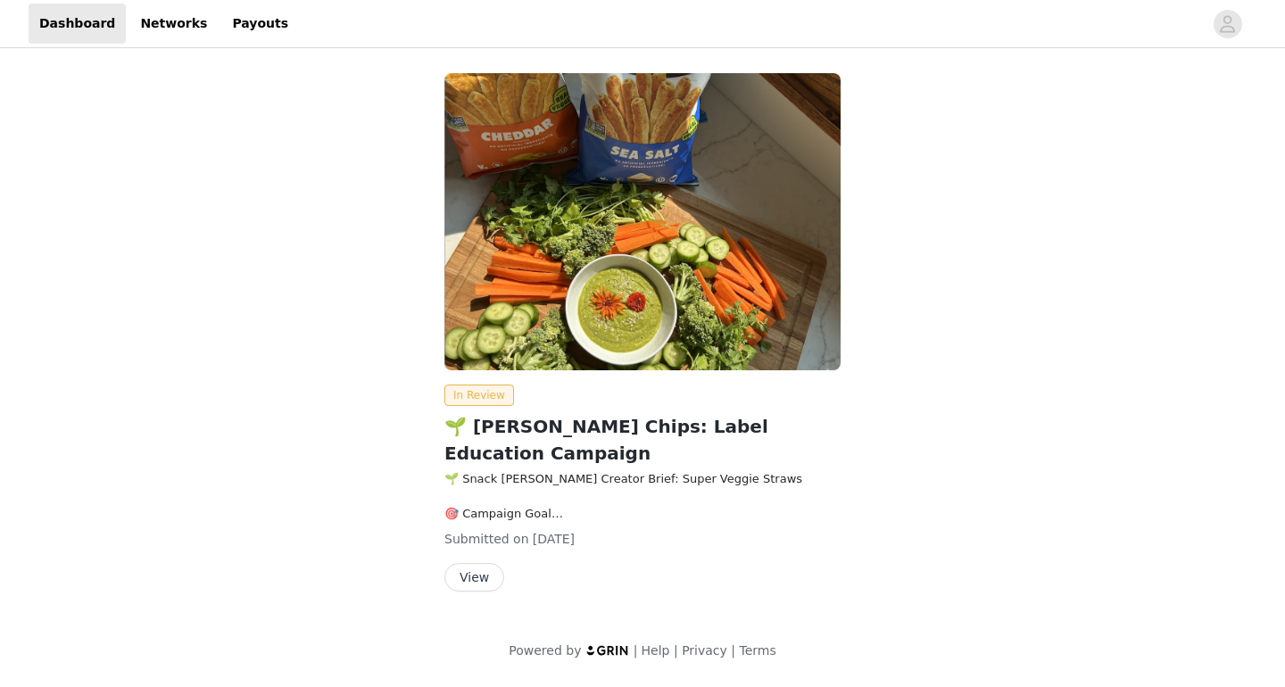
click at [79, 56] on div "In Review 🌱 [PERSON_NAME] Chips: Label Education Campaign 🌱 Snack [PERSON_NAME]…" at bounding box center [642, 367] width 1285 height 630
click at [87, 47] on header "Dashboard Networks Payouts" at bounding box center [642, 24] width 1285 height 48
click at [95, 34] on link "Dashboard" at bounding box center [77, 24] width 97 height 40
click at [166, 26] on link "Networks" at bounding box center [173, 24] width 88 height 40
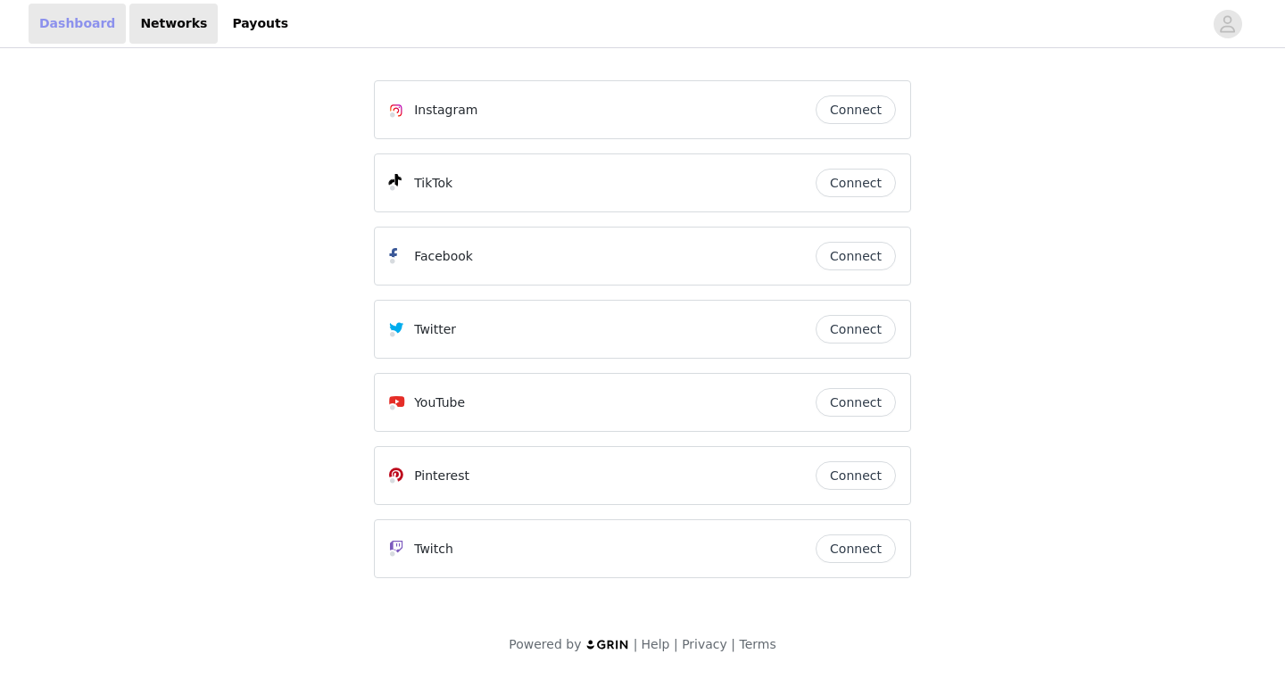
click at [77, 25] on link "Dashboard" at bounding box center [77, 24] width 97 height 40
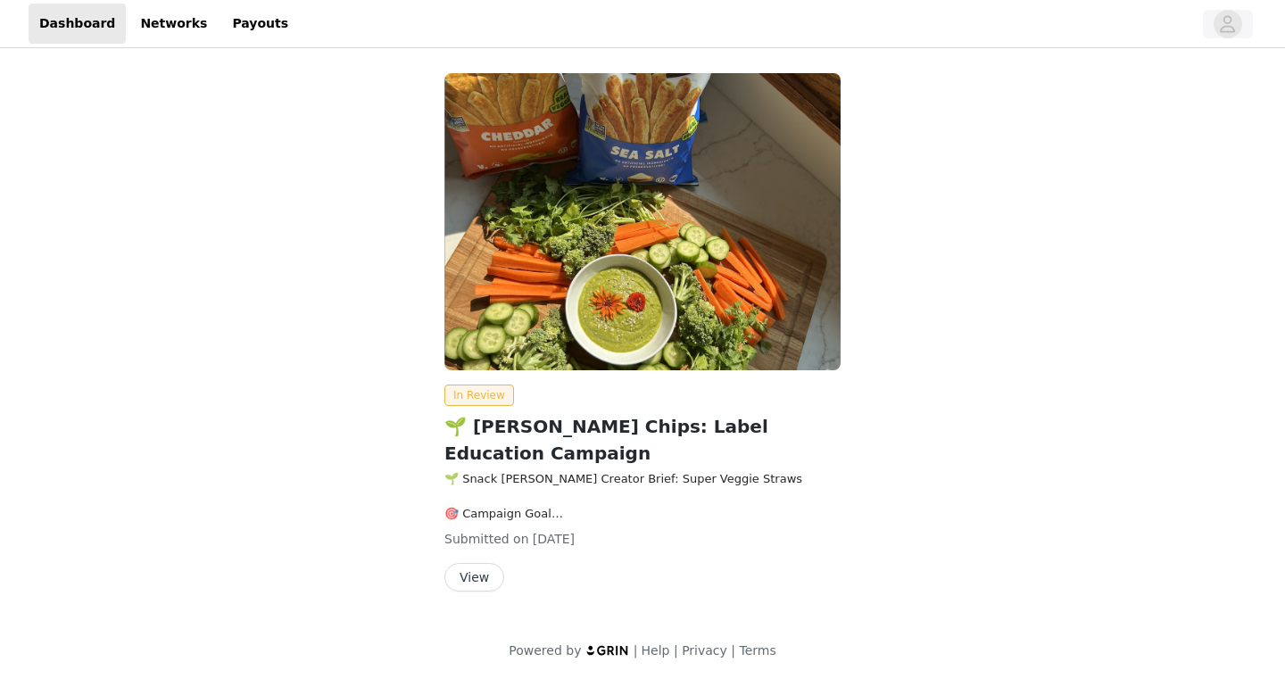
click at [1234, 27] on icon "avatar" at bounding box center [1227, 24] width 17 height 29
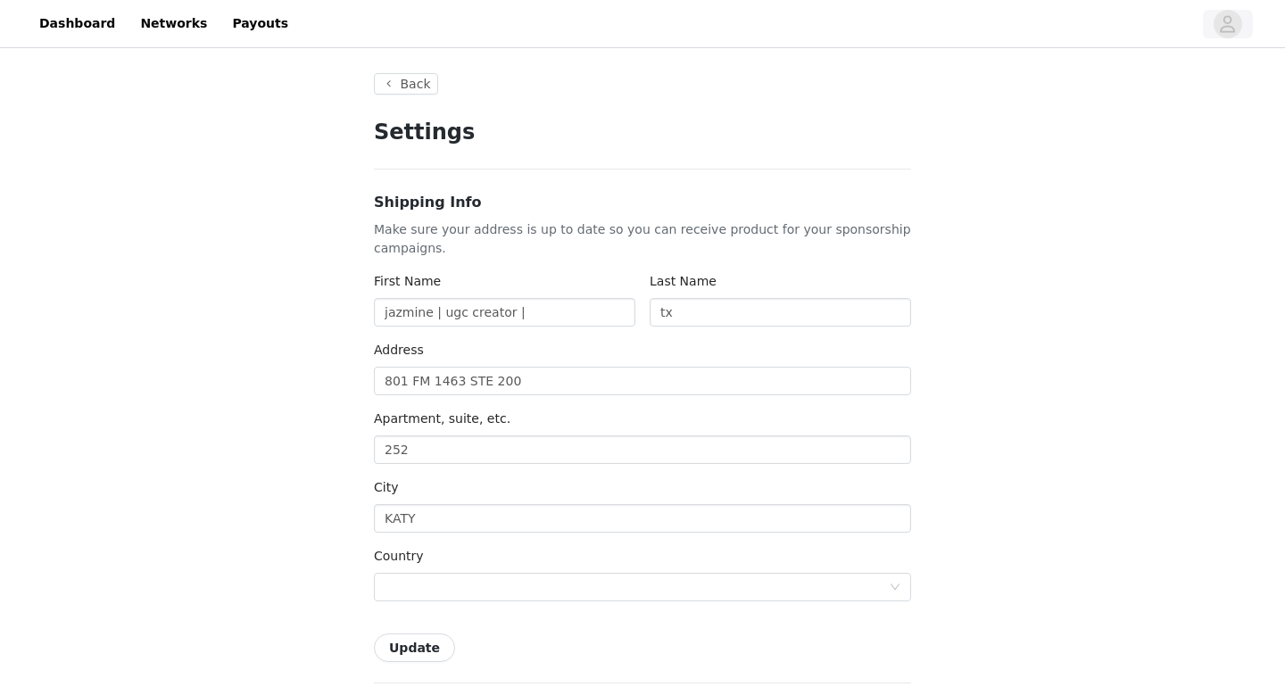
type input "+1 ([GEOGRAPHIC_DATA])"
click at [255, 31] on link "Payouts" at bounding box center [260, 24] width 78 height 40
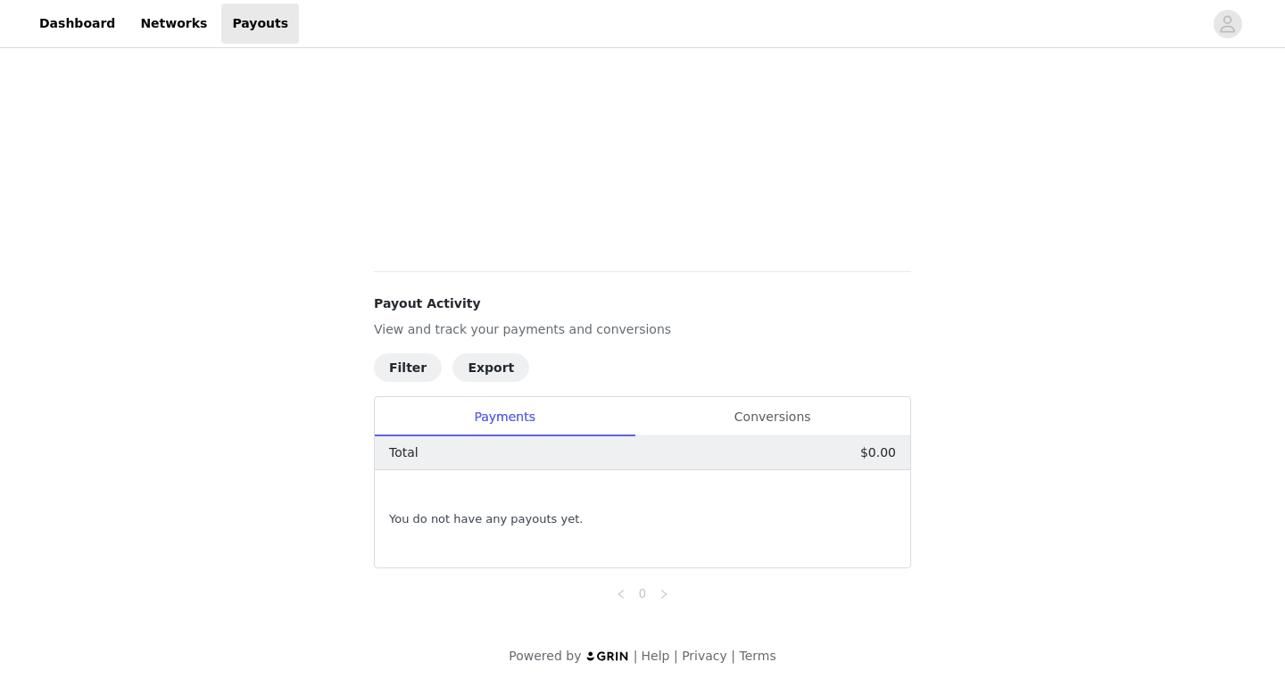
scroll to position [501, 0]
